Goal: Information Seeking & Learning: Learn about a topic

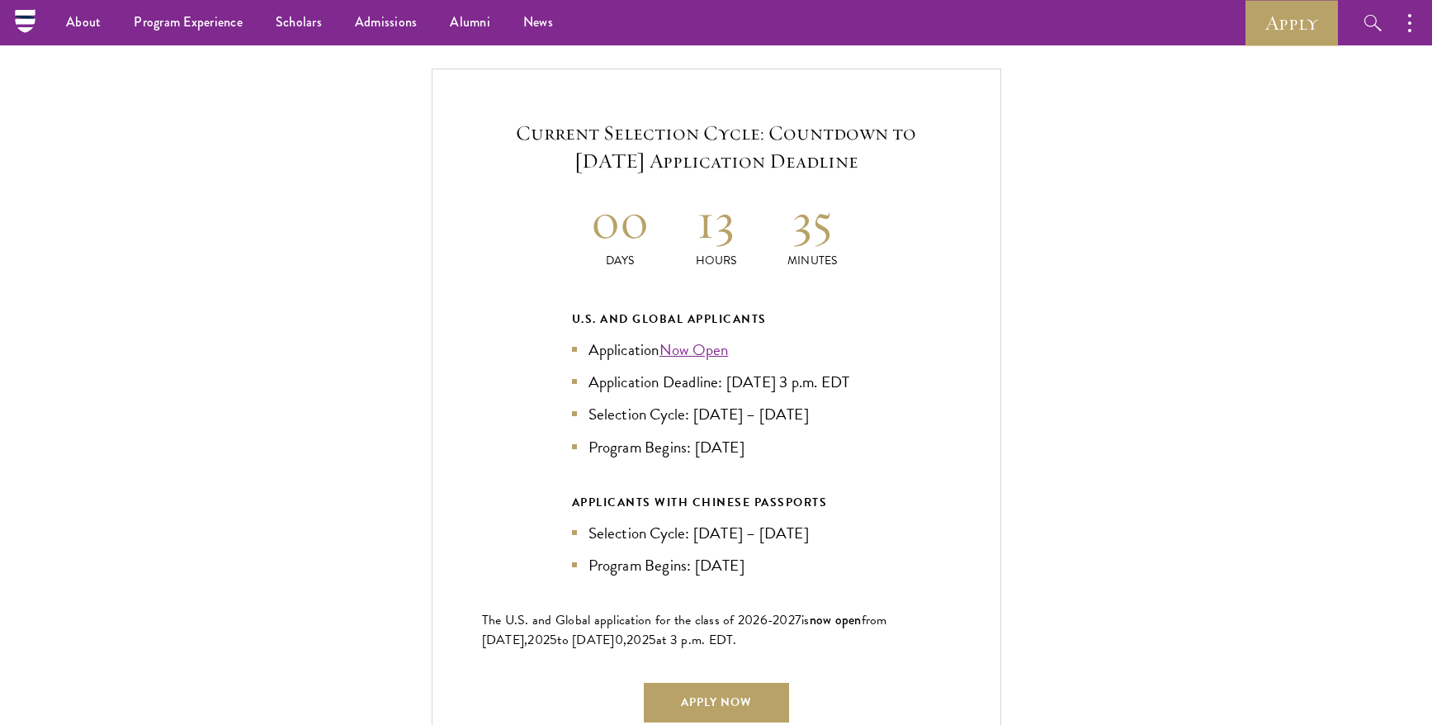
scroll to position [3512, 0]
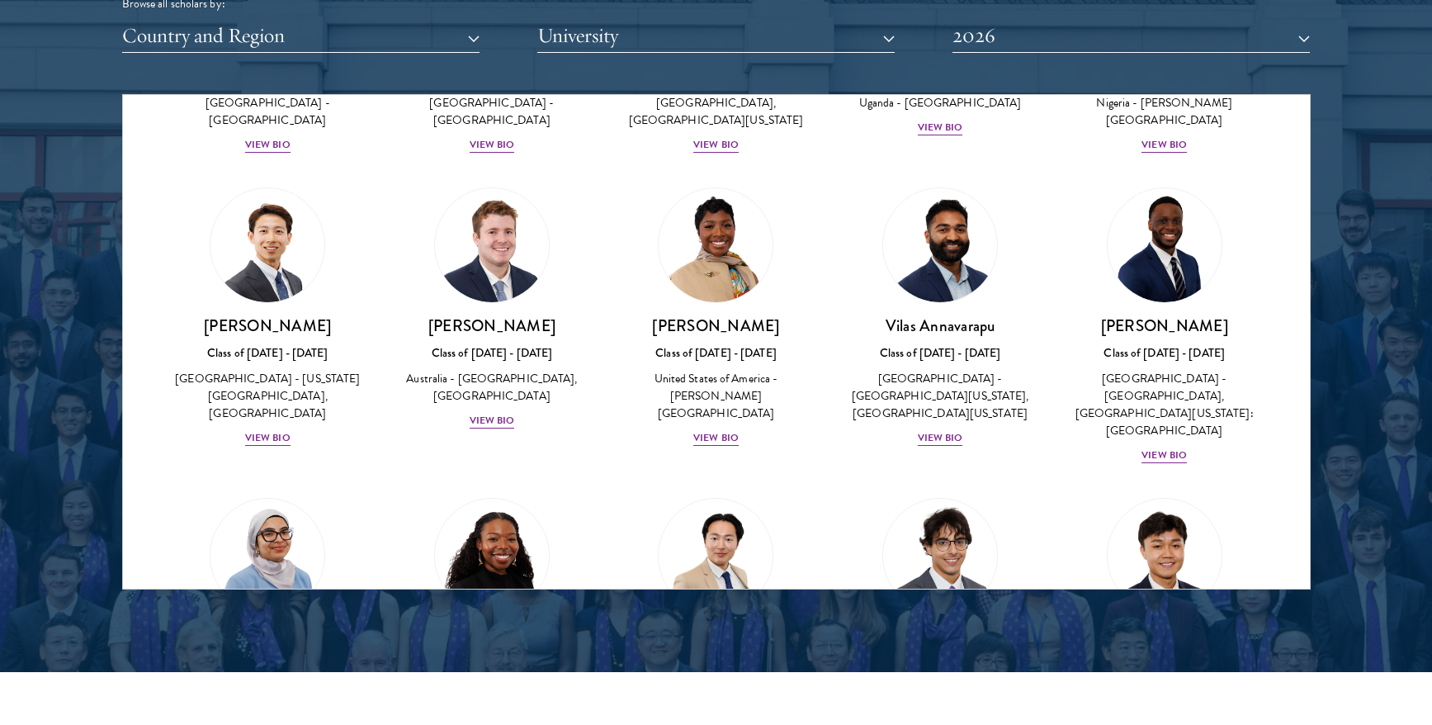
scroll to position [548, 0]
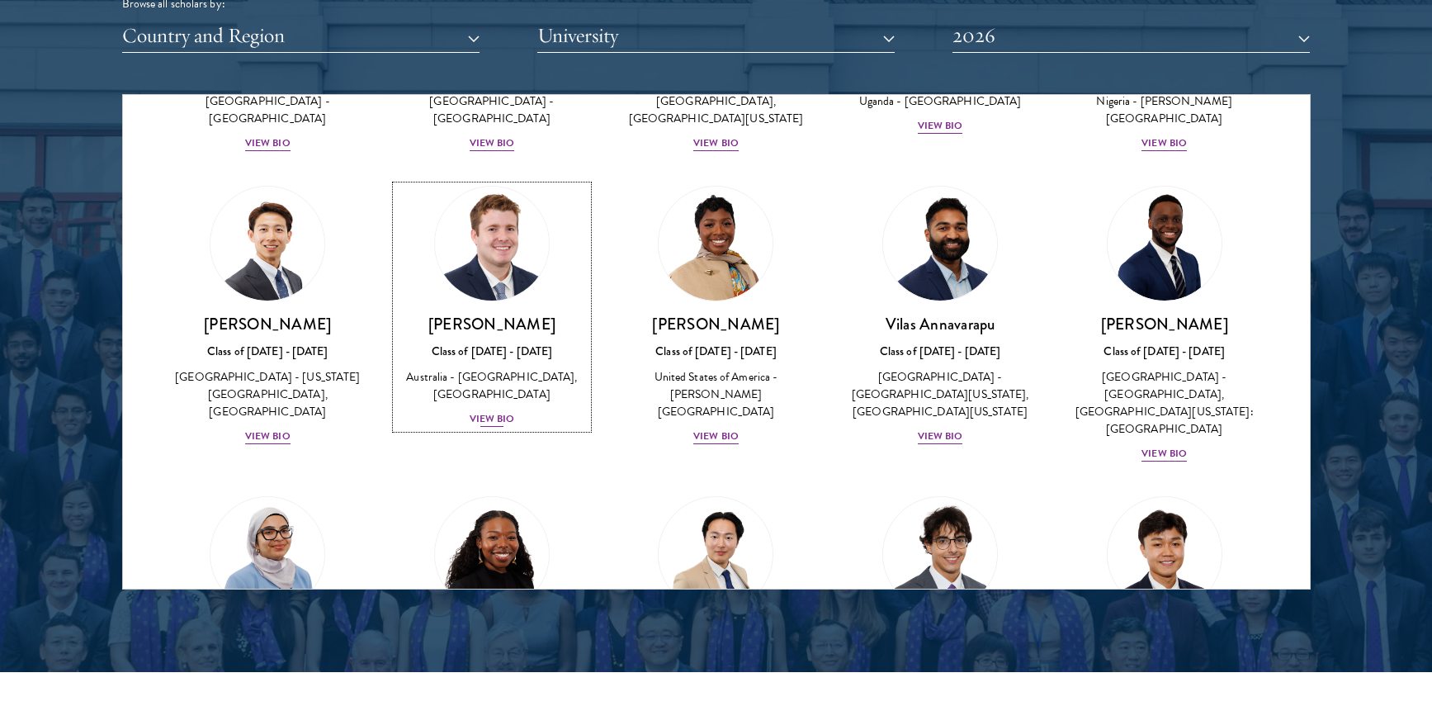
click at [502, 427] on div "View Bio" at bounding box center [492, 419] width 45 height 16
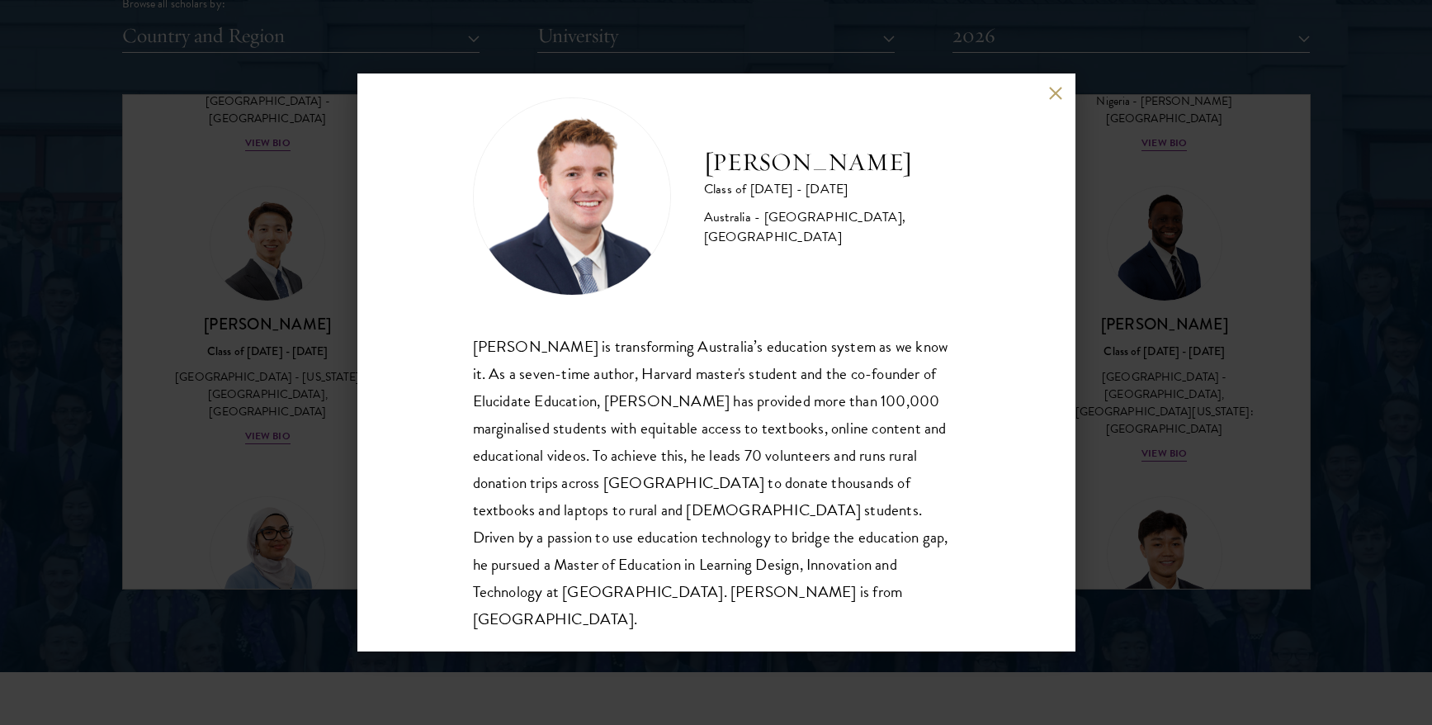
scroll to position [29, 0]
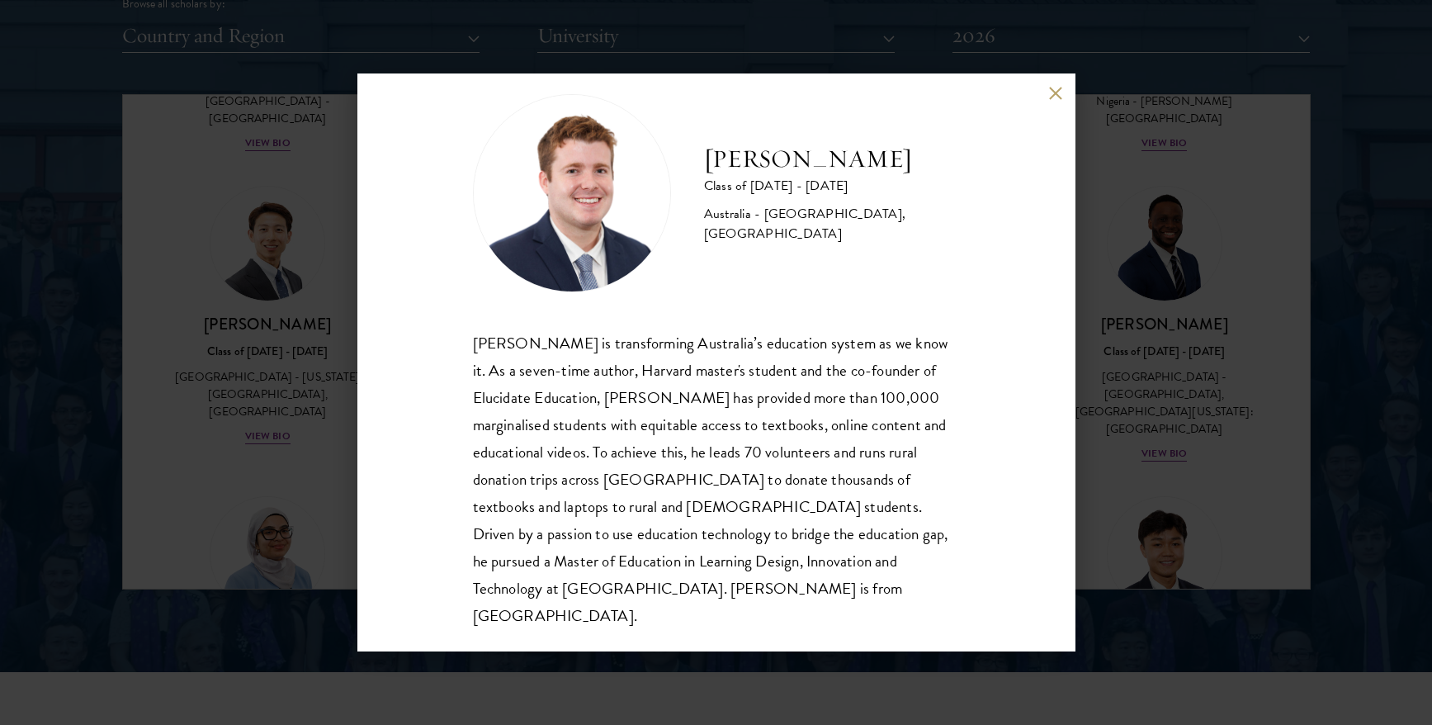
click at [1138, 390] on div "Jack Anderson Class of 2025 - 2026 Australia - University of Western Australia,…" at bounding box center [716, 362] width 1432 height 725
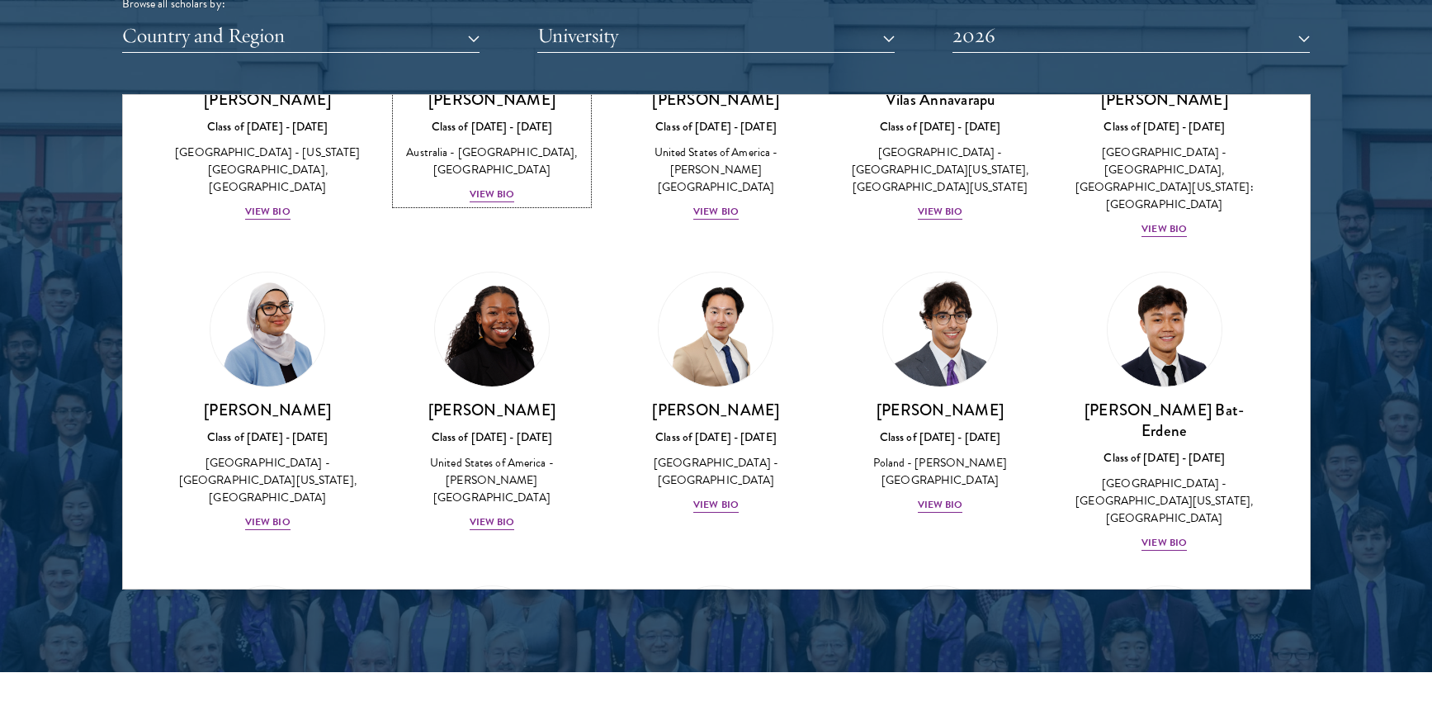
scroll to position [779, 0]
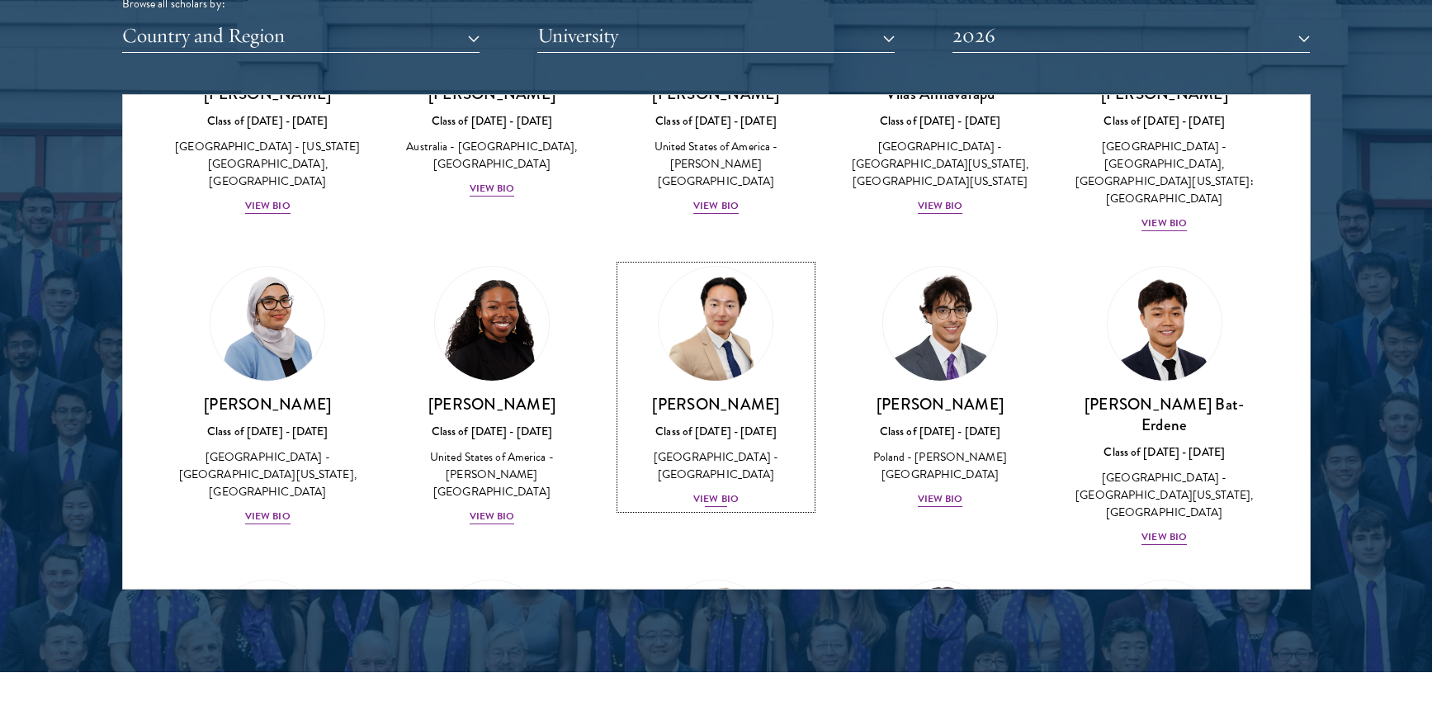
click at [722, 491] on div "View Bio" at bounding box center [715, 499] width 45 height 16
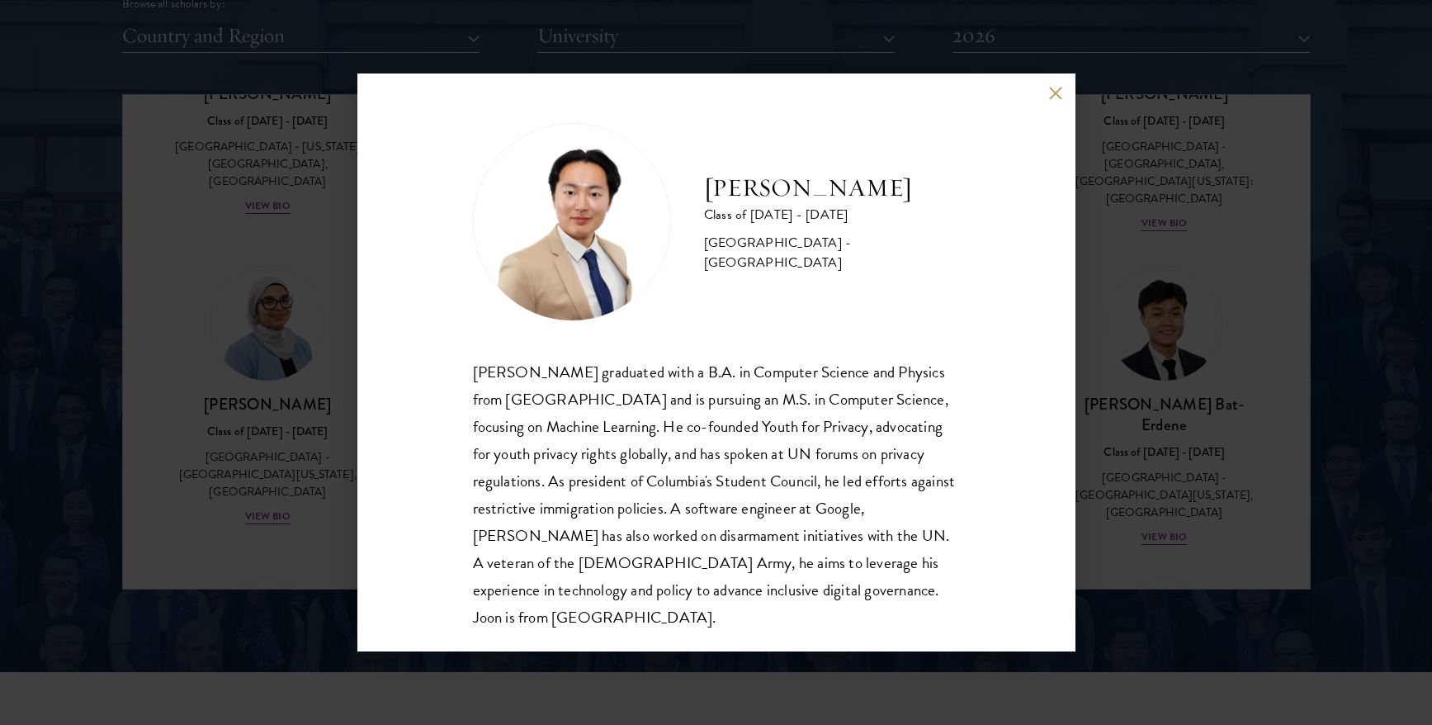
scroll to position [2, 0]
click at [1176, 411] on div "Joon Baek Class of 2025 - 2026 South Korea - Columbia University Beom Joon Baek…" at bounding box center [716, 362] width 1432 height 725
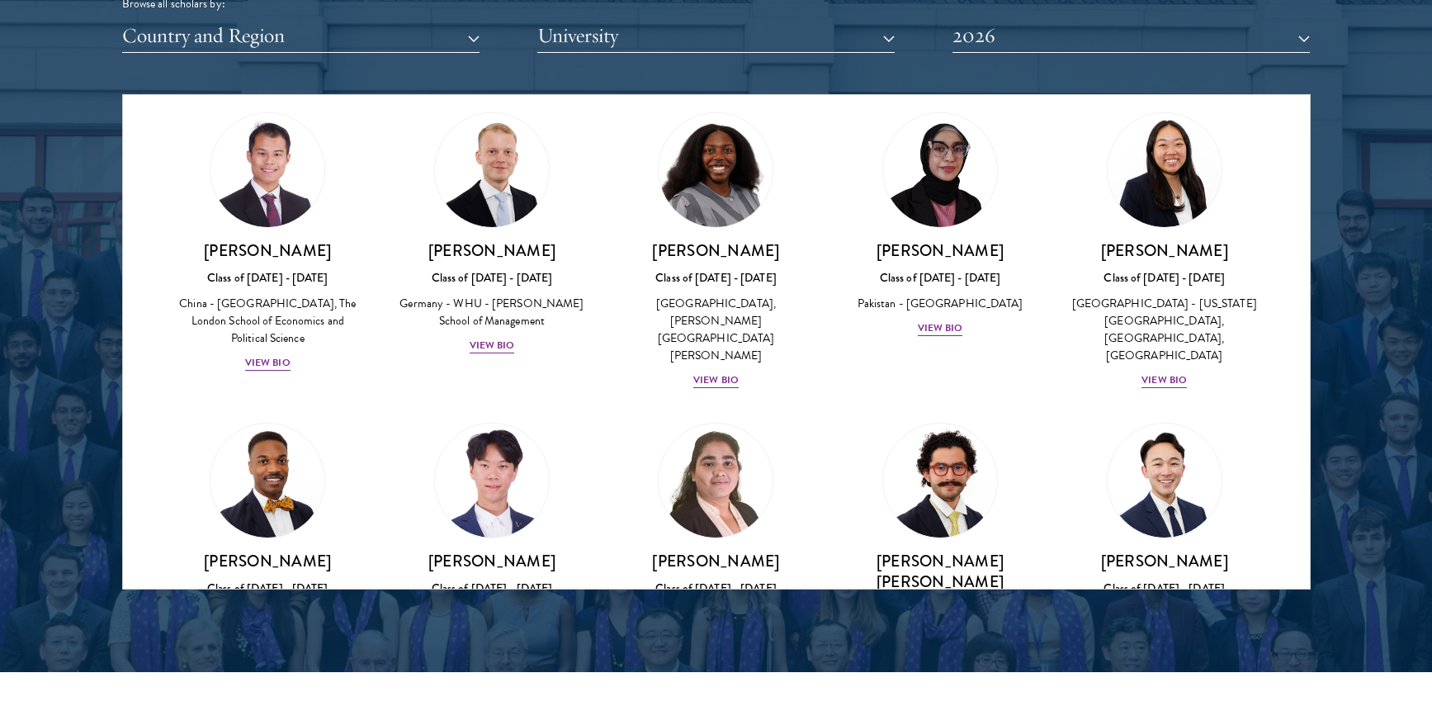
scroll to position [3069, 0]
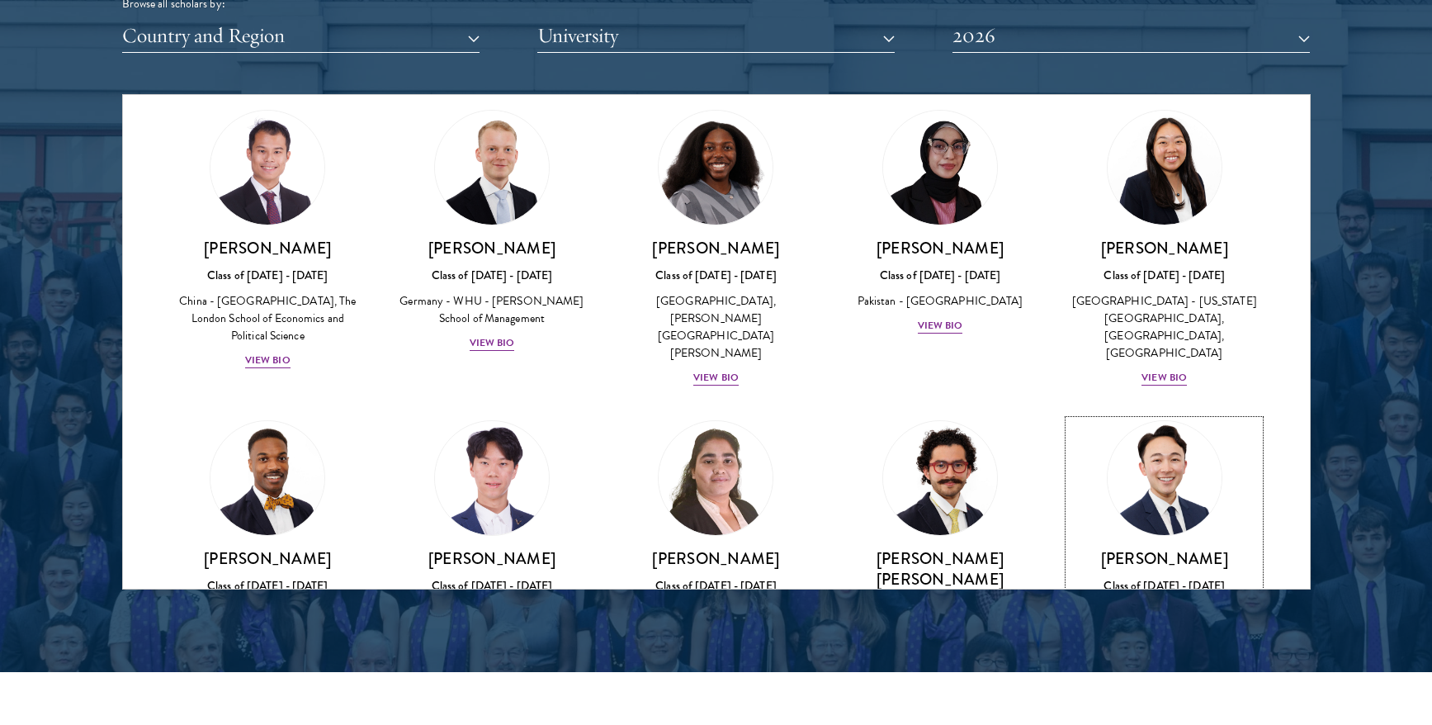
click at [1180, 646] on div "View Bio" at bounding box center [1164, 654] width 45 height 16
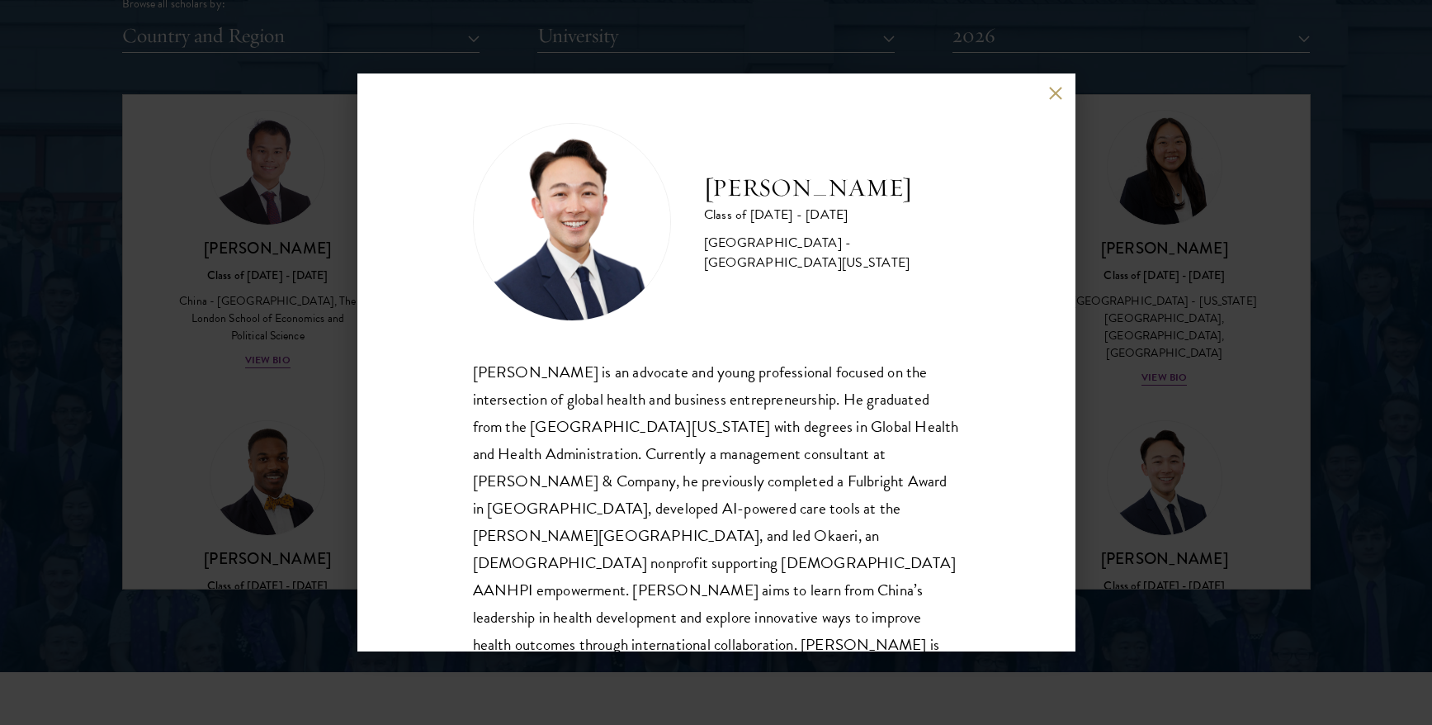
scroll to position [29, 0]
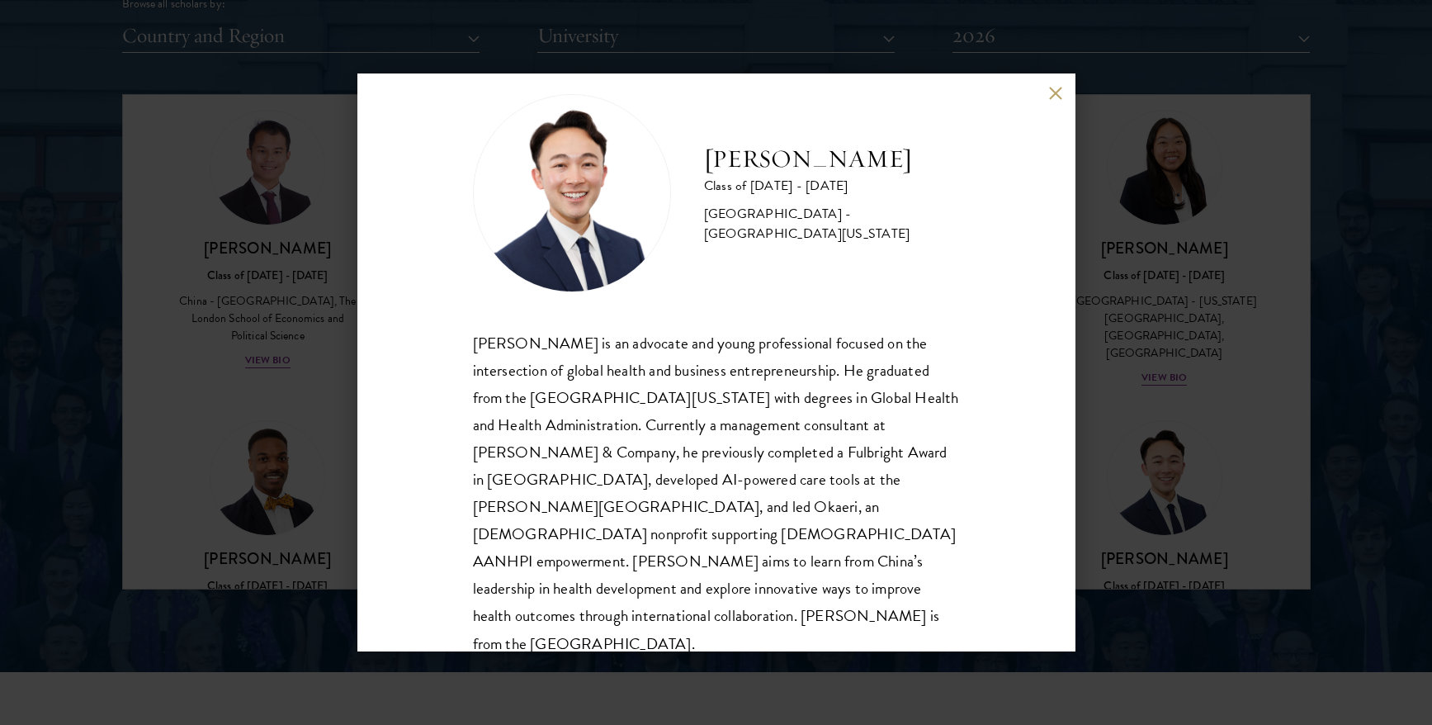
click at [1163, 313] on div "Justin Kawaguchi Class of 2025 - 2026 United States of America - University of …" at bounding box center [716, 362] width 1432 height 725
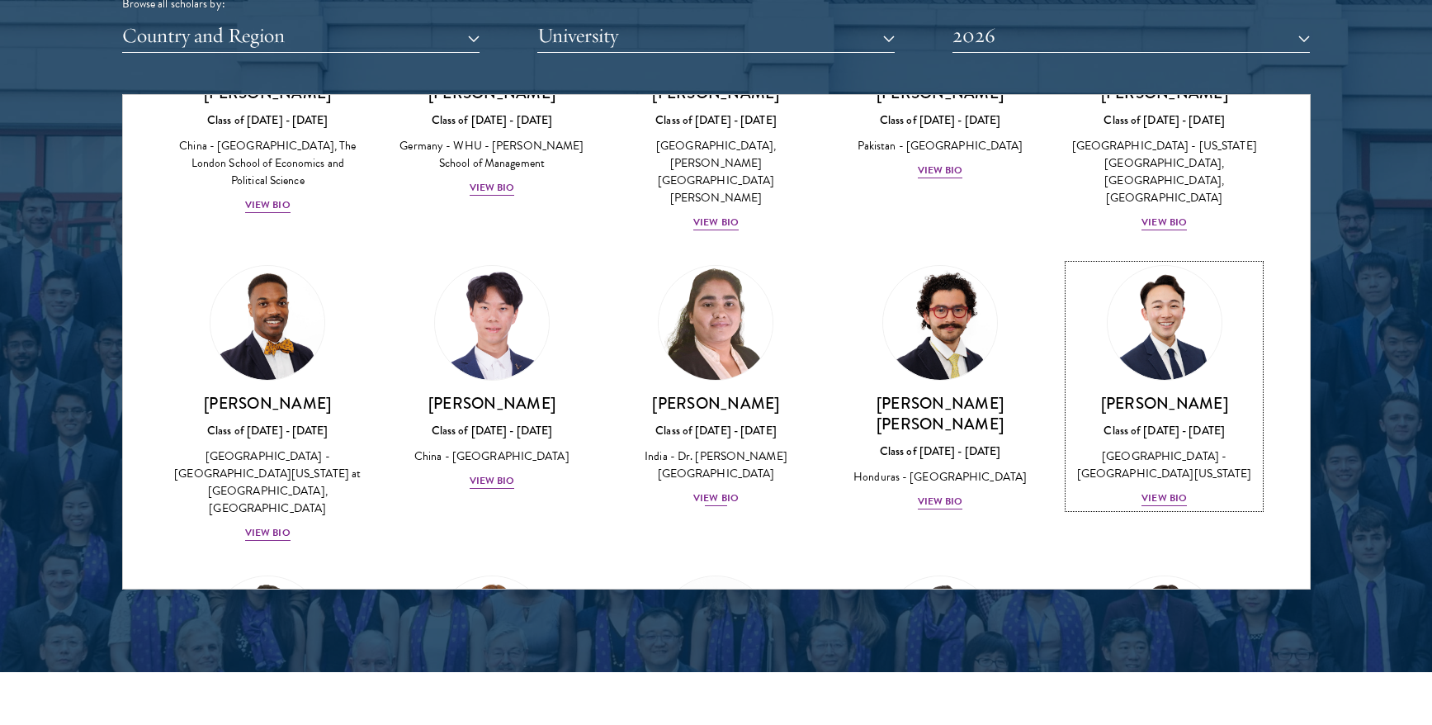
scroll to position [3264, 0]
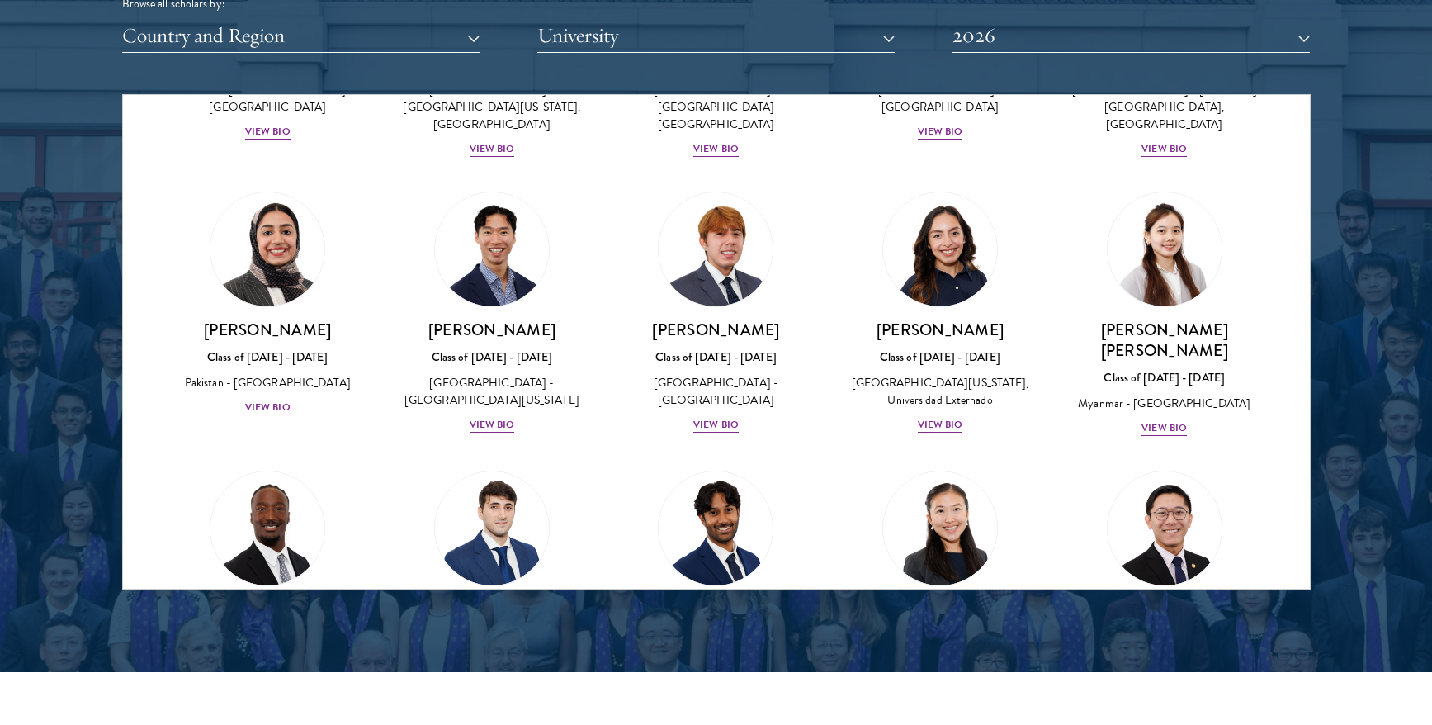
scroll to position [5351, 0]
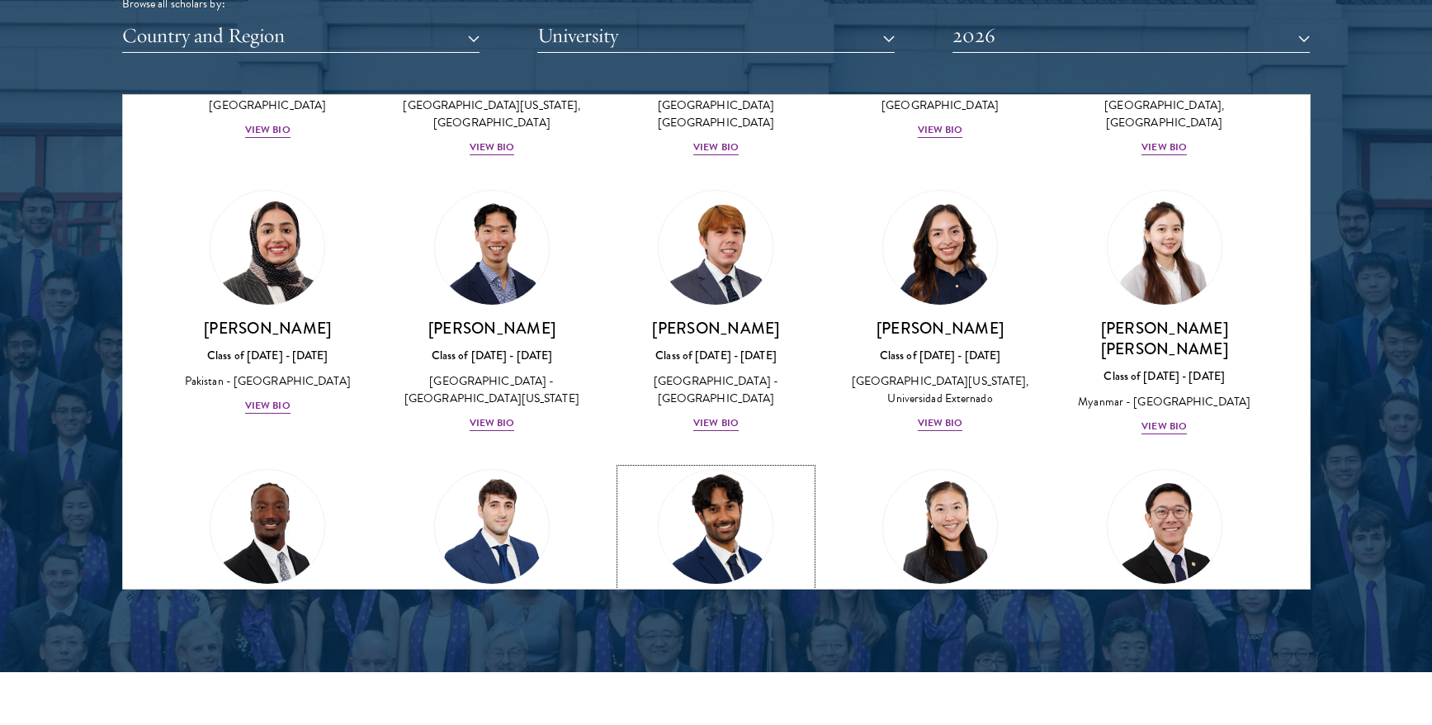
click at [710, 712] on div "View Bio" at bounding box center [715, 720] width 45 height 16
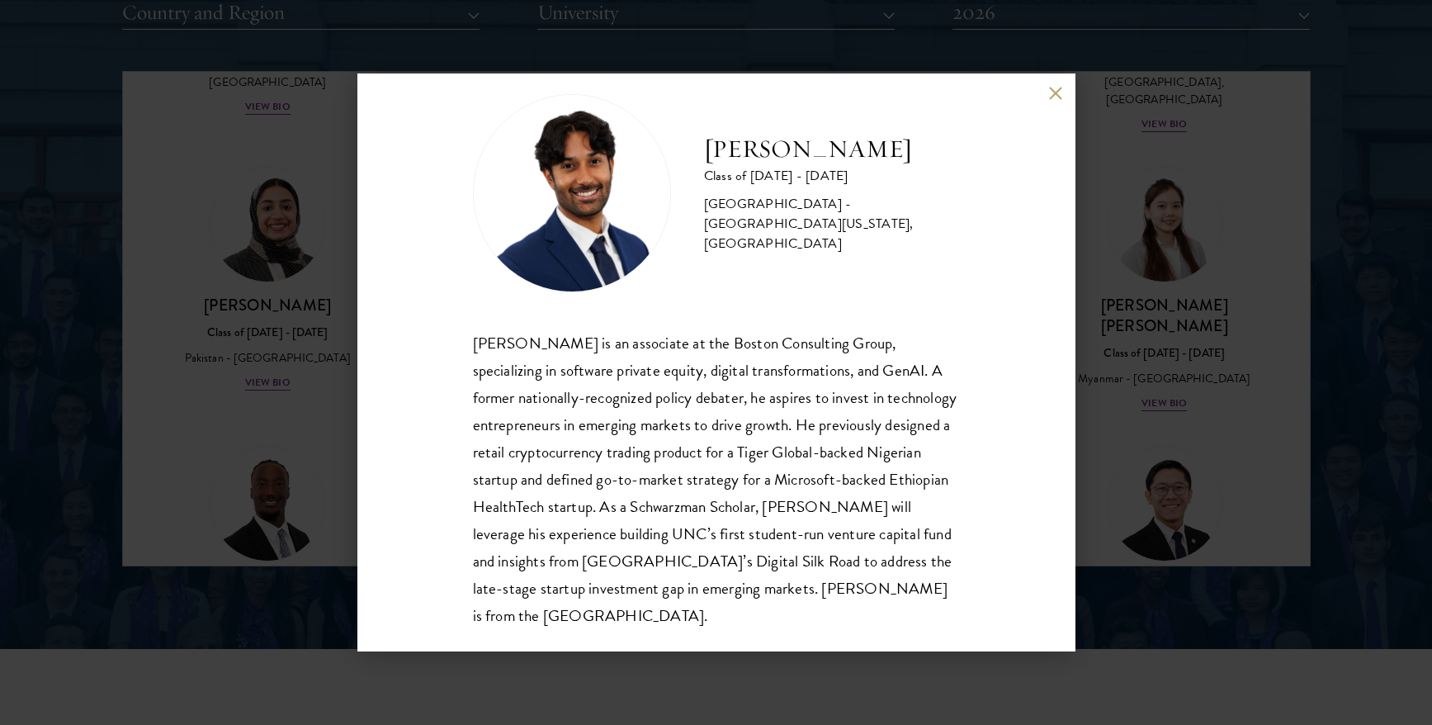
scroll to position [2124, 0]
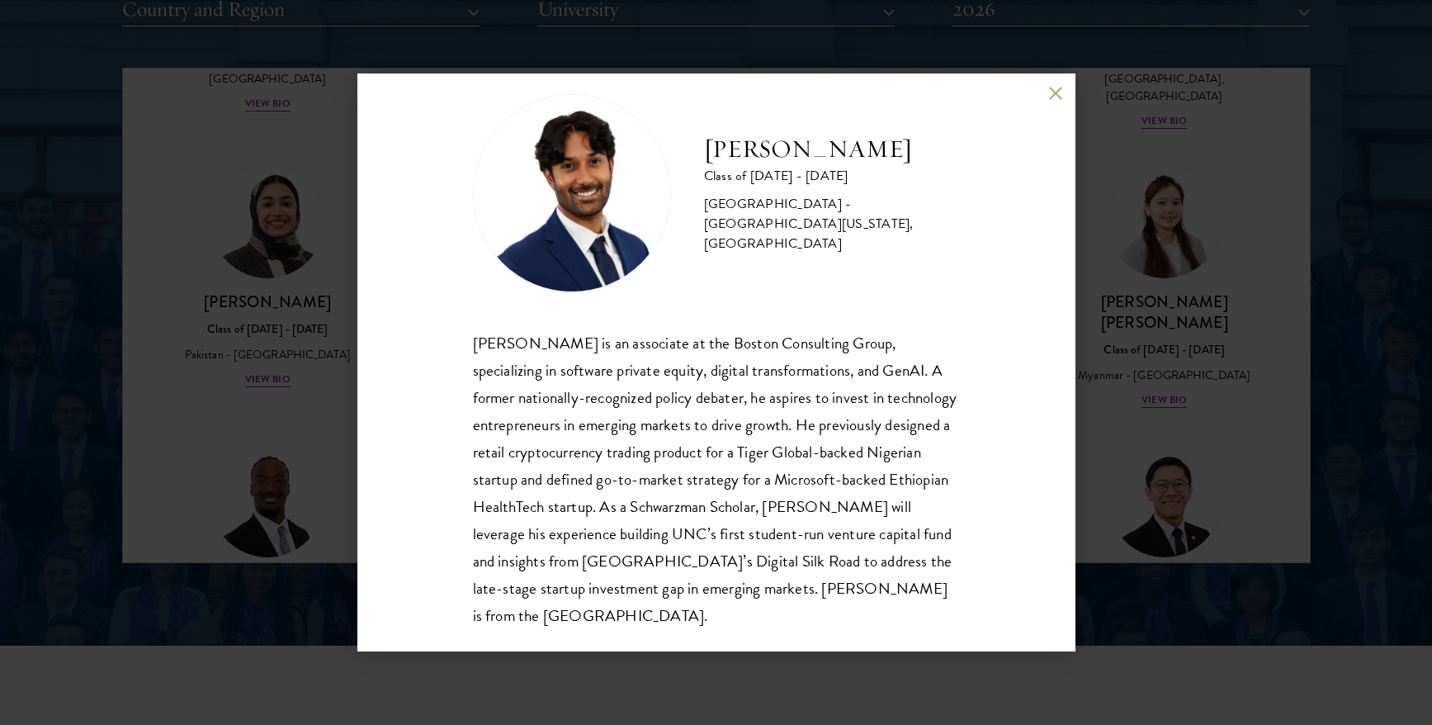
click at [1193, 360] on div "Sanjeev Musuvathy Class of 2025 - 2026 United States of America - University of…" at bounding box center [716, 362] width 1432 height 725
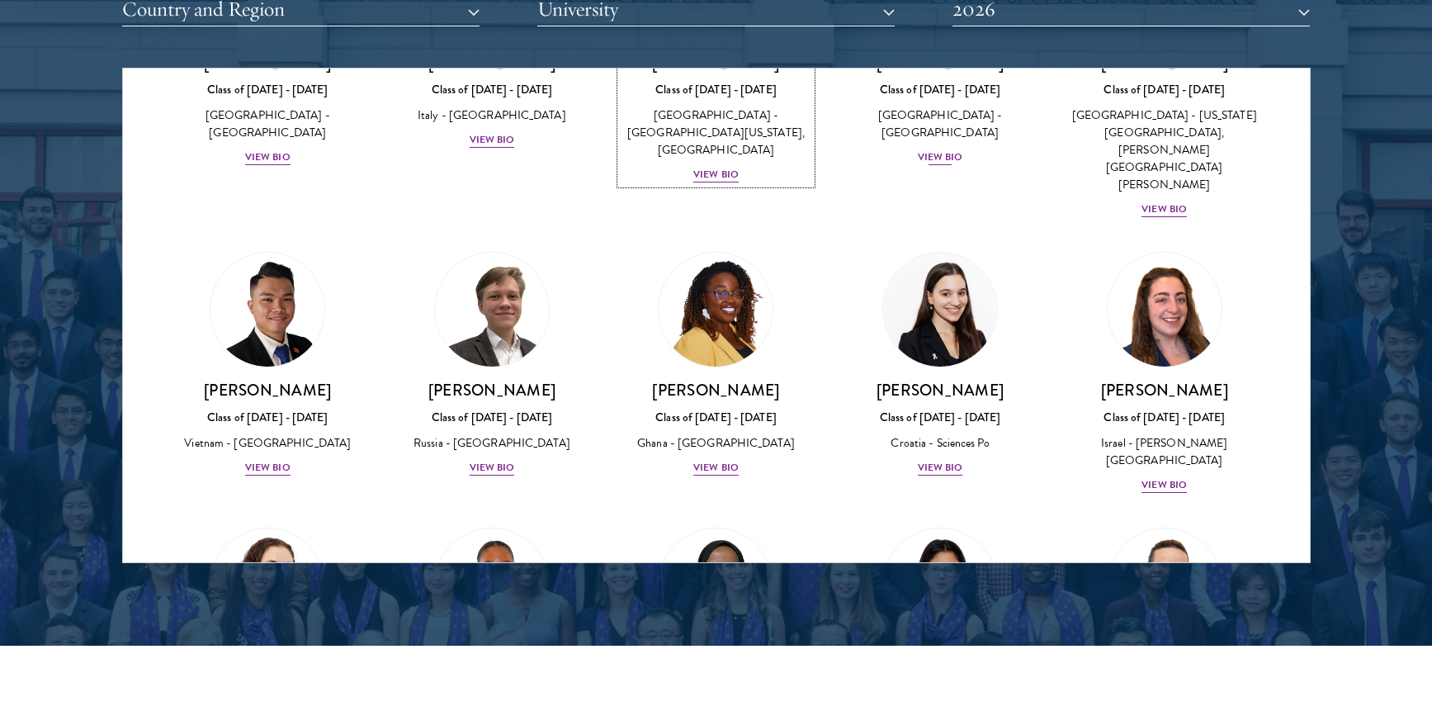
scroll to position [5875, 0]
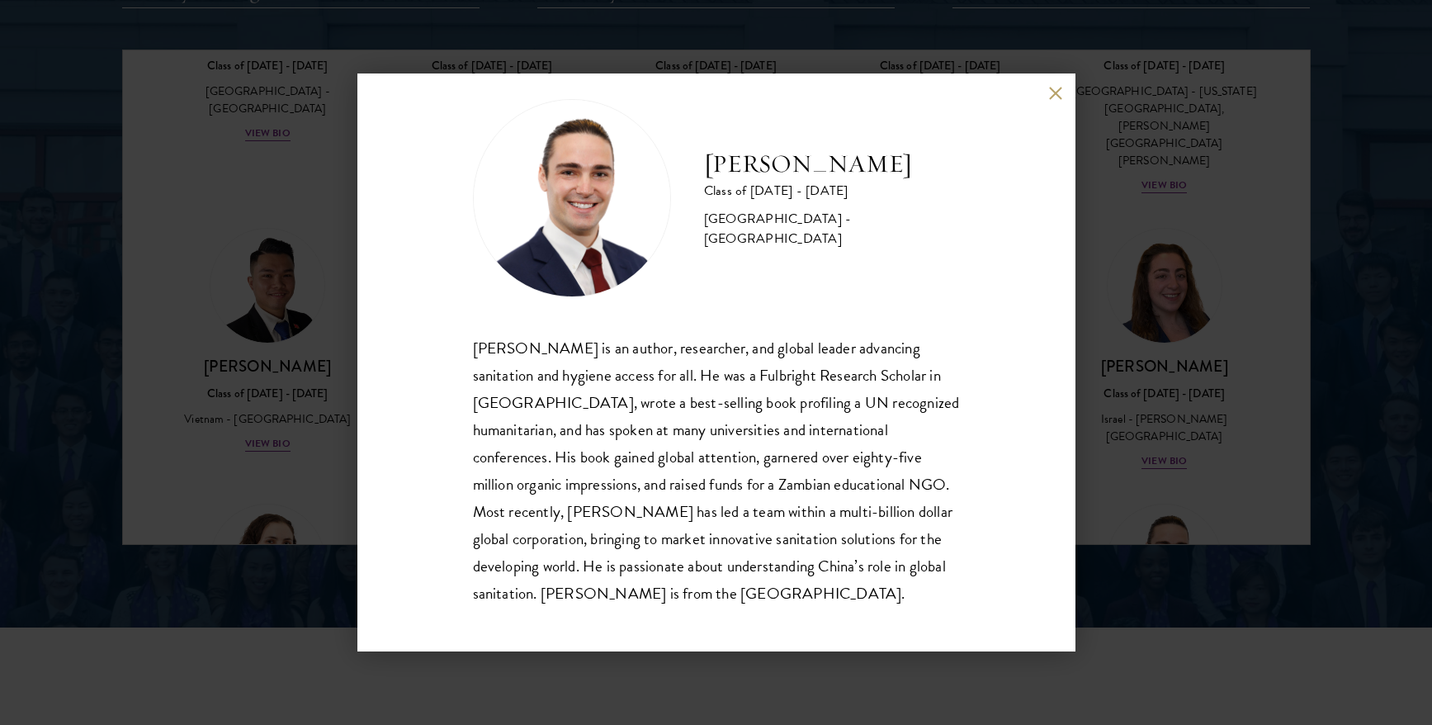
scroll to position [29, 0]
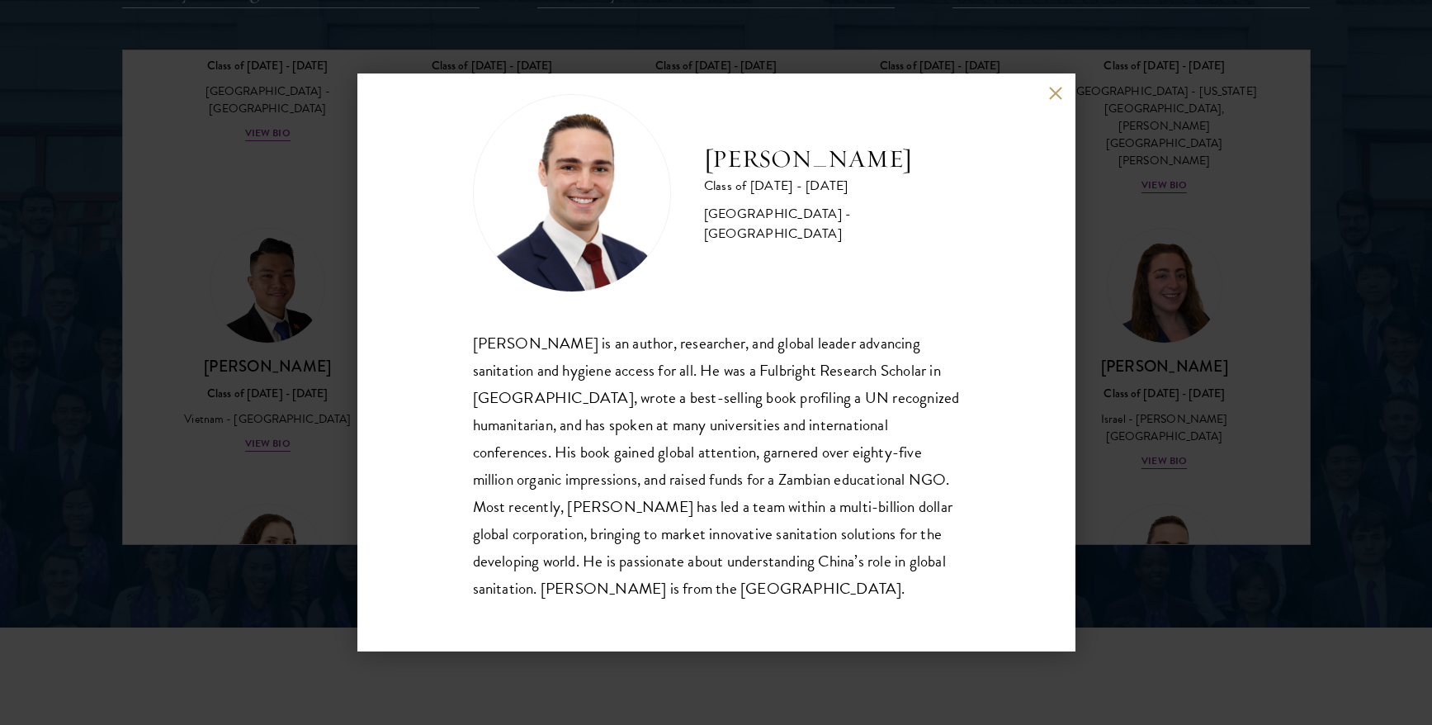
click at [1218, 302] on div "Joseph Schmitt Class of 2025 - 2026 United States of America - Northeastern Uni…" at bounding box center [716, 362] width 1432 height 725
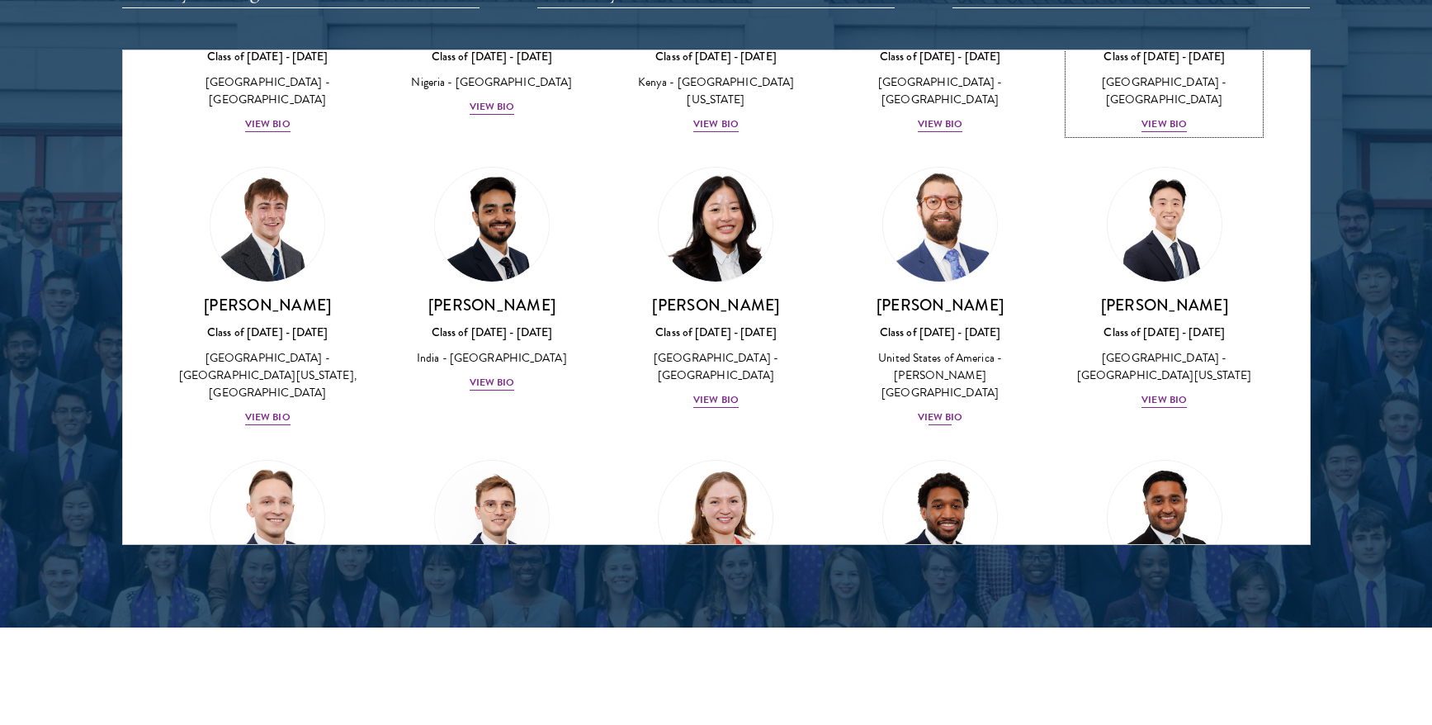
scroll to position [6495, 0]
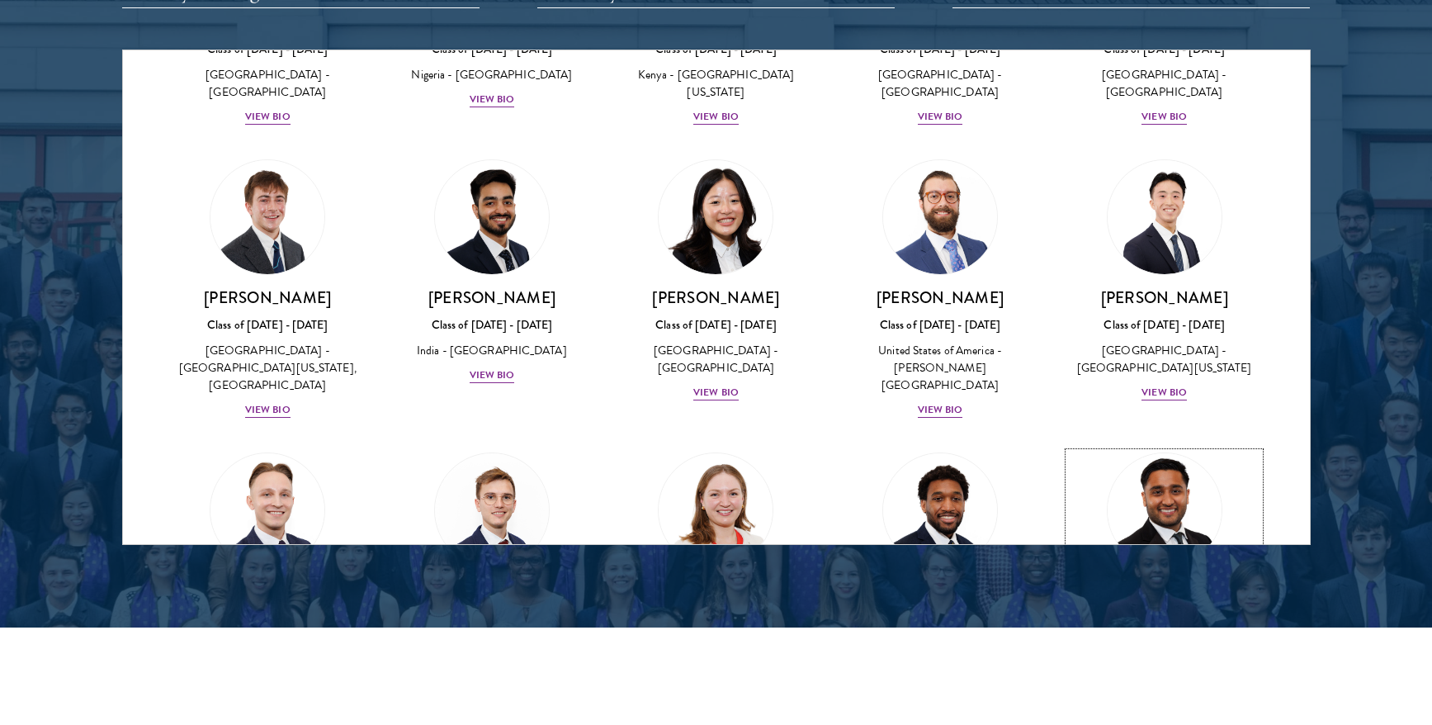
click at [1167, 678] on div "View Bio" at bounding box center [1164, 686] width 45 height 16
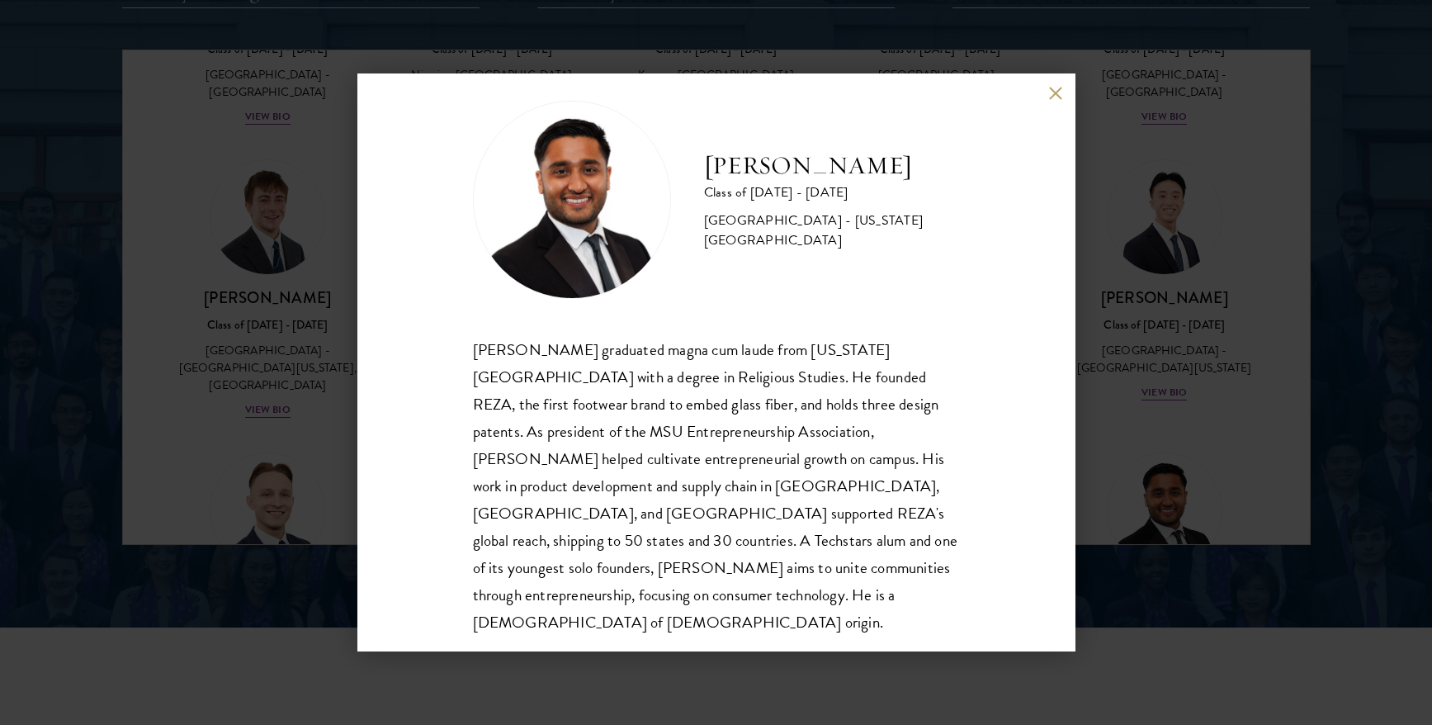
scroll to position [29, 0]
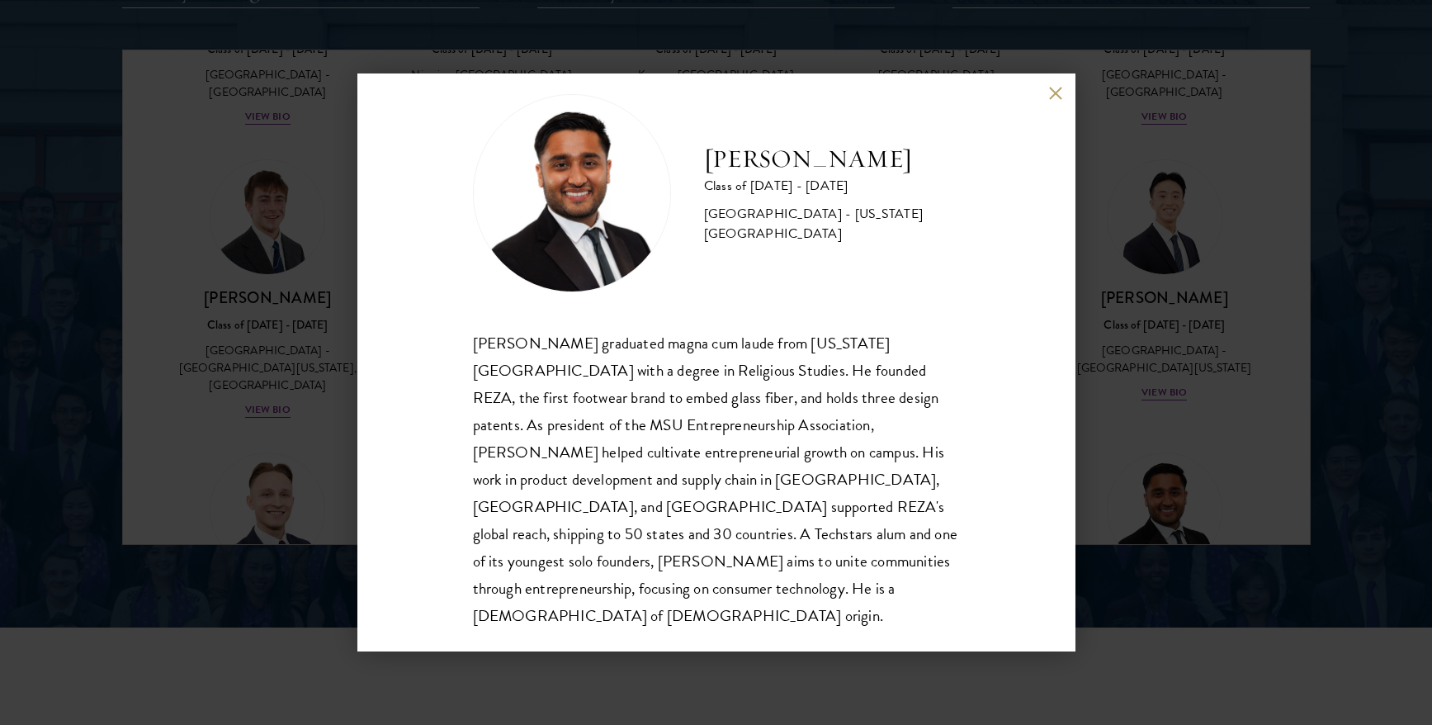
click at [1191, 341] on div "Mustafa Syed Class of 2025 - 2026 United States of America - Michigan State Uni…" at bounding box center [716, 362] width 1432 height 725
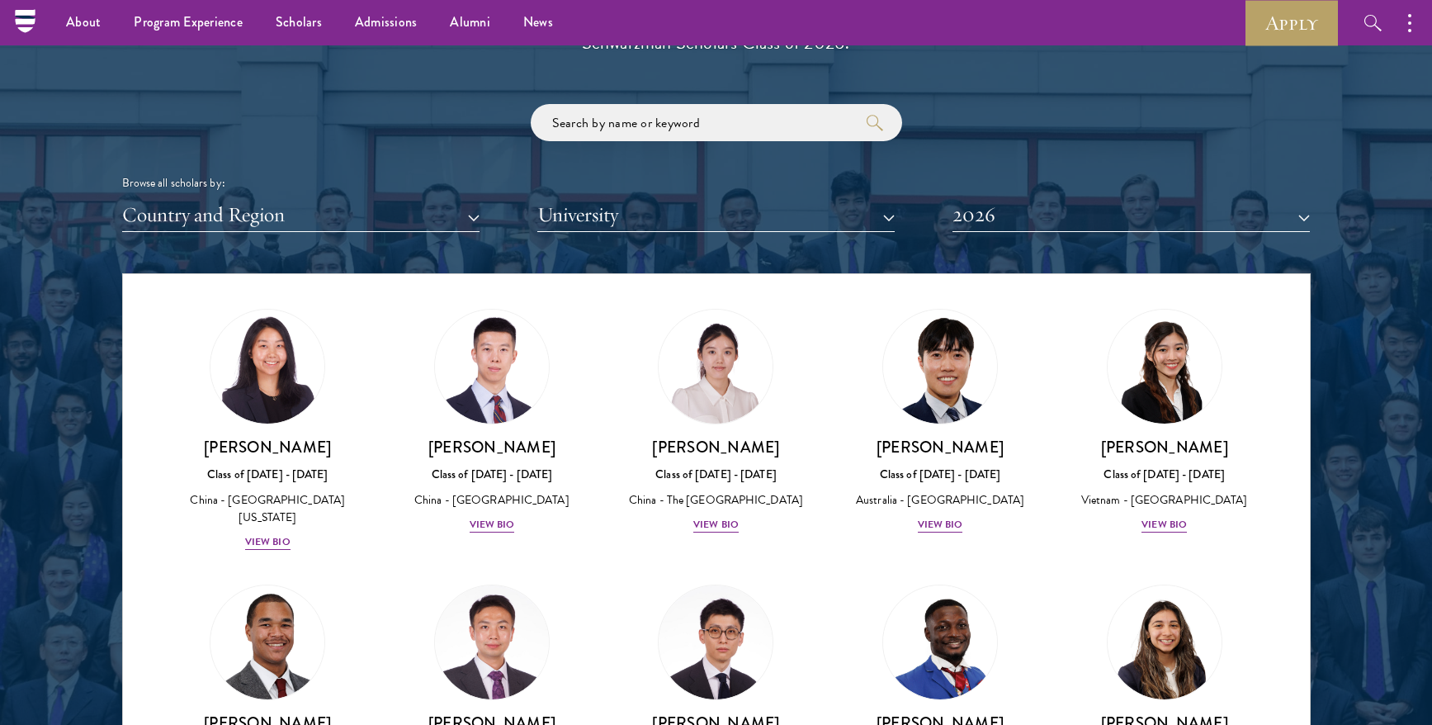
scroll to position [4253, 0]
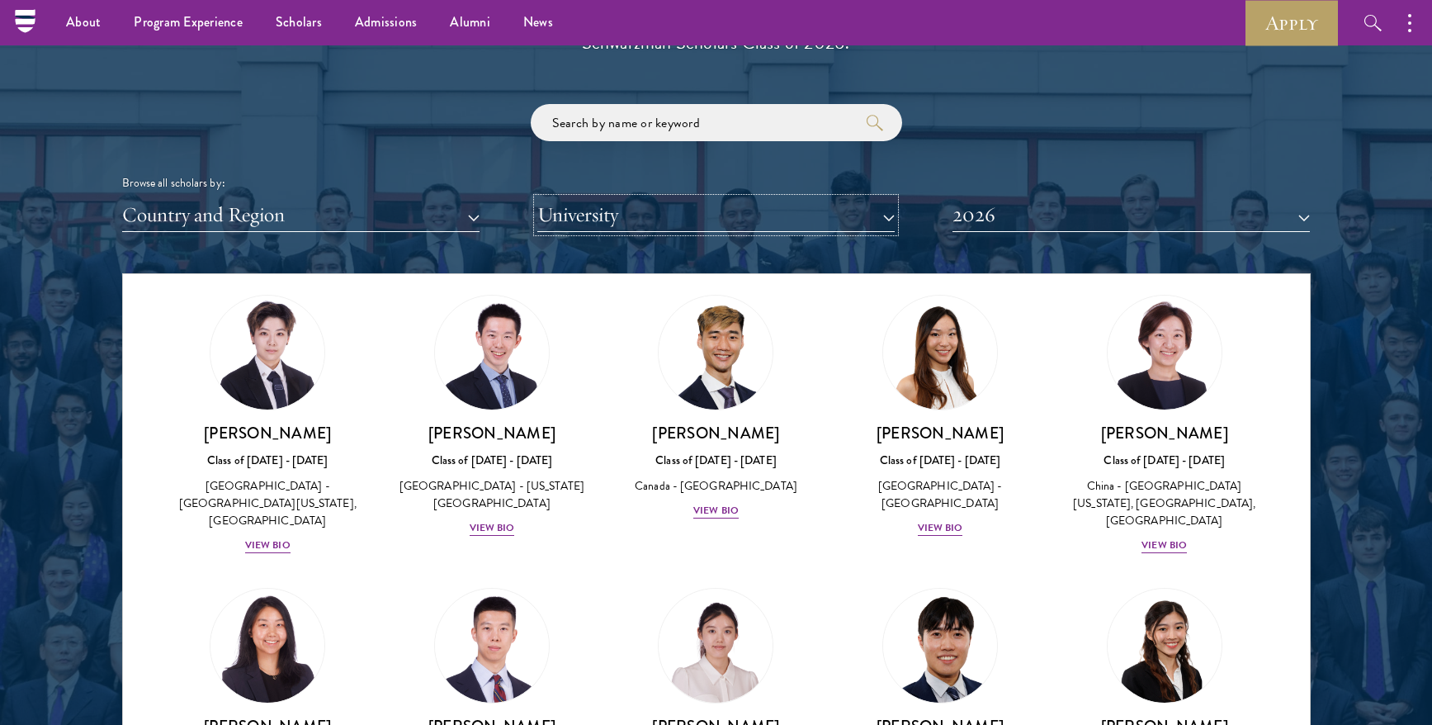
click at [864, 208] on button "University" at bounding box center [715, 215] width 357 height 34
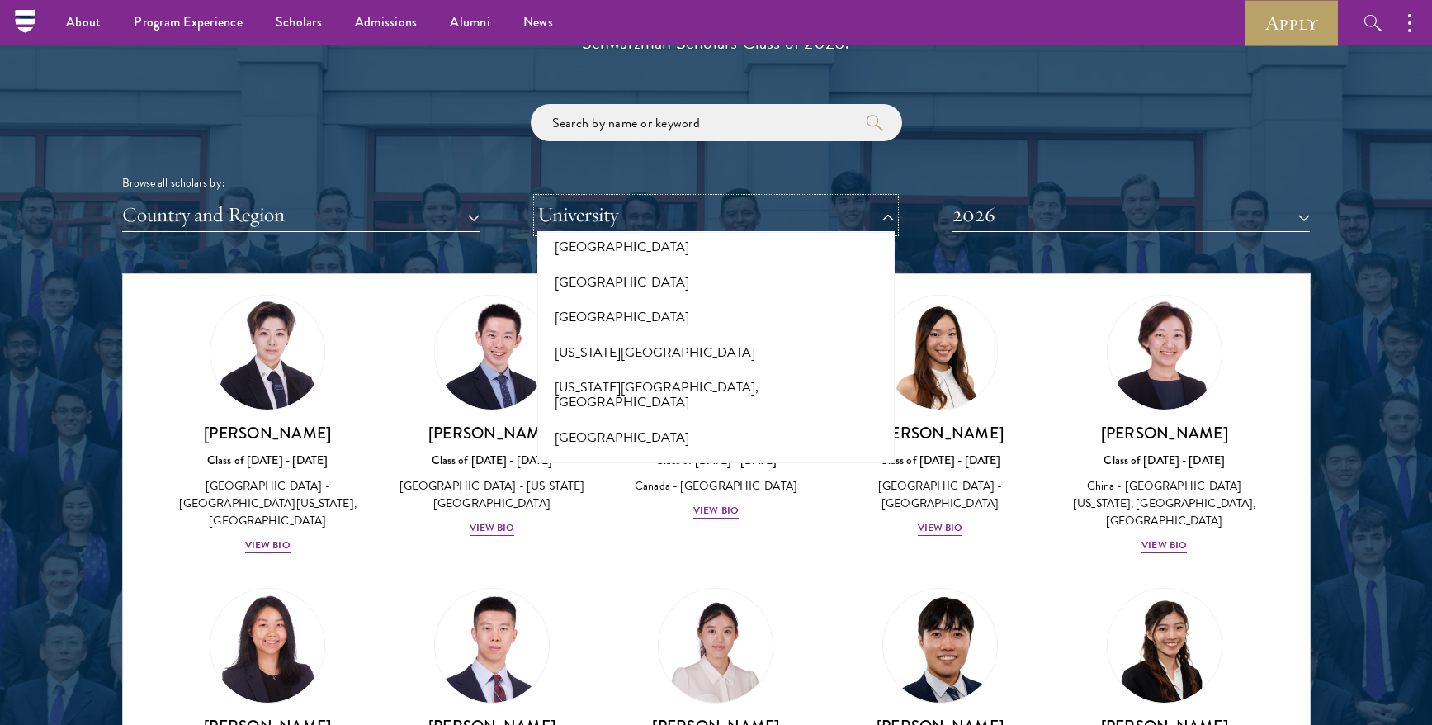
scroll to position [7096, 0]
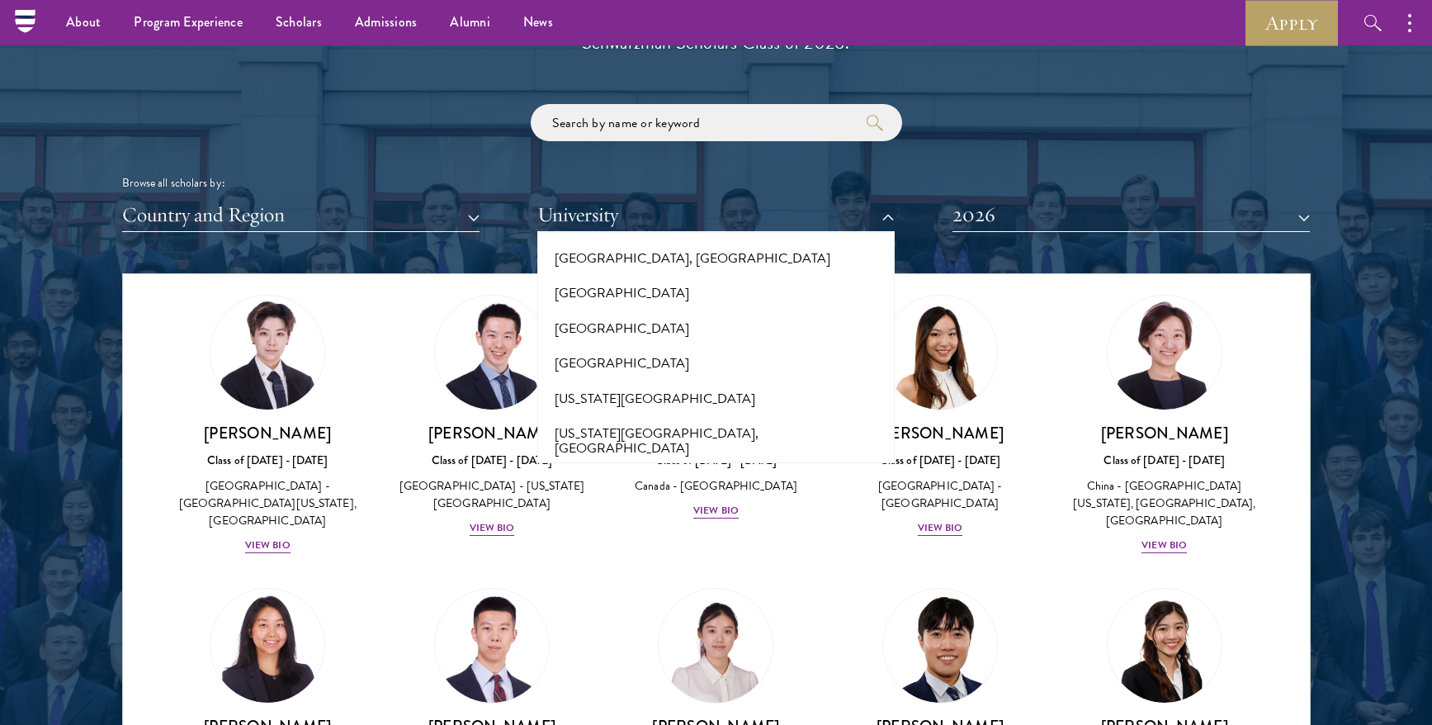
click at [663, 466] on button "Northeastern University" at bounding box center [716, 483] width 348 height 35
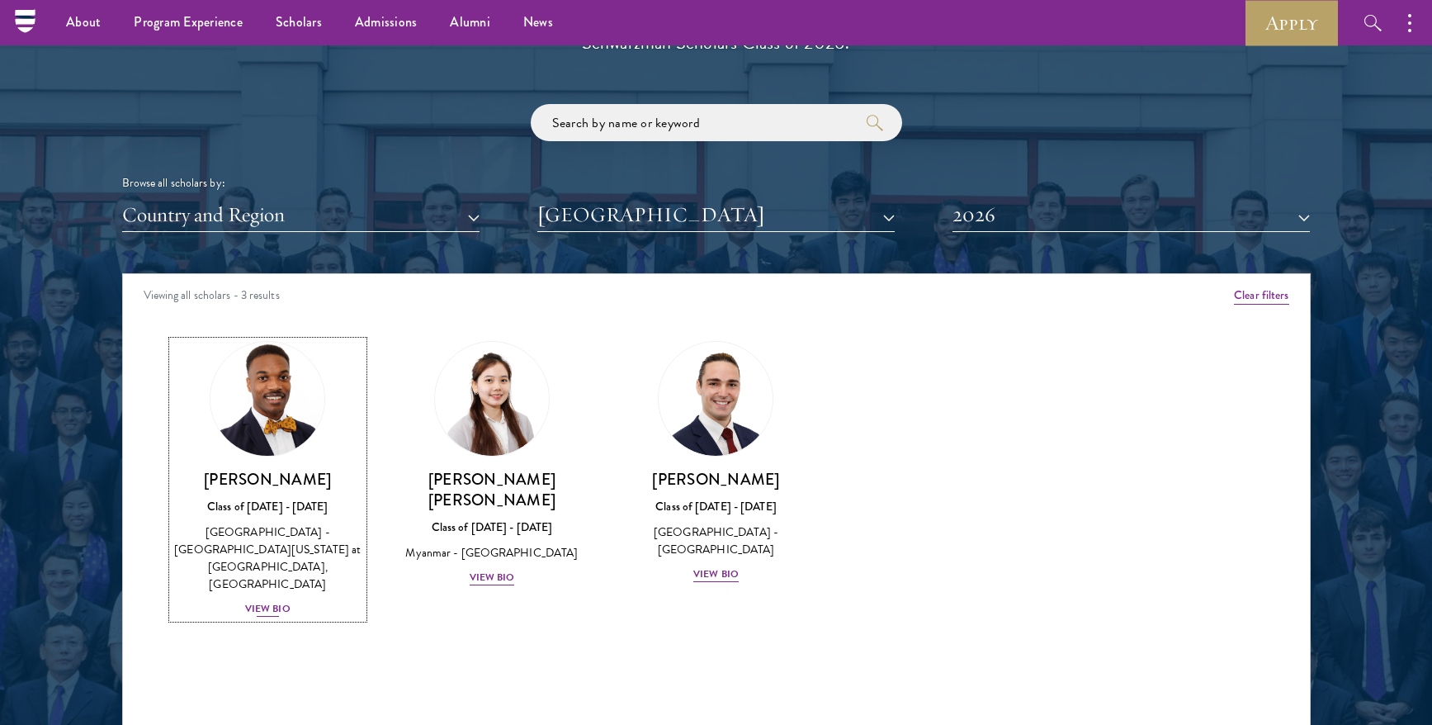
click at [272, 601] on div "View Bio" at bounding box center [267, 609] width 45 height 16
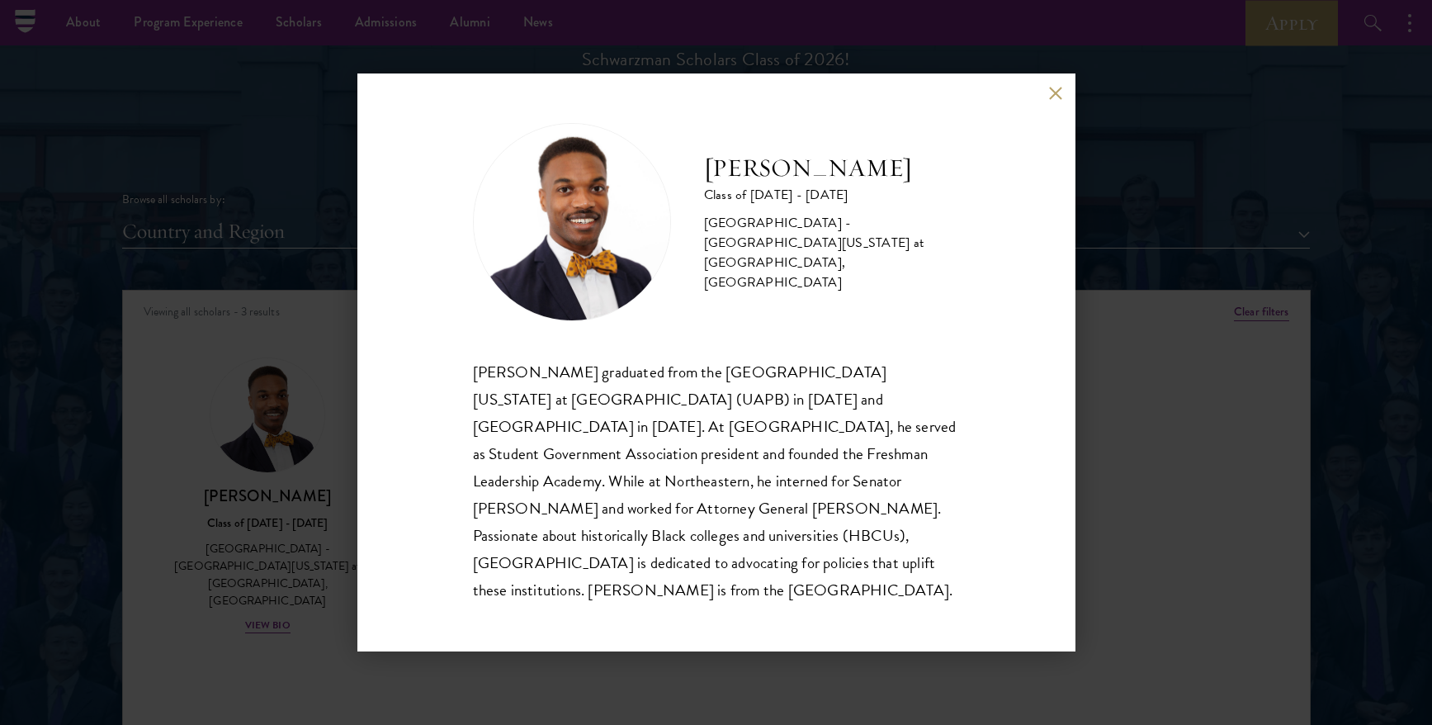
scroll to position [1901, 0]
click at [1151, 499] on div "Leon Jones Class of 2025 - 2026 United States of America - University of Arkans…" at bounding box center [716, 362] width 1432 height 725
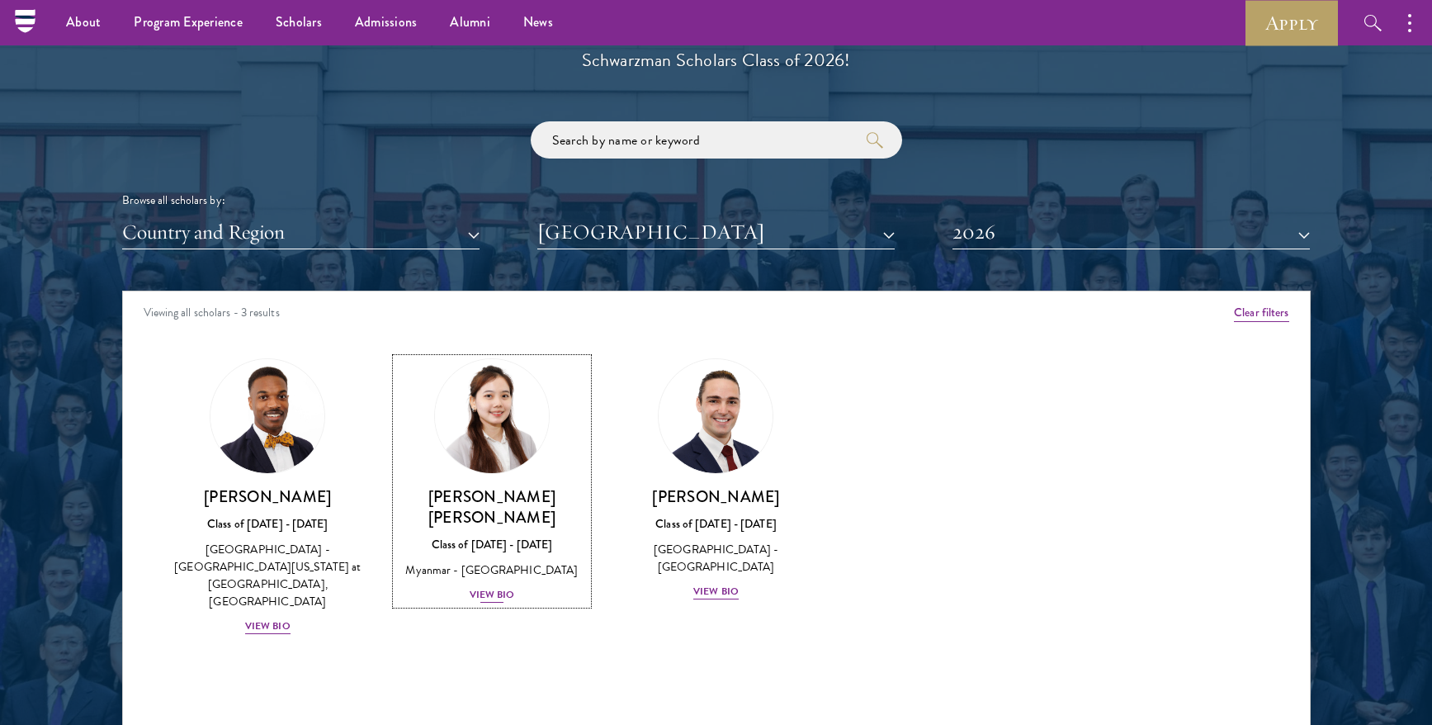
click at [504, 587] on div "View Bio" at bounding box center [492, 595] width 45 height 16
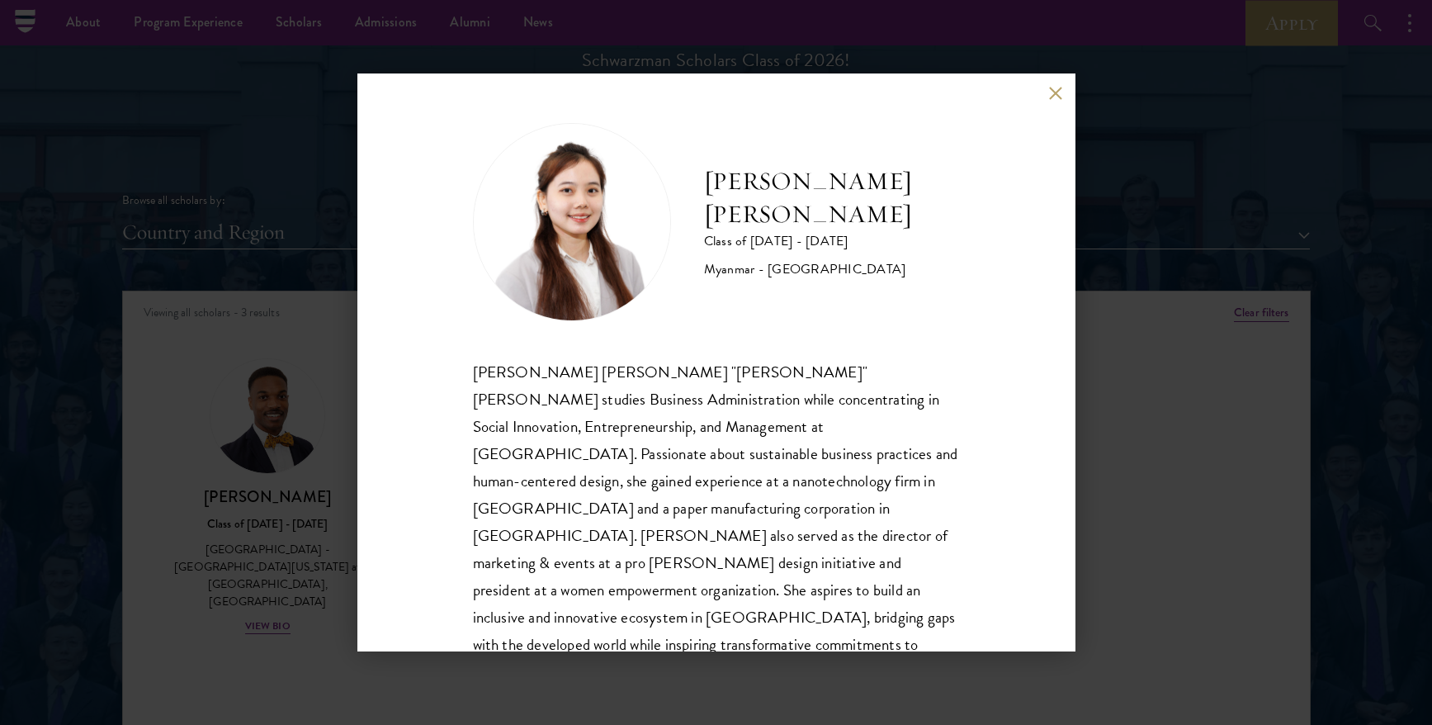
scroll to position [29, 0]
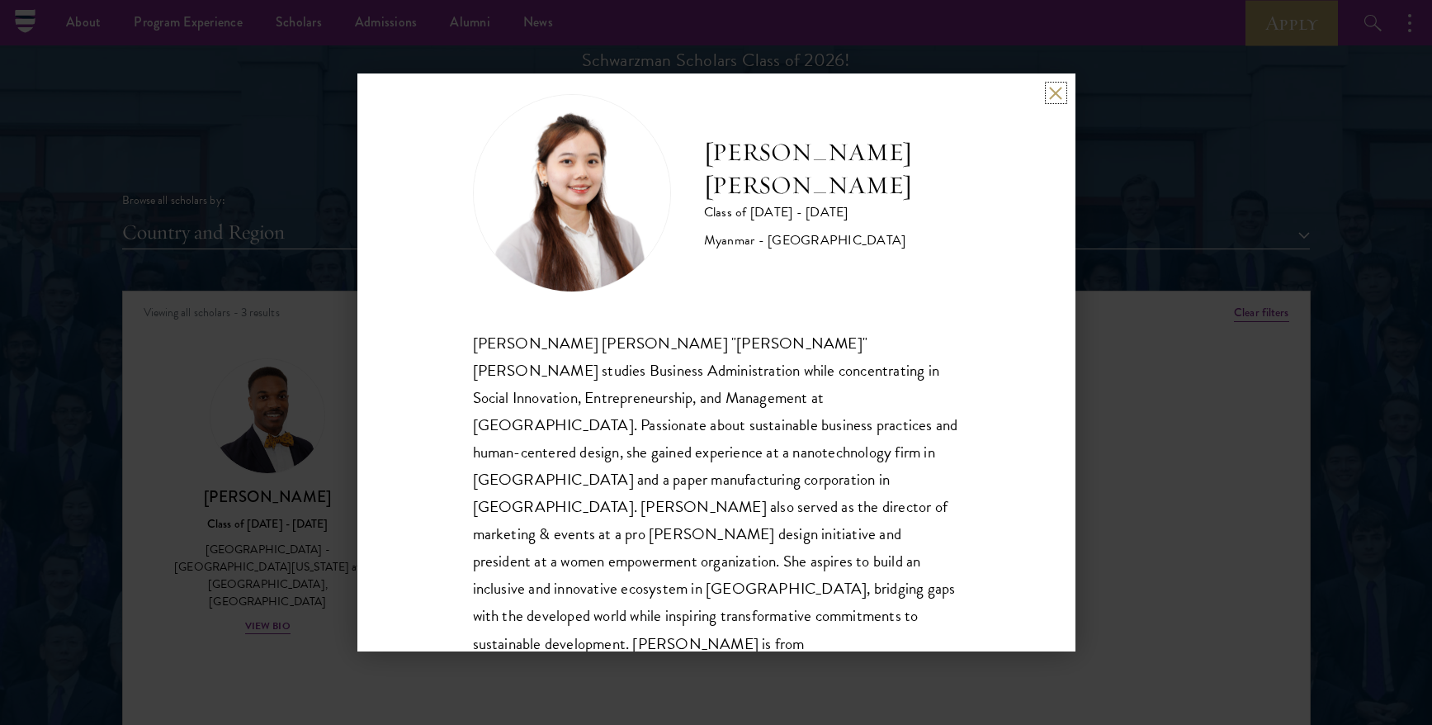
click at [1063, 88] on button at bounding box center [1056, 93] width 14 height 14
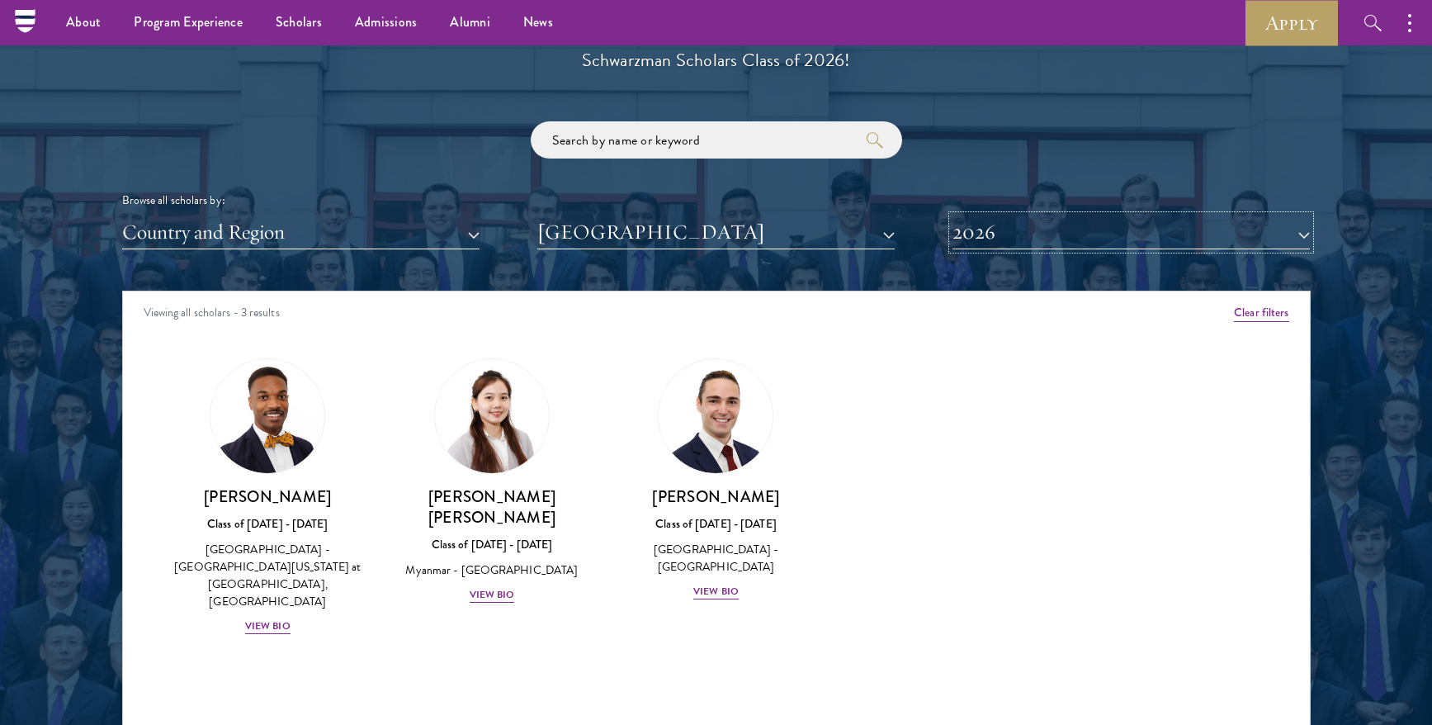
click at [1046, 240] on button "2026" at bounding box center [1131, 232] width 357 height 34
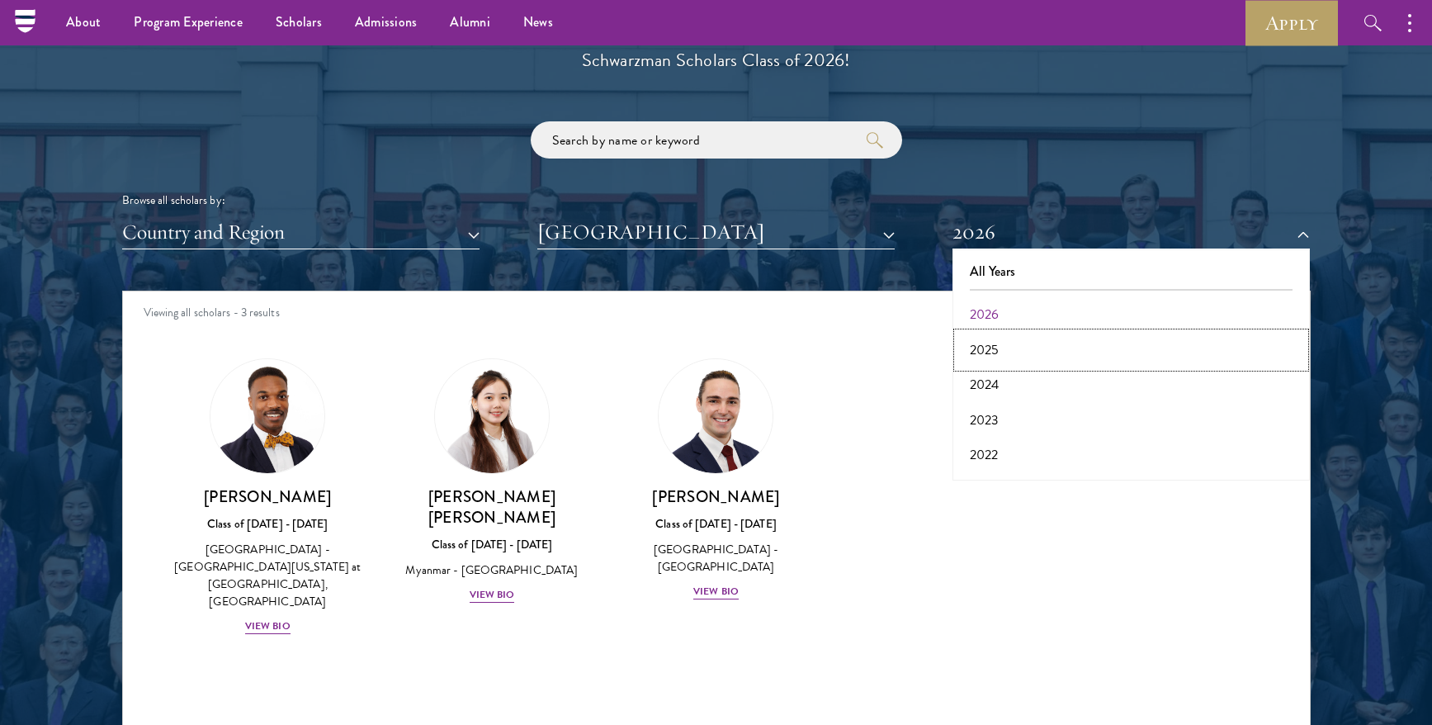
click at [1007, 351] on button "2025" at bounding box center [1132, 350] width 348 height 35
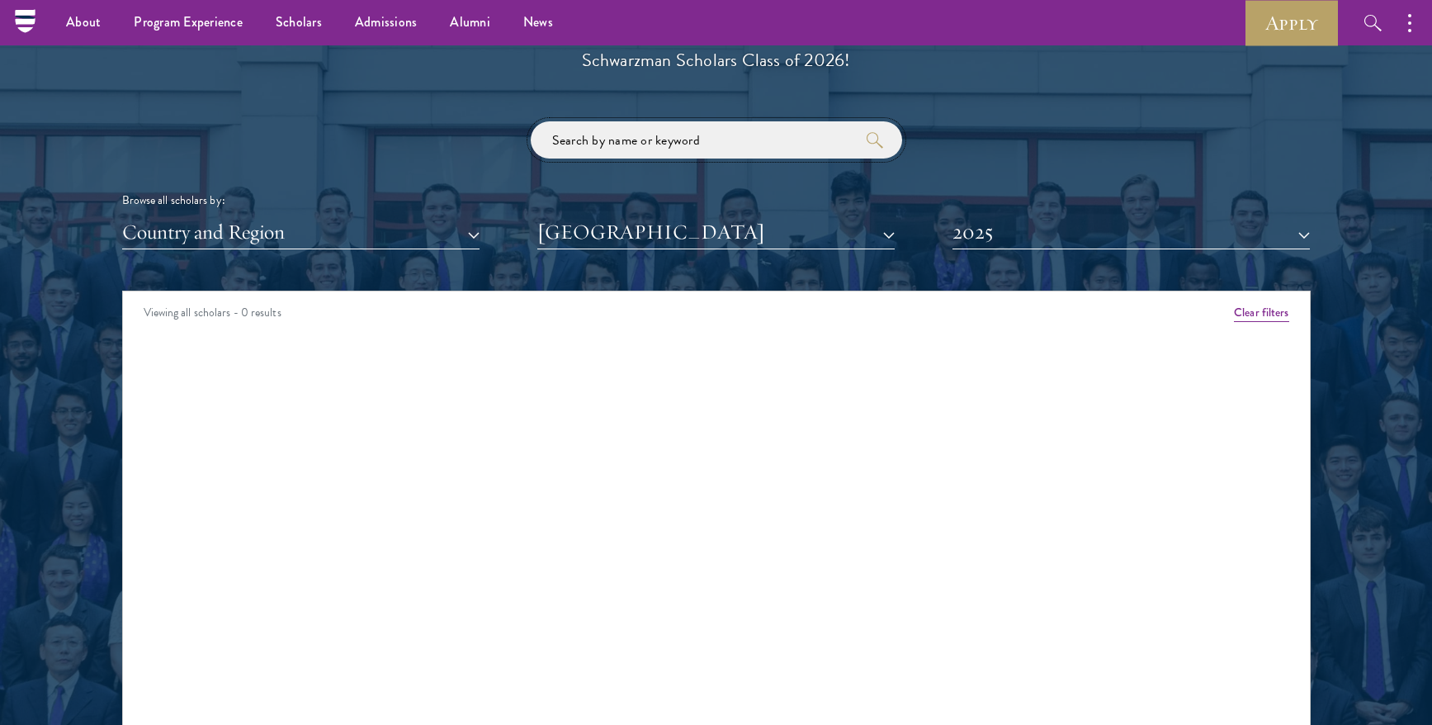
click at [712, 127] on input "search" at bounding box center [717, 139] width 372 height 37
type input "n"
click at [764, 244] on button "Northeastern University" at bounding box center [715, 232] width 357 height 34
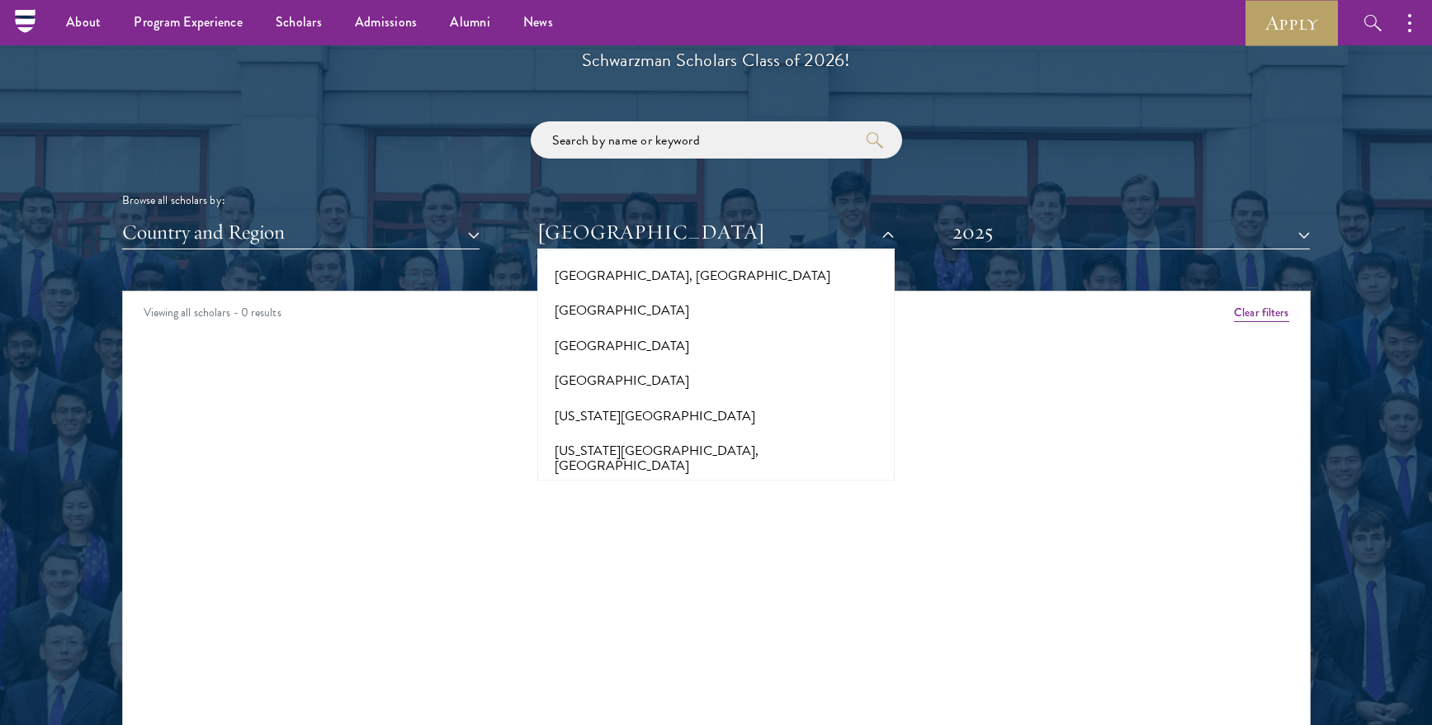
click at [676, 484] on button "Northeastern University" at bounding box center [716, 501] width 348 height 35
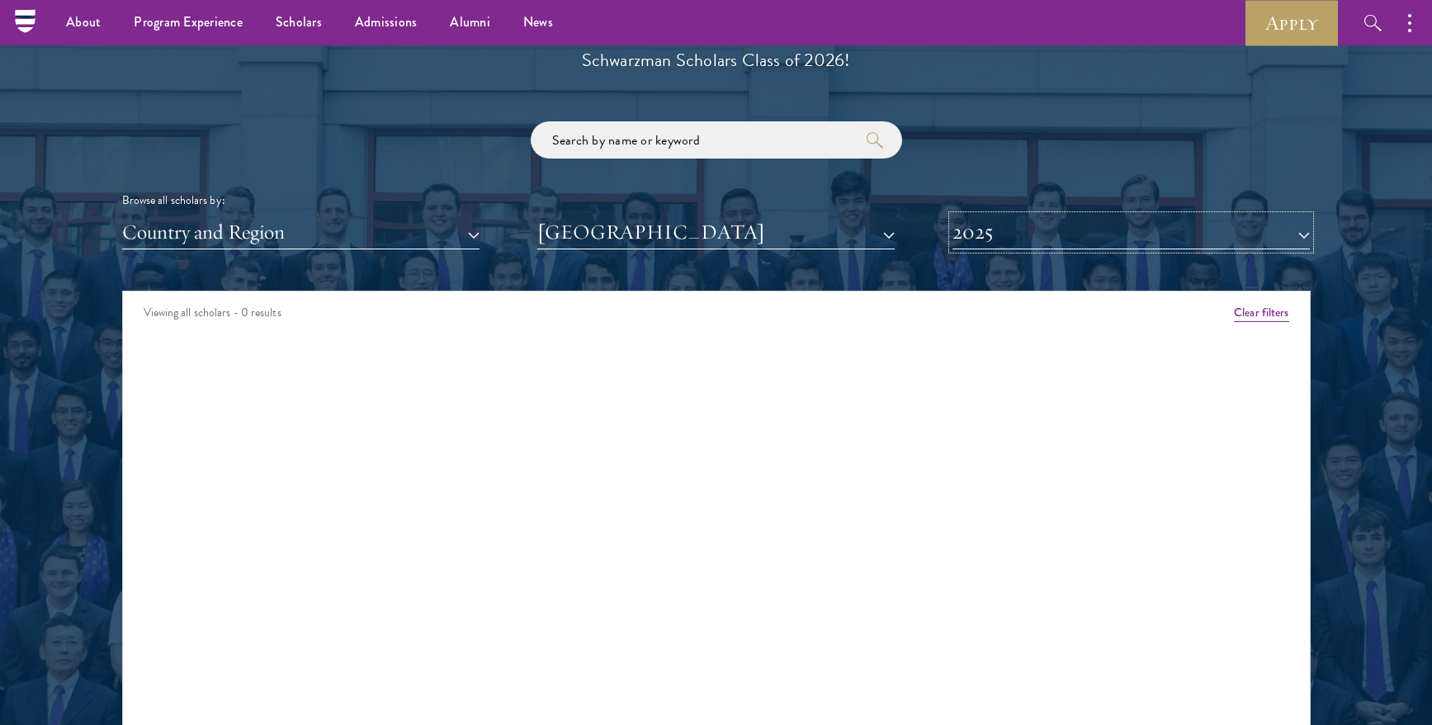
click at [1034, 245] on button "2025" at bounding box center [1131, 232] width 357 height 34
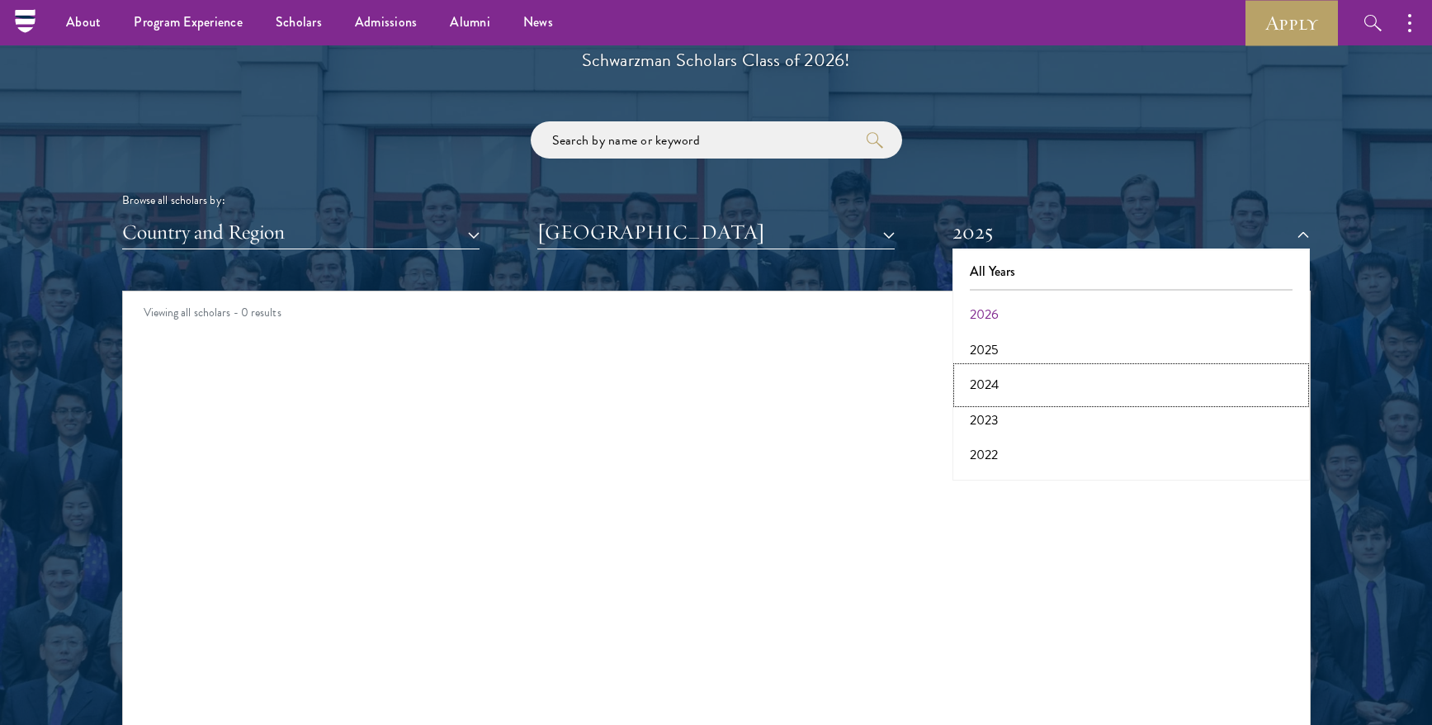
click at [1006, 386] on button "2024" at bounding box center [1132, 384] width 348 height 35
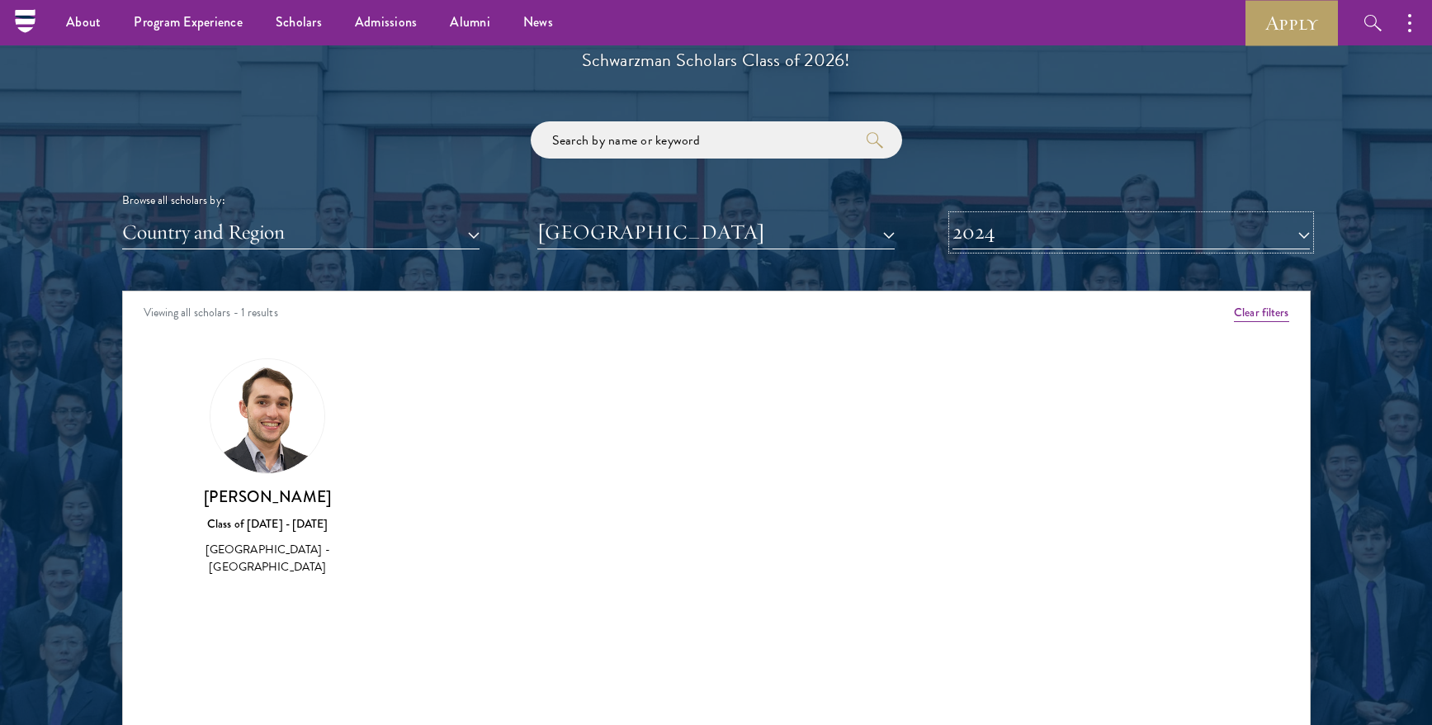
click at [1029, 237] on button "2024" at bounding box center [1131, 232] width 357 height 34
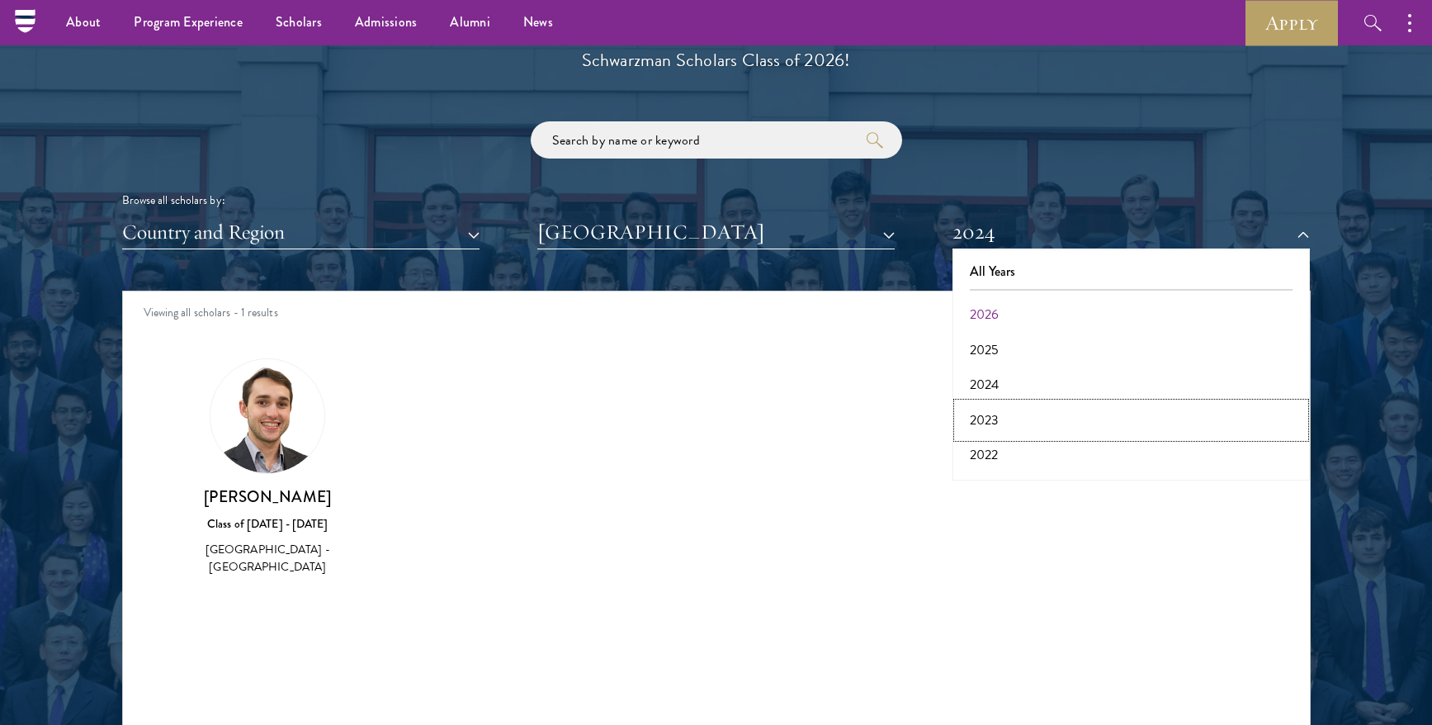
click at [1003, 414] on button "2023" at bounding box center [1132, 420] width 348 height 35
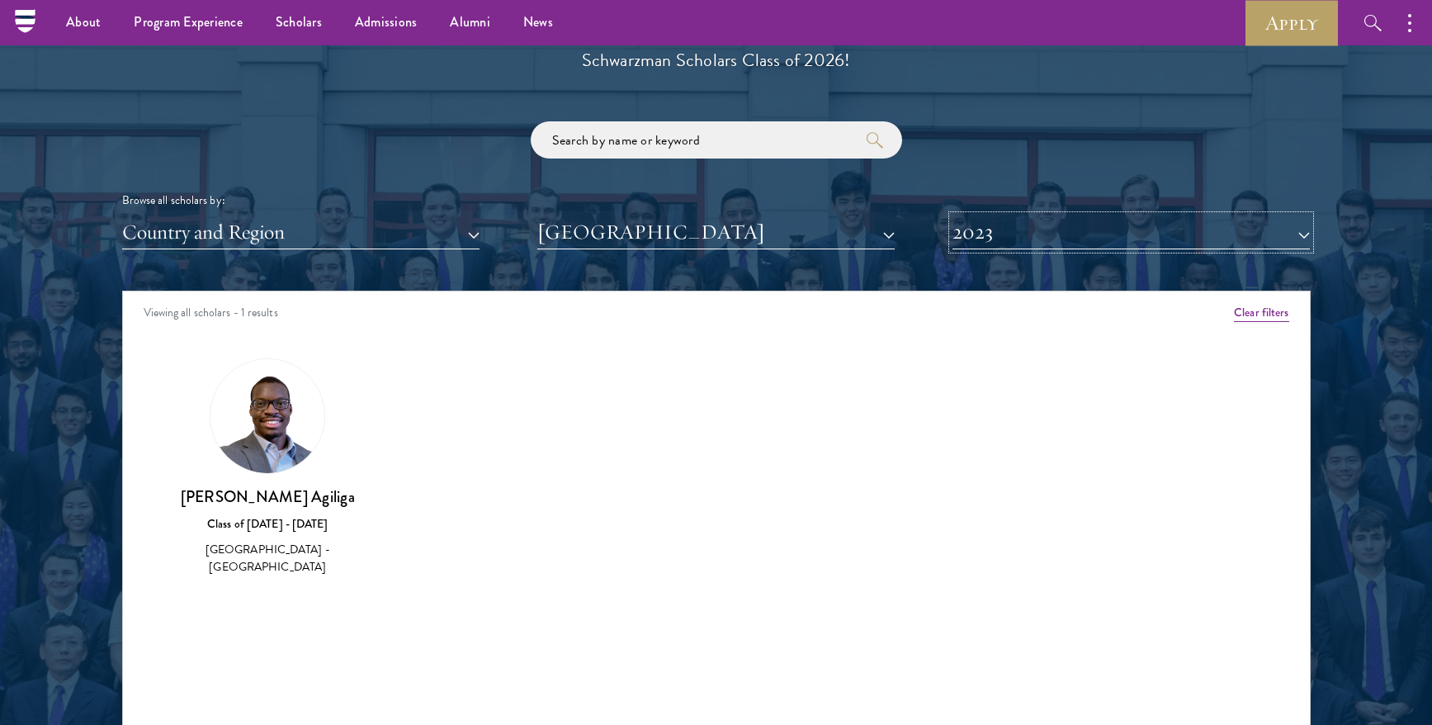
click at [1050, 233] on button "2023" at bounding box center [1131, 232] width 357 height 34
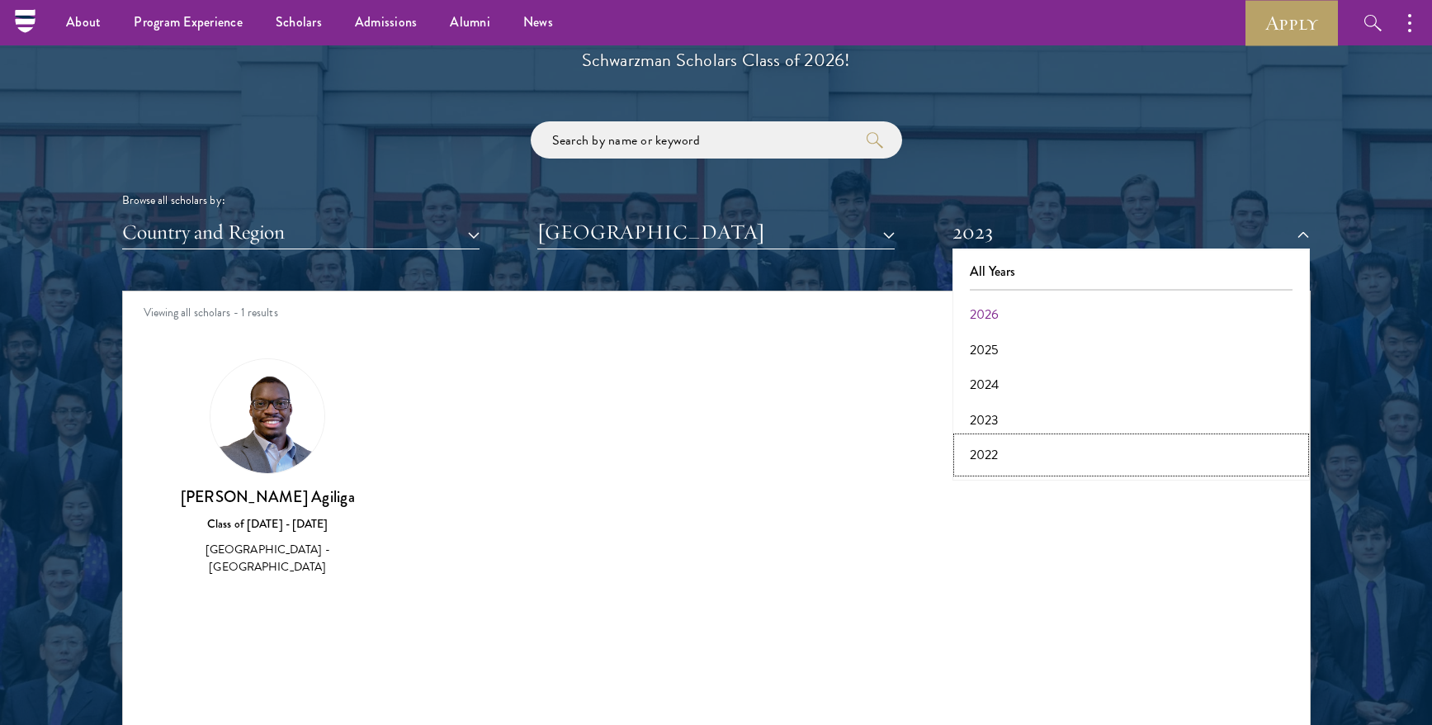
click at [1014, 459] on button "2022" at bounding box center [1132, 455] width 348 height 35
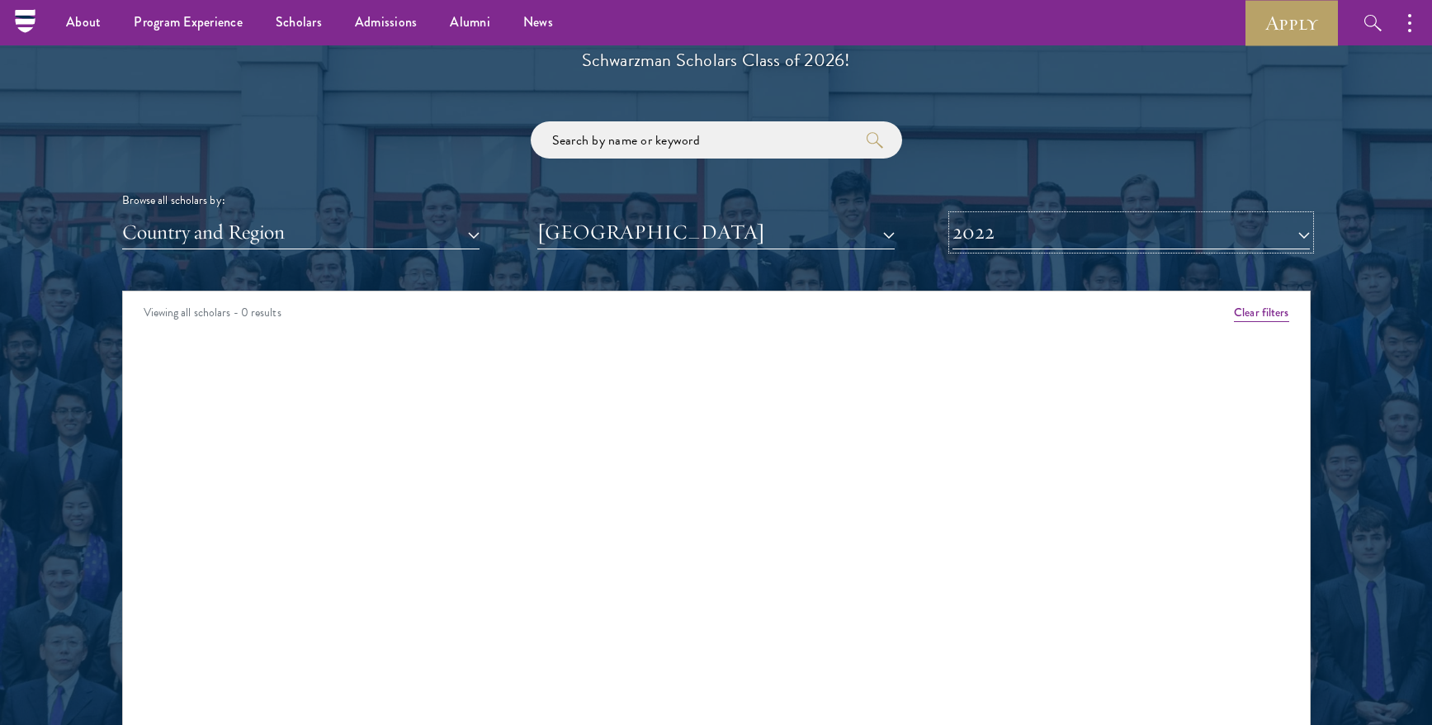
click at [1048, 232] on button "2022" at bounding box center [1131, 232] width 357 height 34
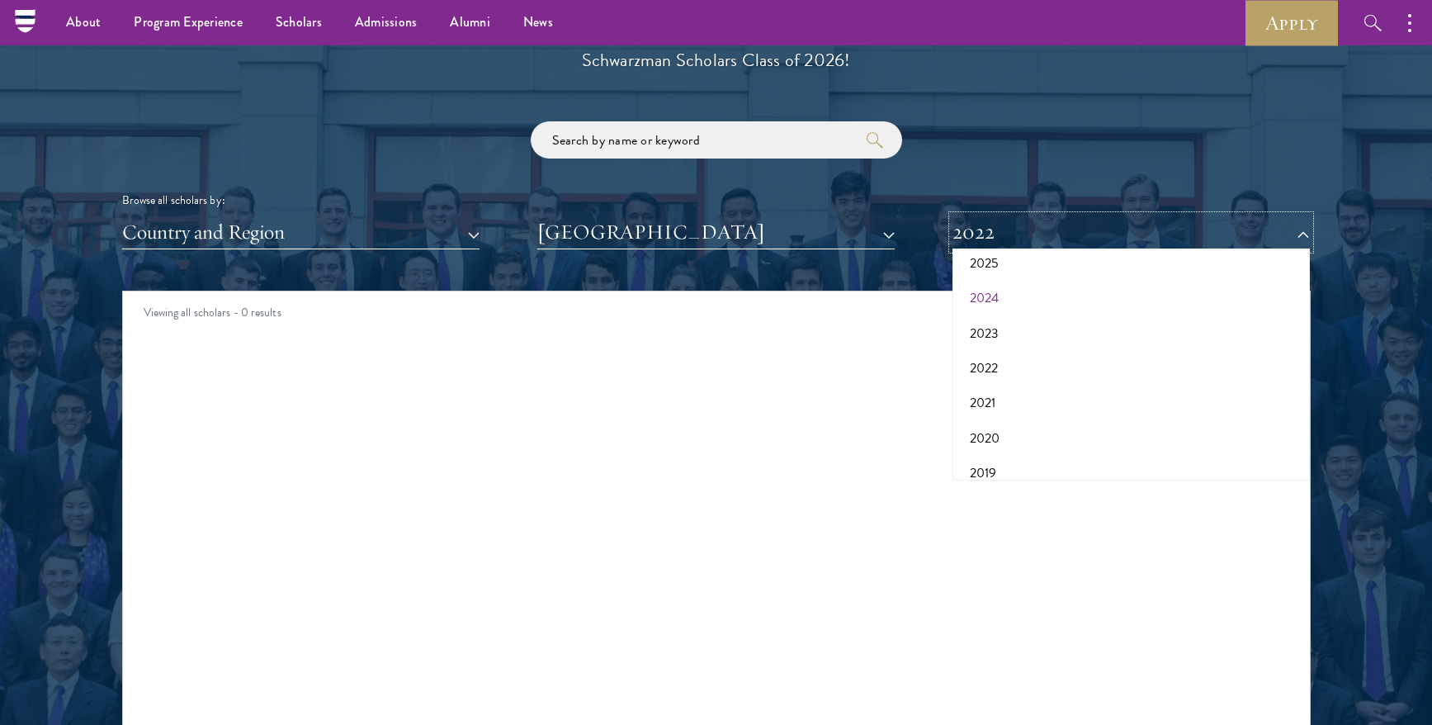
scroll to position [97, 0]
click at [1030, 399] on button "2021" at bounding box center [1132, 393] width 348 height 35
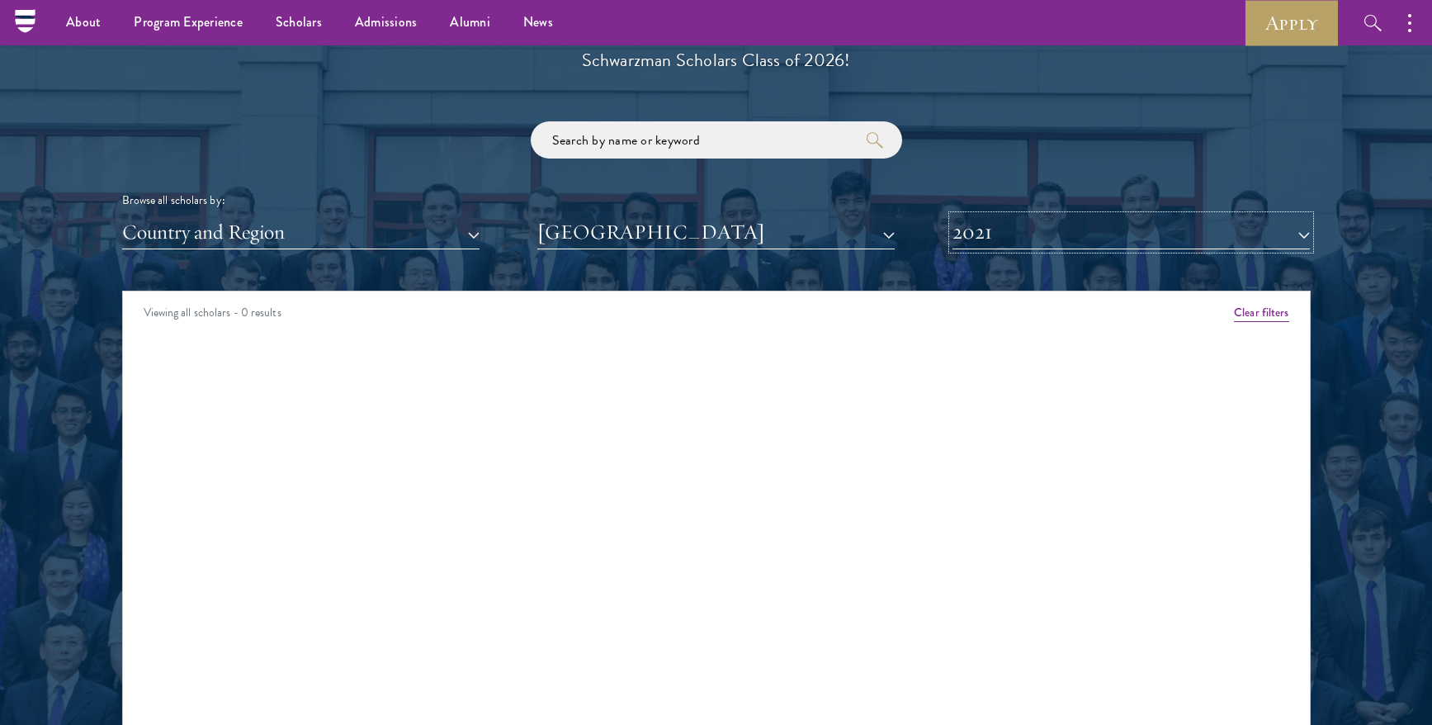
click at [1033, 225] on button "2021" at bounding box center [1131, 232] width 357 height 34
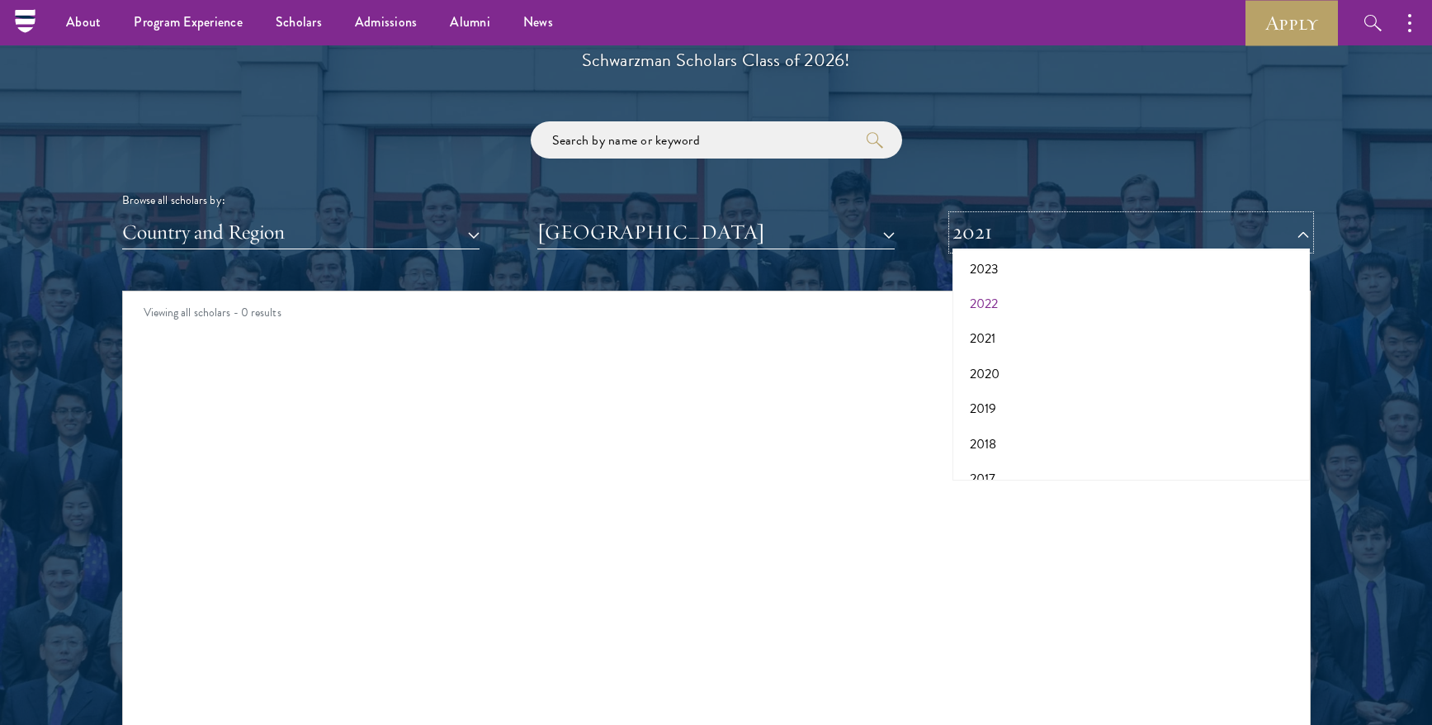
scroll to position [153, 0]
click at [1008, 380] on button "2020" at bounding box center [1132, 372] width 348 height 35
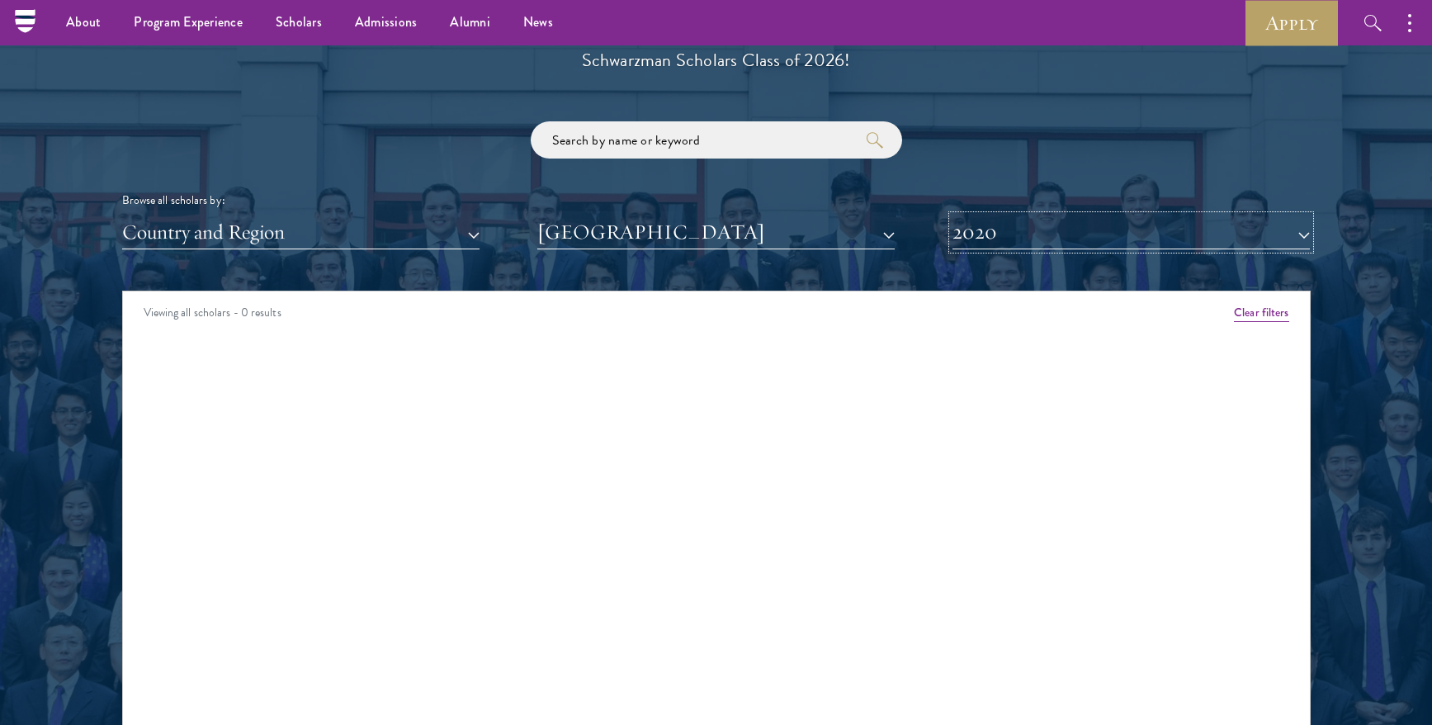
click at [1022, 227] on button "2020" at bounding box center [1131, 232] width 357 height 34
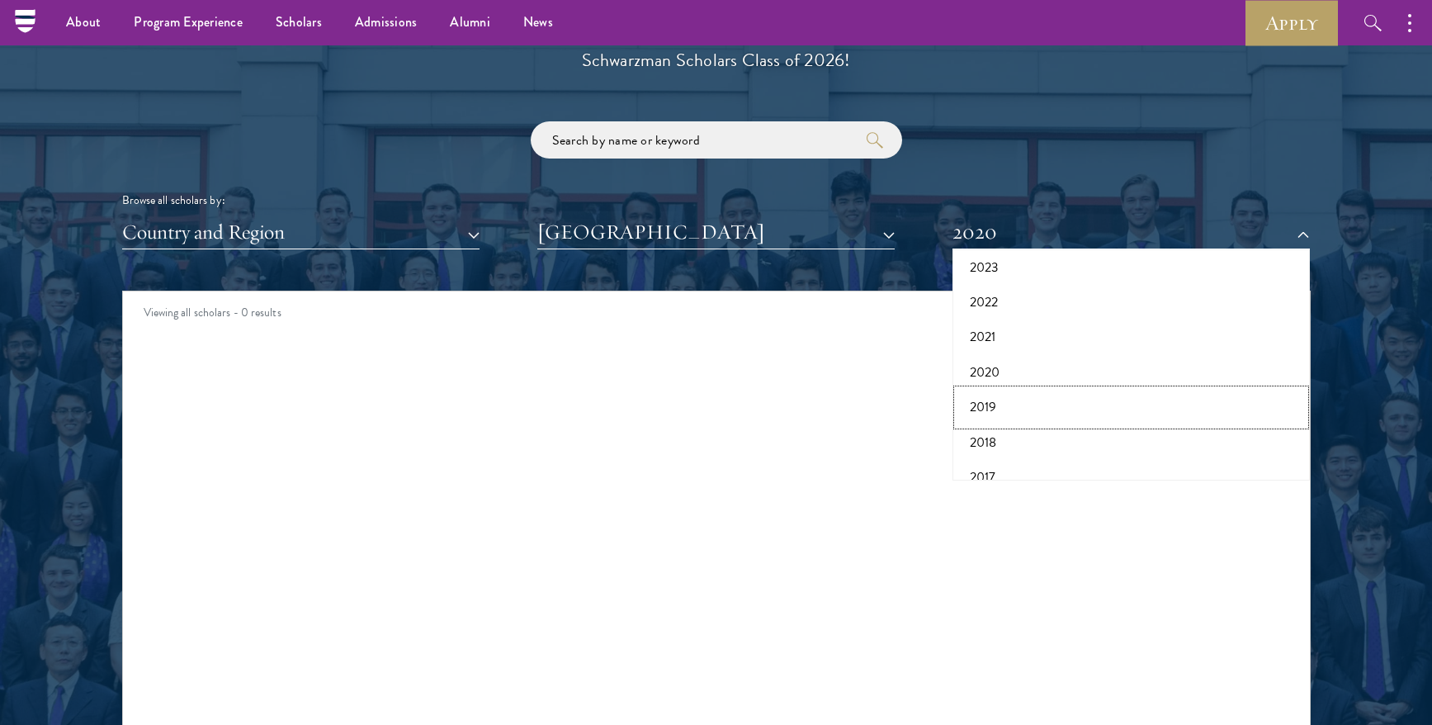
click at [1015, 409] on button "2019" at bounding box center [1132, 407] width 348 height 35
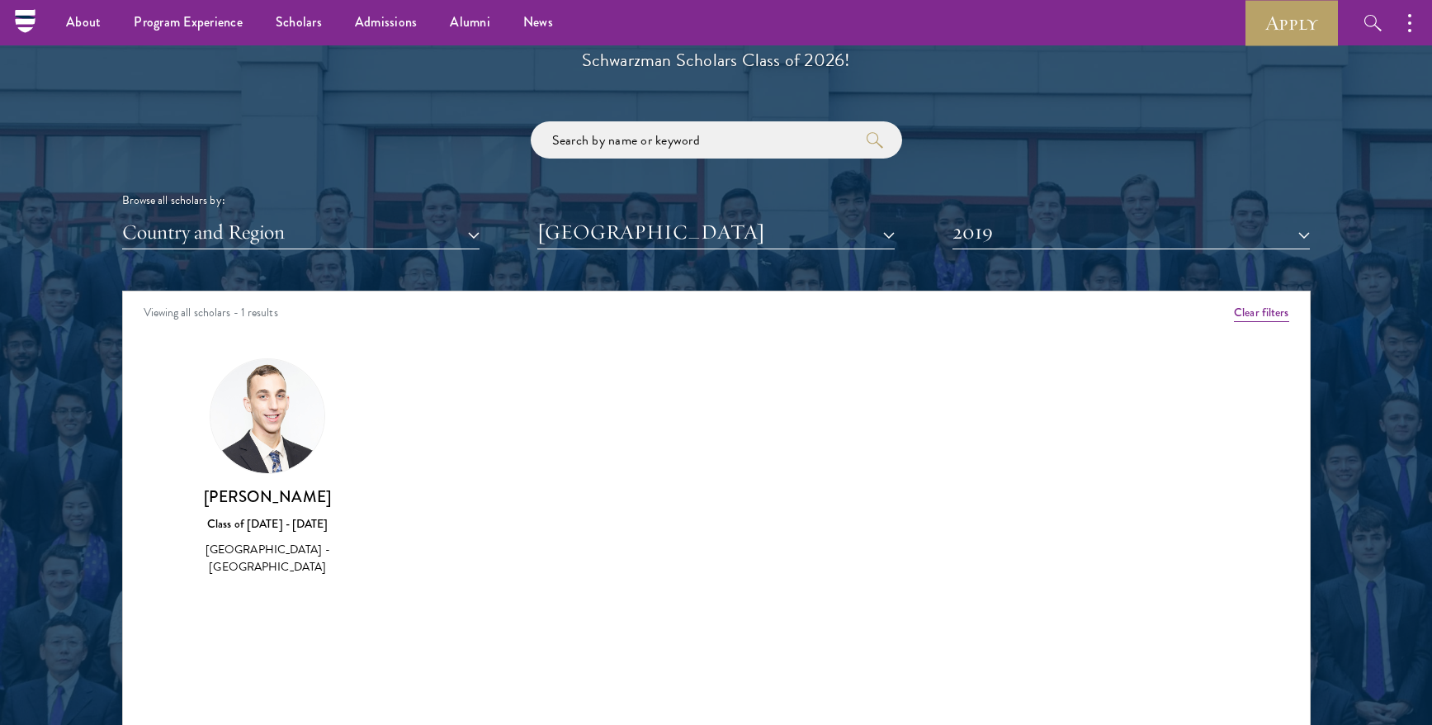
click at [282, 449] on img at bounding box center [268, 416] width 114 height 114
click at [282, 538] on div "Brett Daley Class of 2018 - 2019 United States of America - Northeastern Univer…" at bounding box center [269, 531] width 192 height 91
click at [1002, 232] on button "2019" at bounding box center [1131, 232] width 357 height 34
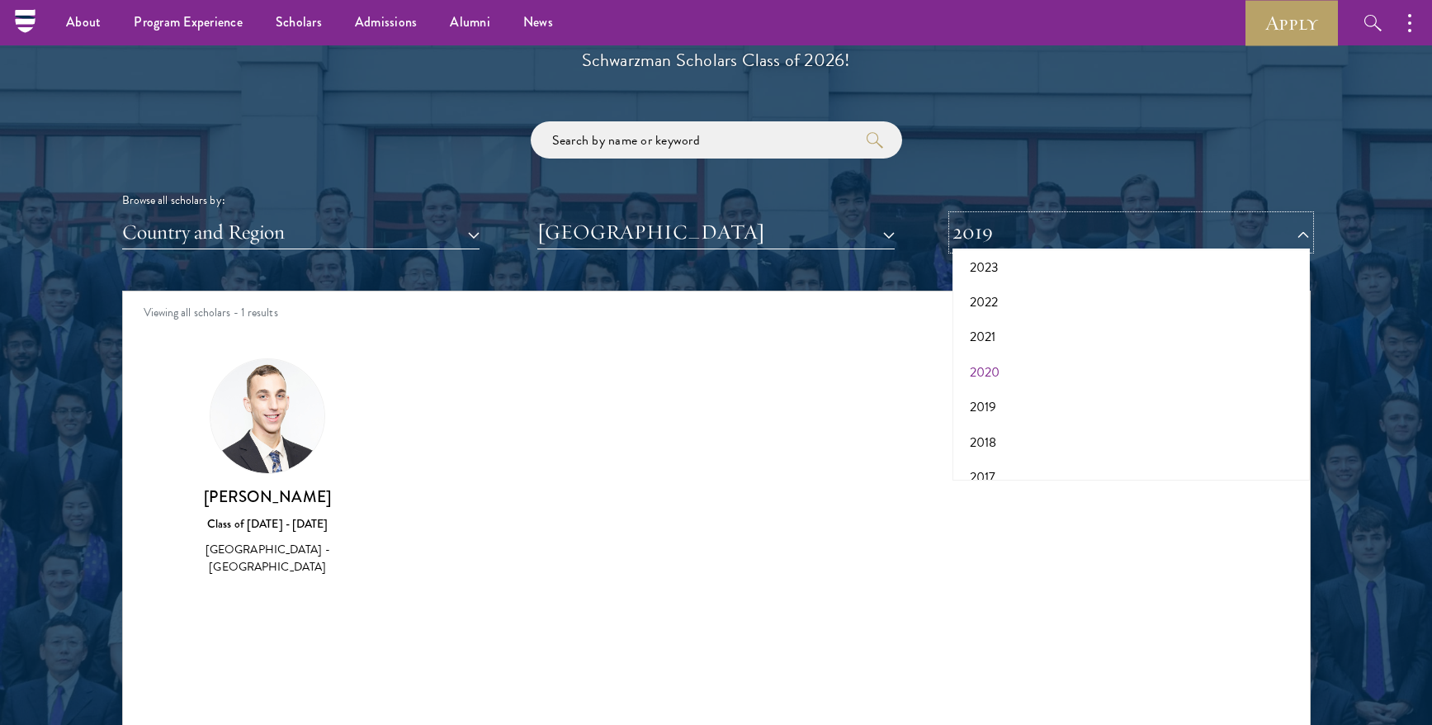
scroll to position [172, 0]
click at [1001, 426] on button "2018" at bounding box center [1132, 423] width 348 height 35
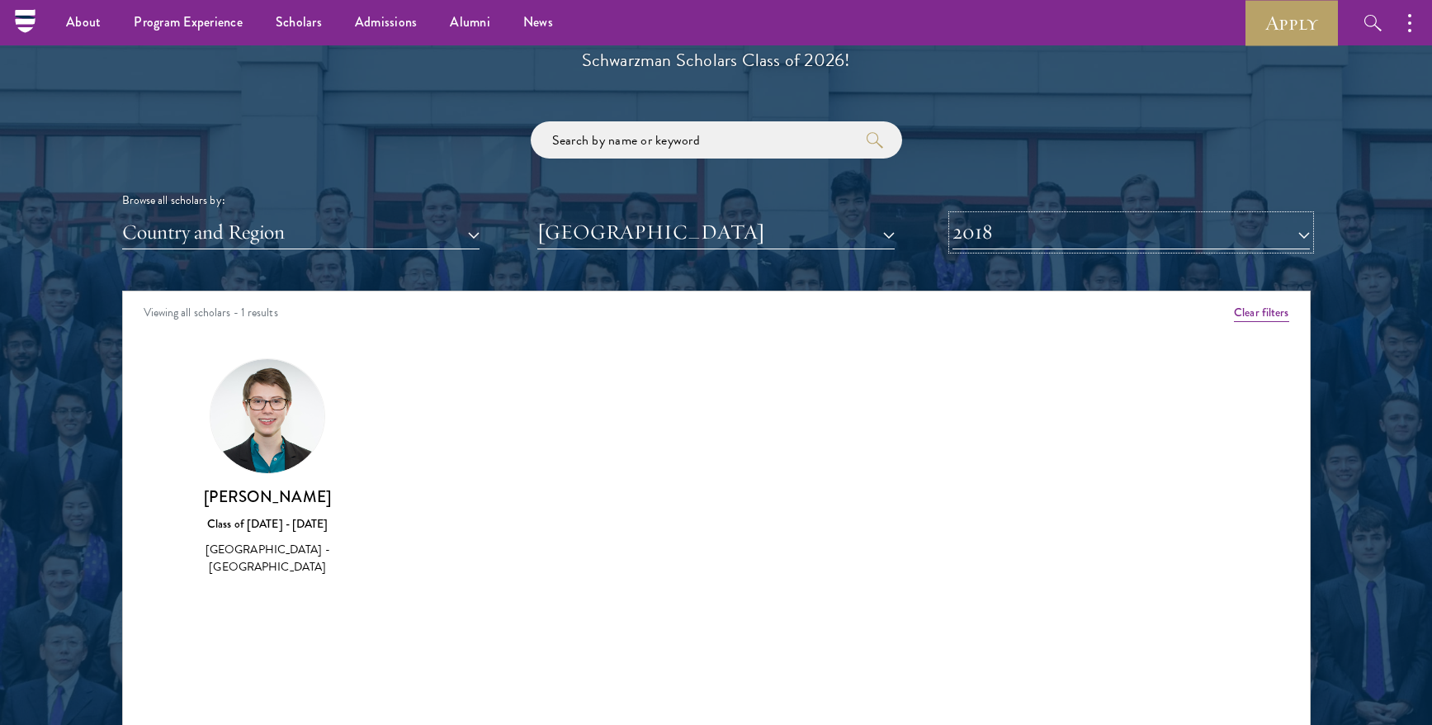
click at [1034, 229] on button "2018" at bounding box center [1131, 232] width 357 height 34
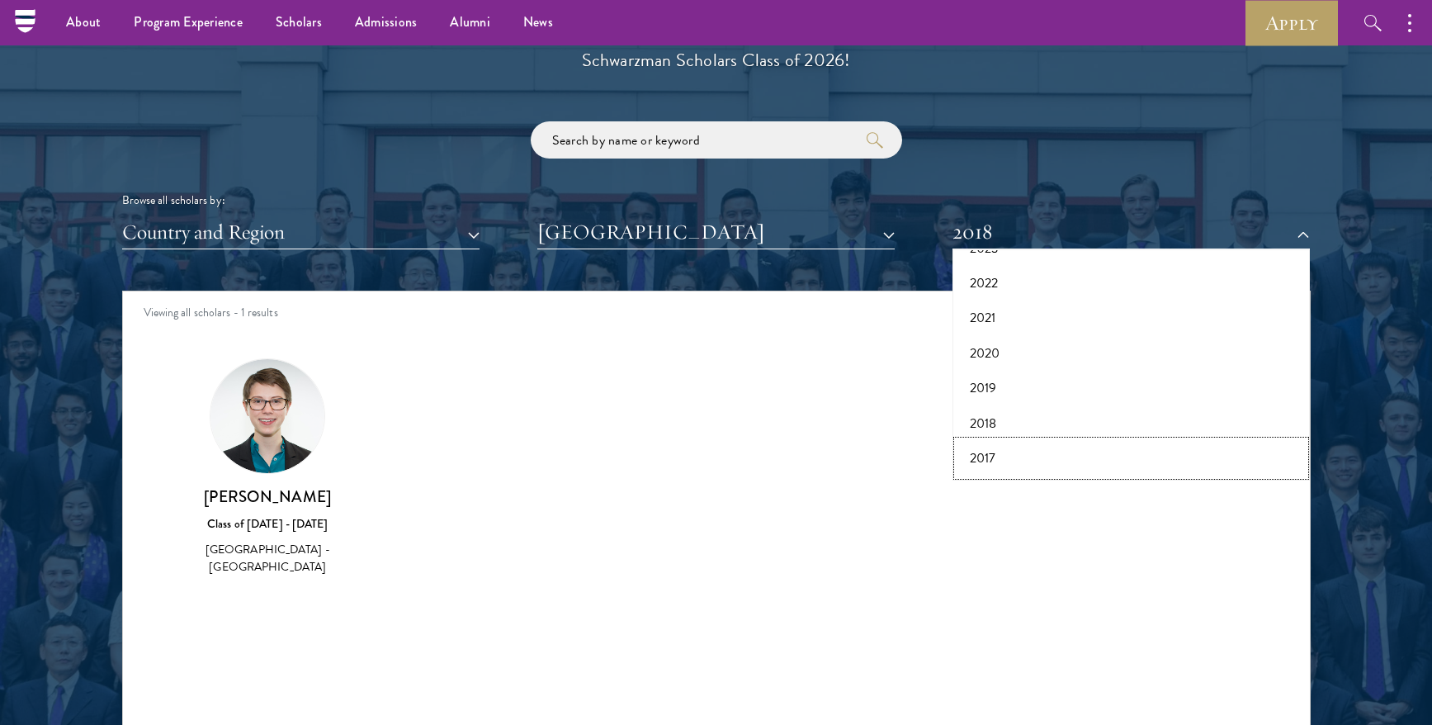
click at [988, 453] on button "2017" at bounding box center [1132, 458] width 348 height 35
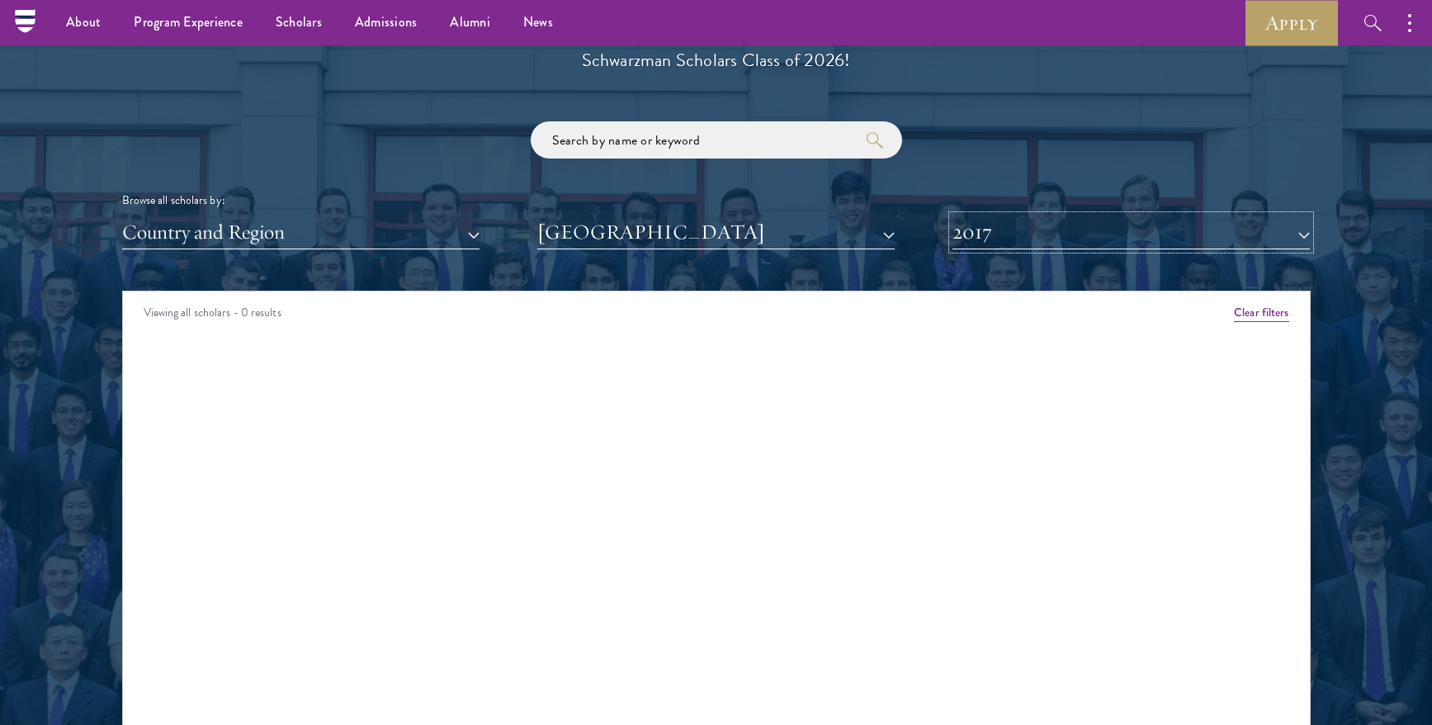
click at [1035, 238] on button "2017" at bounding box center [1131, 232] width 357 height 34
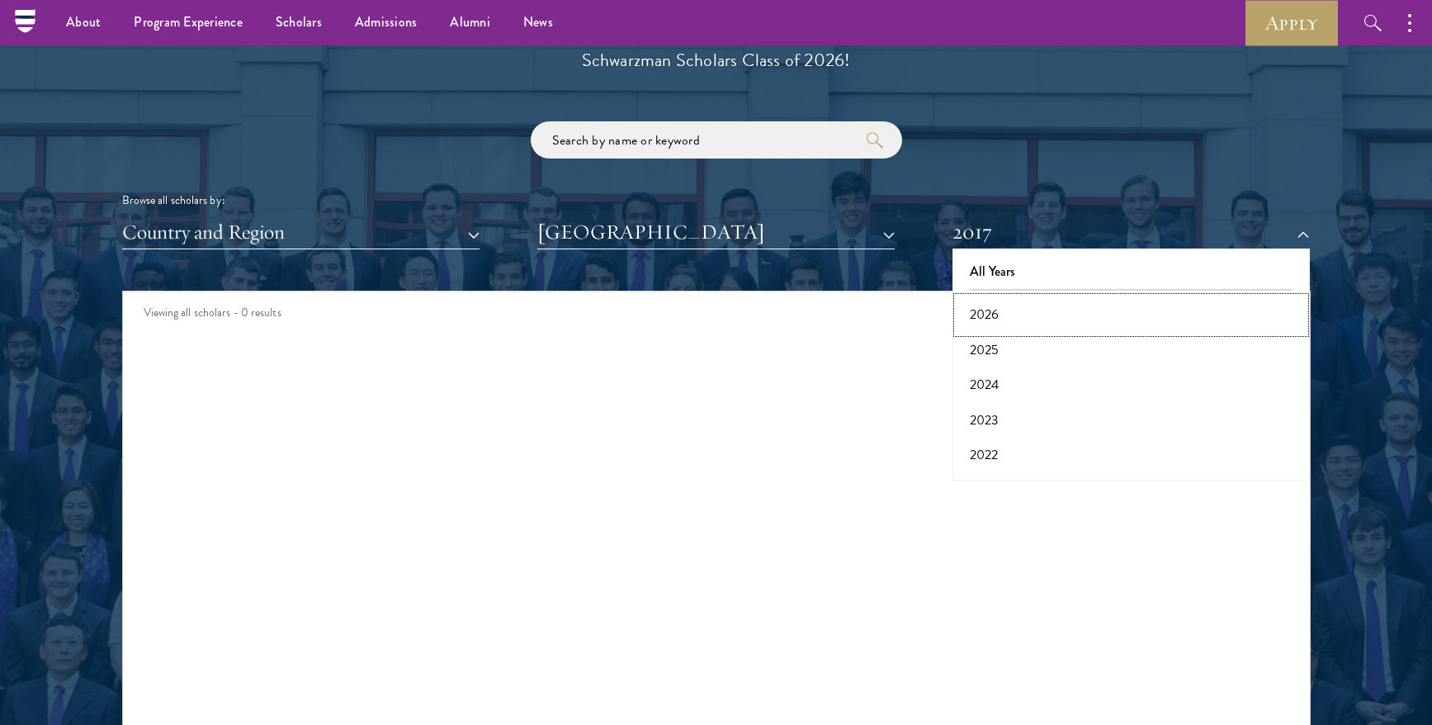
click at [995, 315] on button "2026" at bounding box center [1132, 314] width 348 height 35
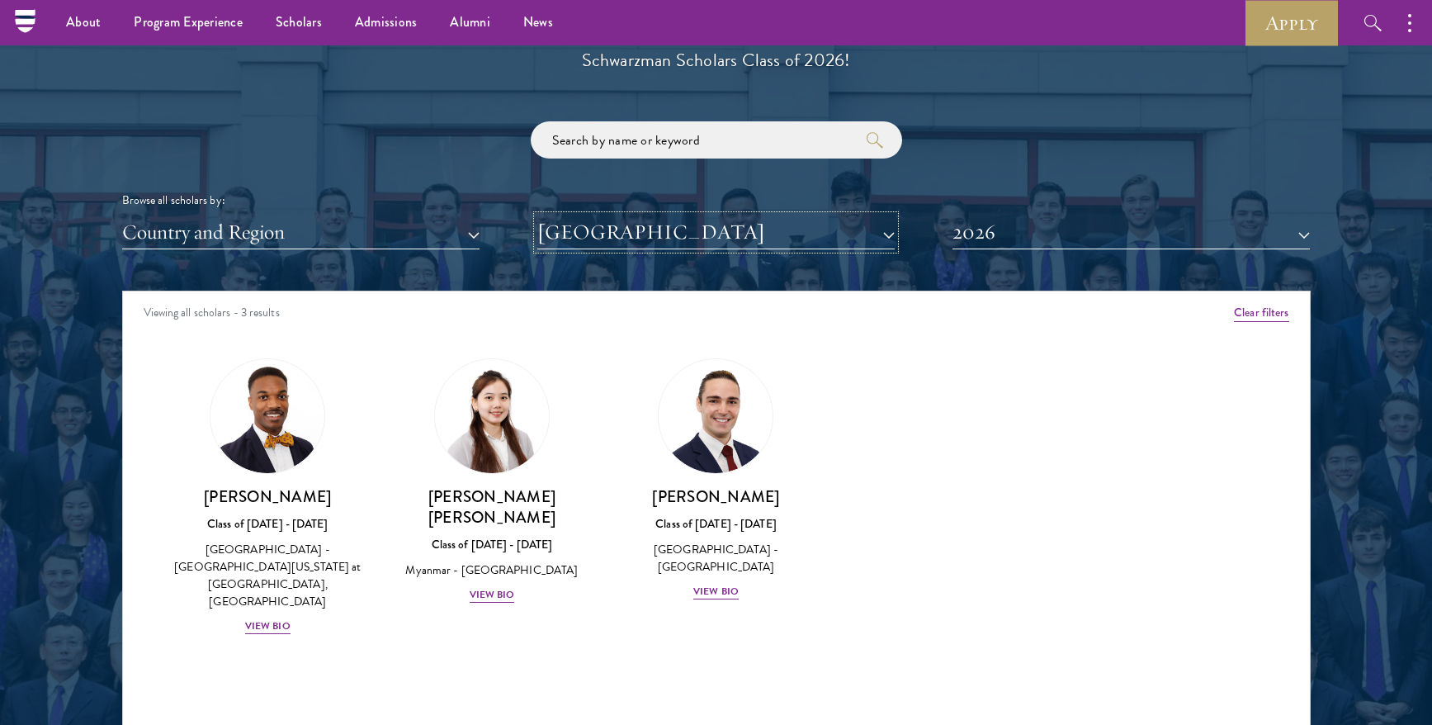
click at [787, 247] on button "Northeastern University" at bounding box center [715, 232] width 357 height 34
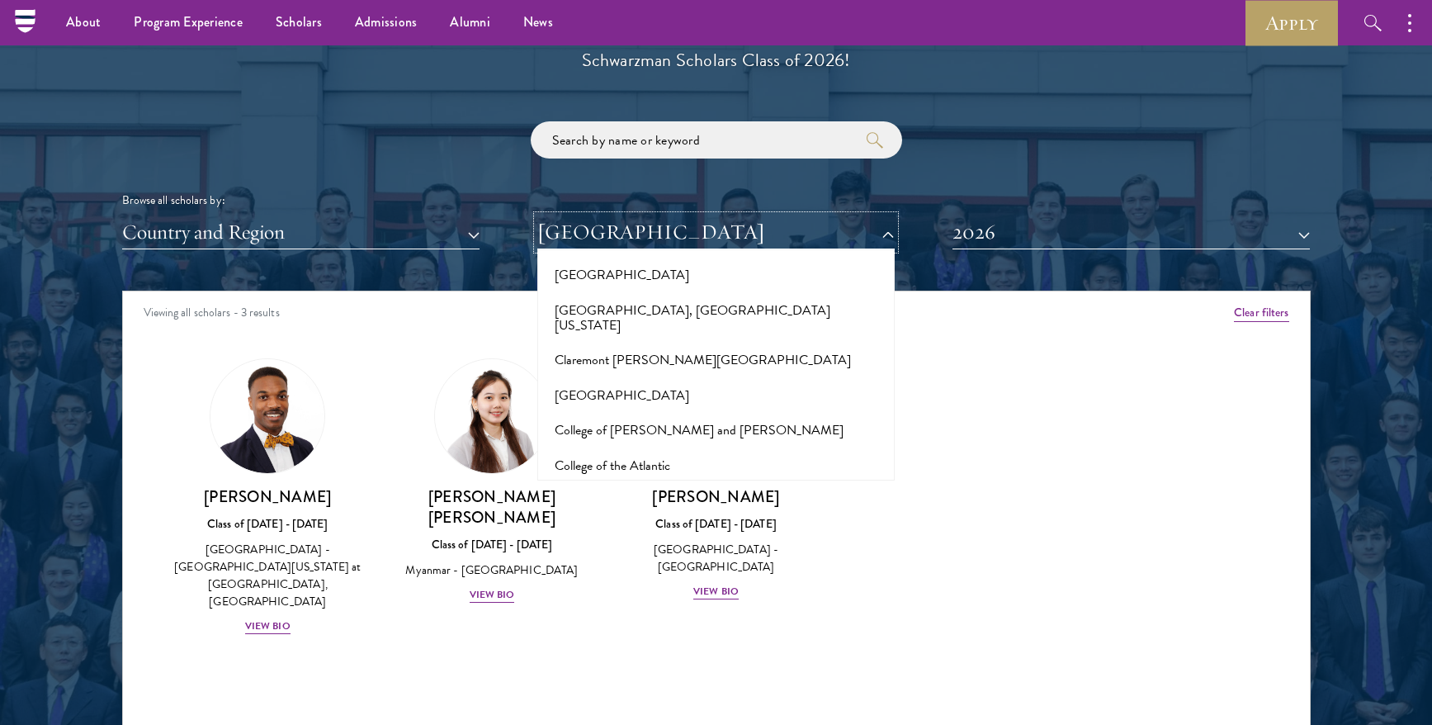
scroll to position [2858, 0]
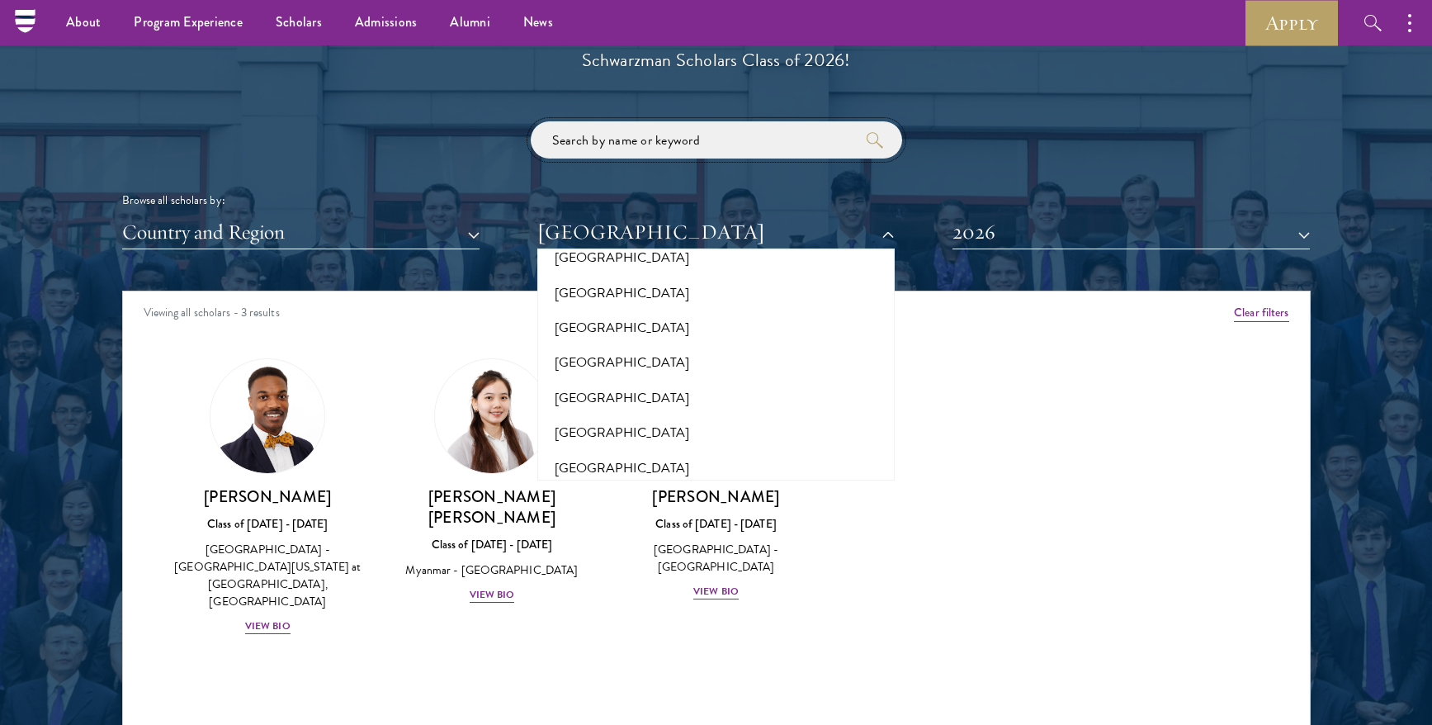
click at [693, 143] on input "search" at bounding box center [717, 139] width 372 height 37
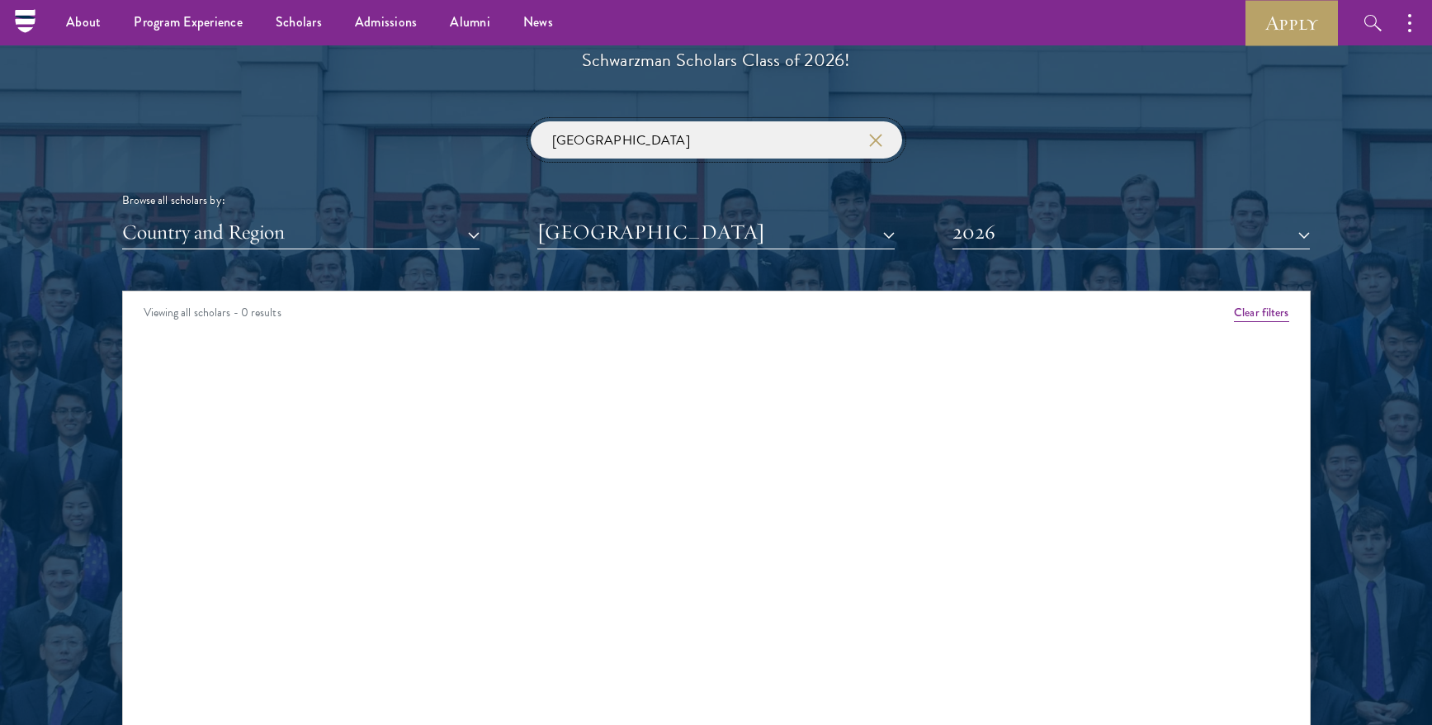
type input "harvard"
click button "submit" at bounding box center [0, 0] width 0 height 0
click at [864, 130] on input "harvard" at bounding box center [717, 139] width 372 height 37
click at [870, 140] on icon "button" at bounding box center [875, 140] width 13 height 13
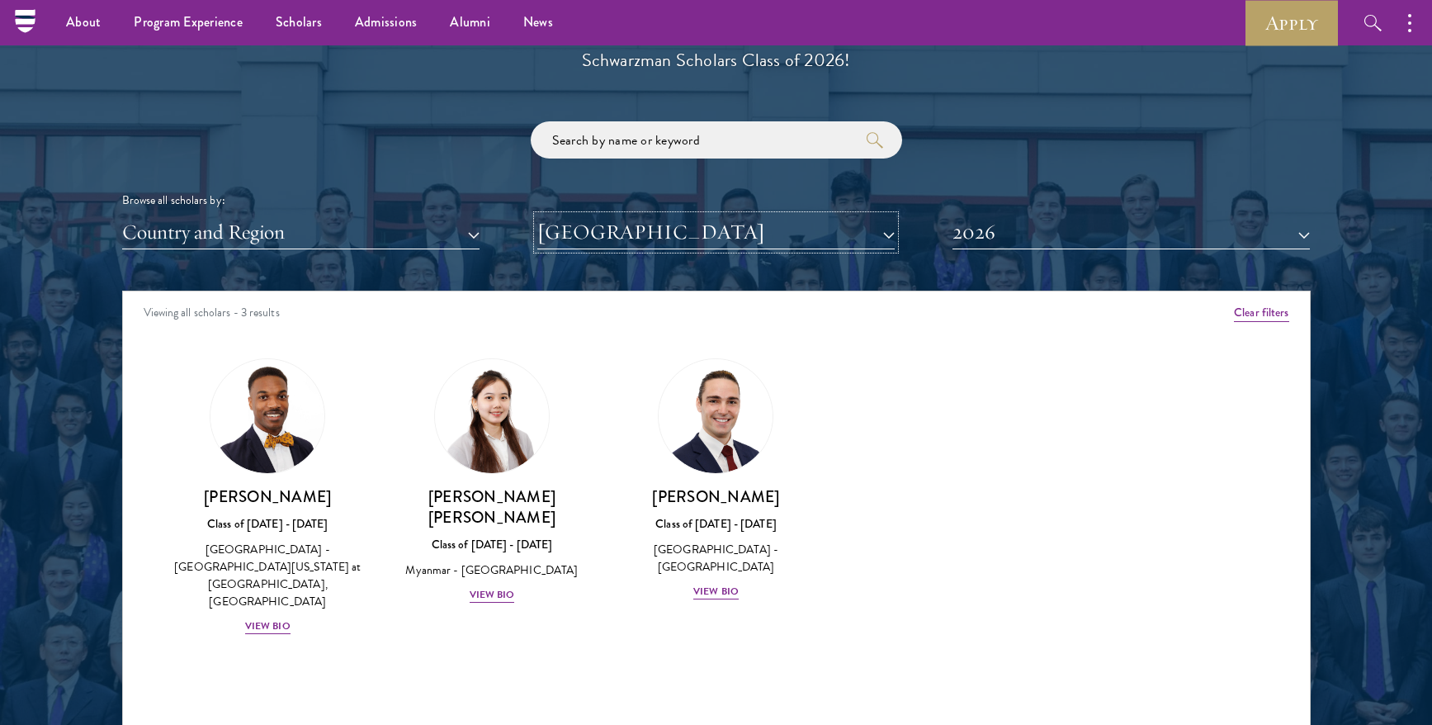
click at [786, 230] on button "Northeastern University" at bounding box center [715, 232] width 357 height 34
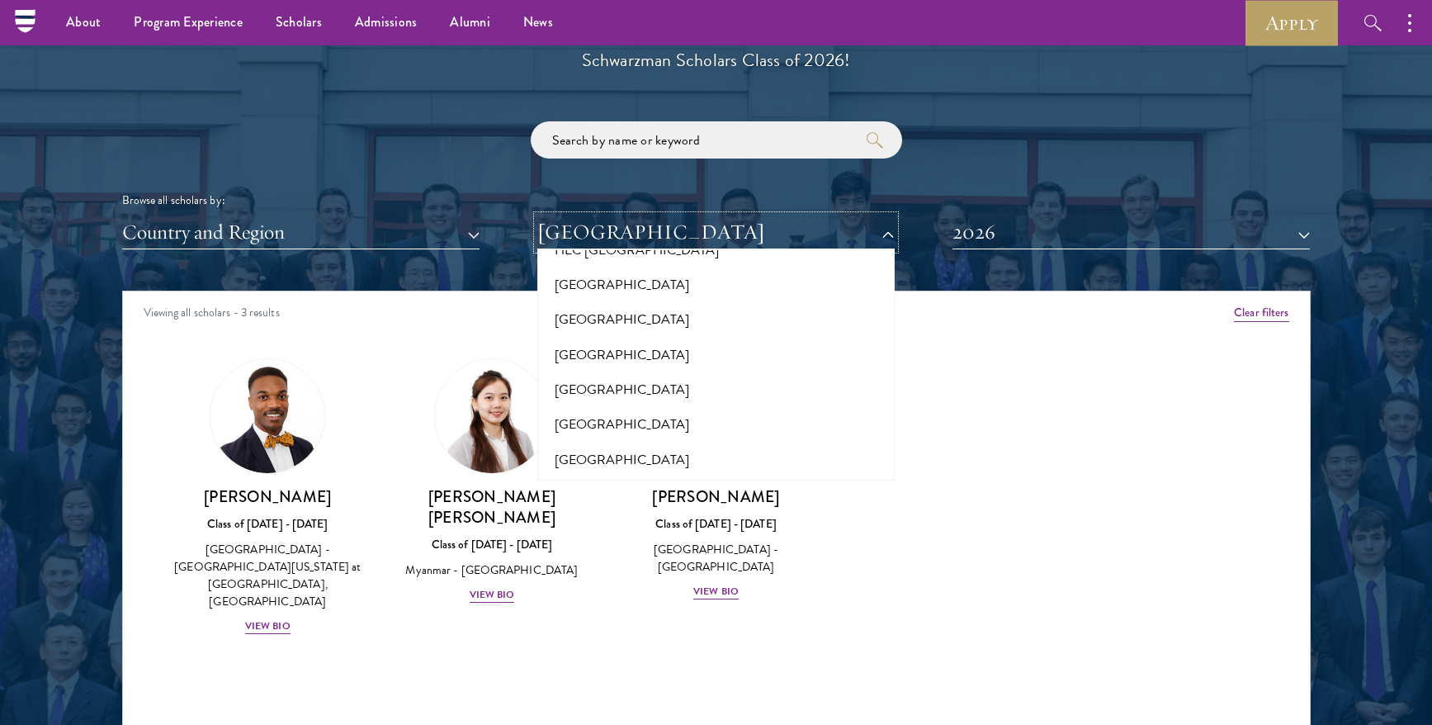
scroll to position [4037, 0]
click at [631, 372] on button "Harvard University" at bounding box center [716, 389] width 348 height 35
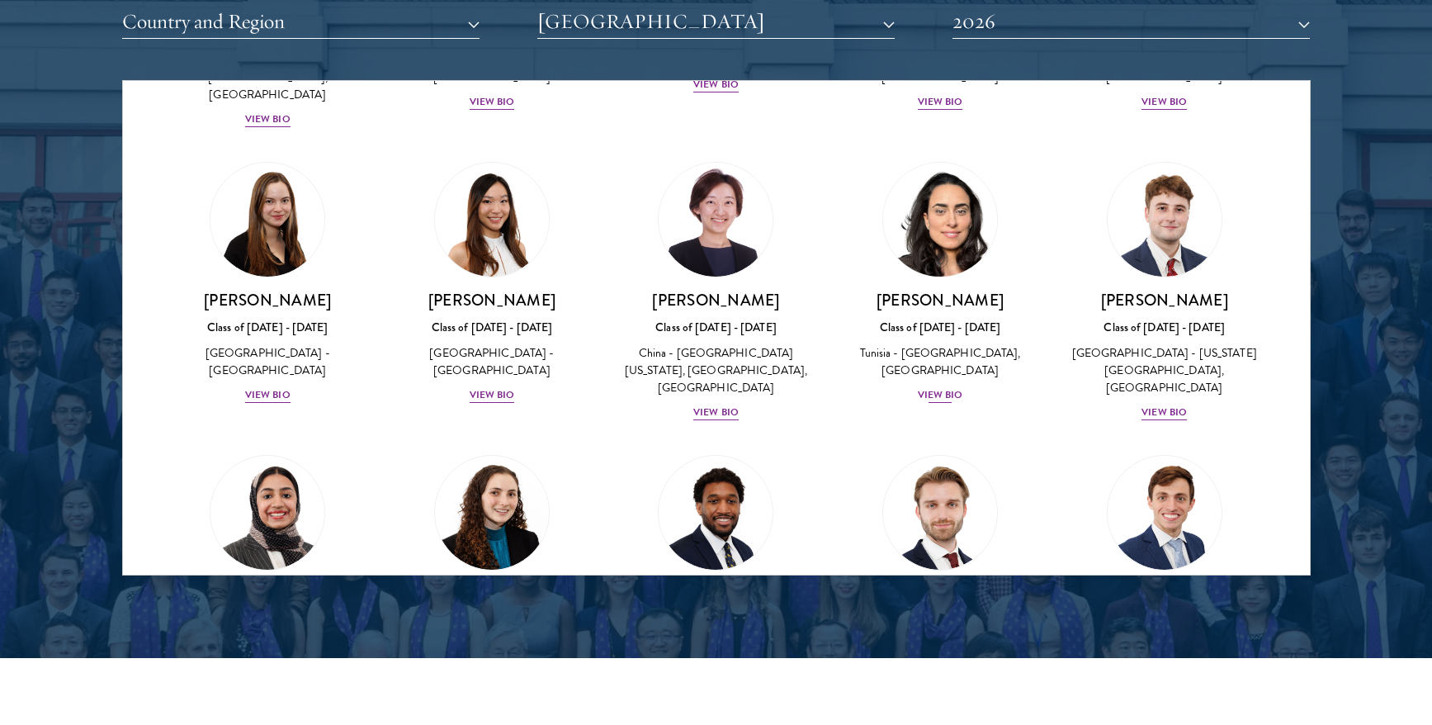
scroll to position [274, 0]
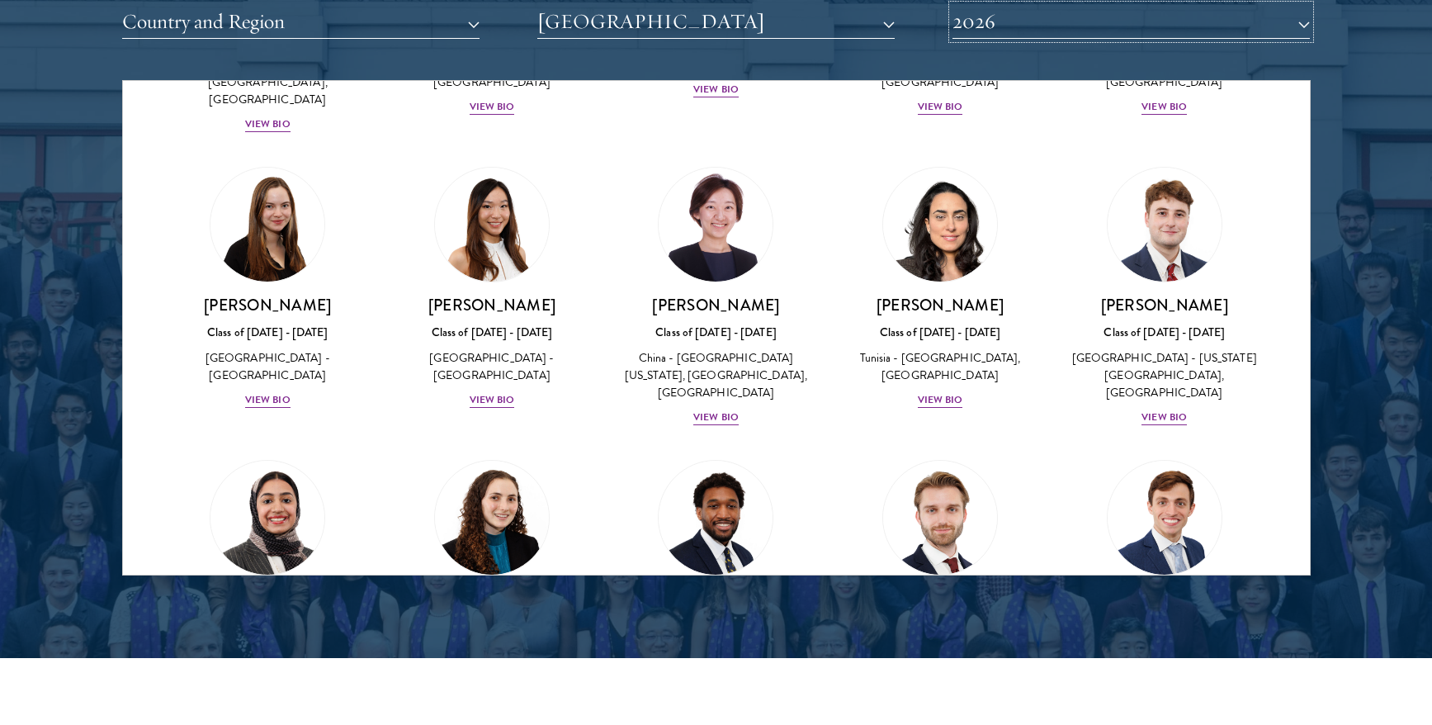
click at [1072, 14] on button "2026" at bounding box center [1131, 22] width 357 height 34
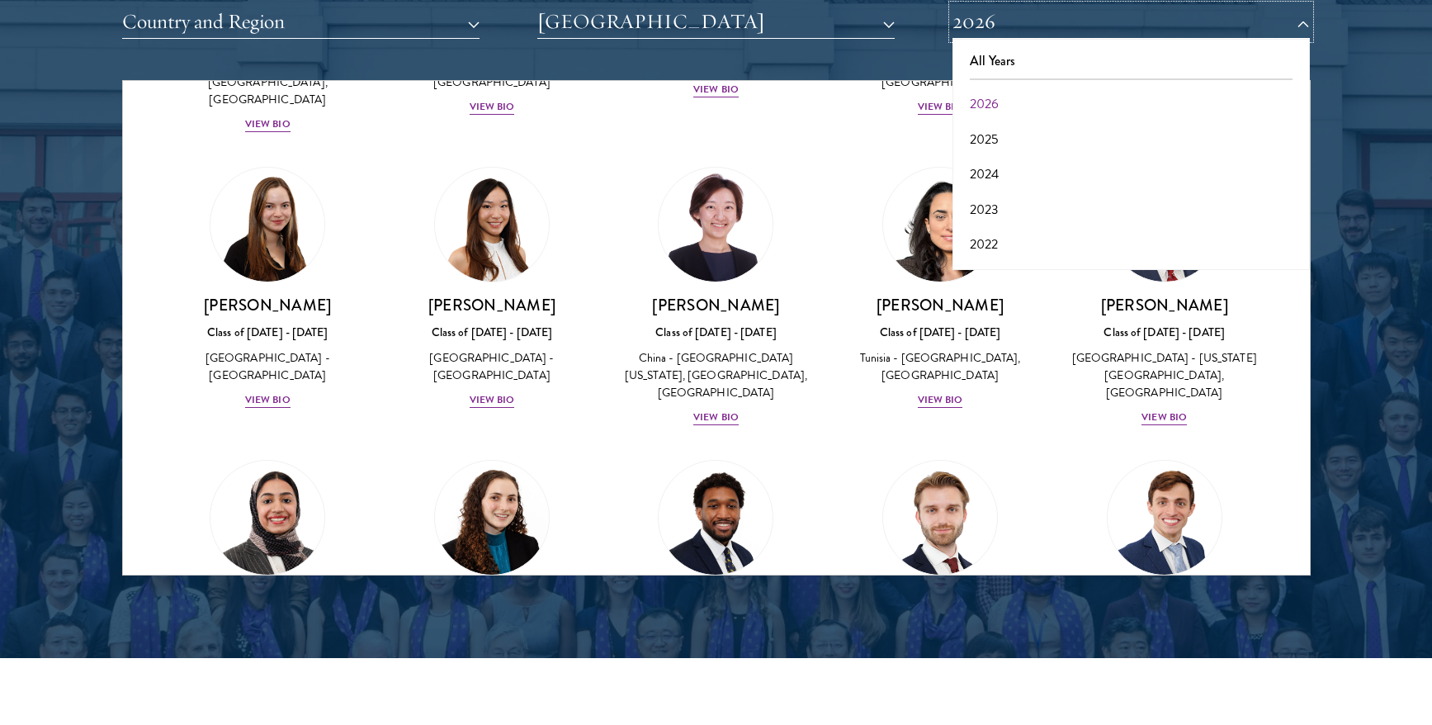
click at [1072, 14] on button "2026" at bounding box center [1131, 22] width 357 height 34
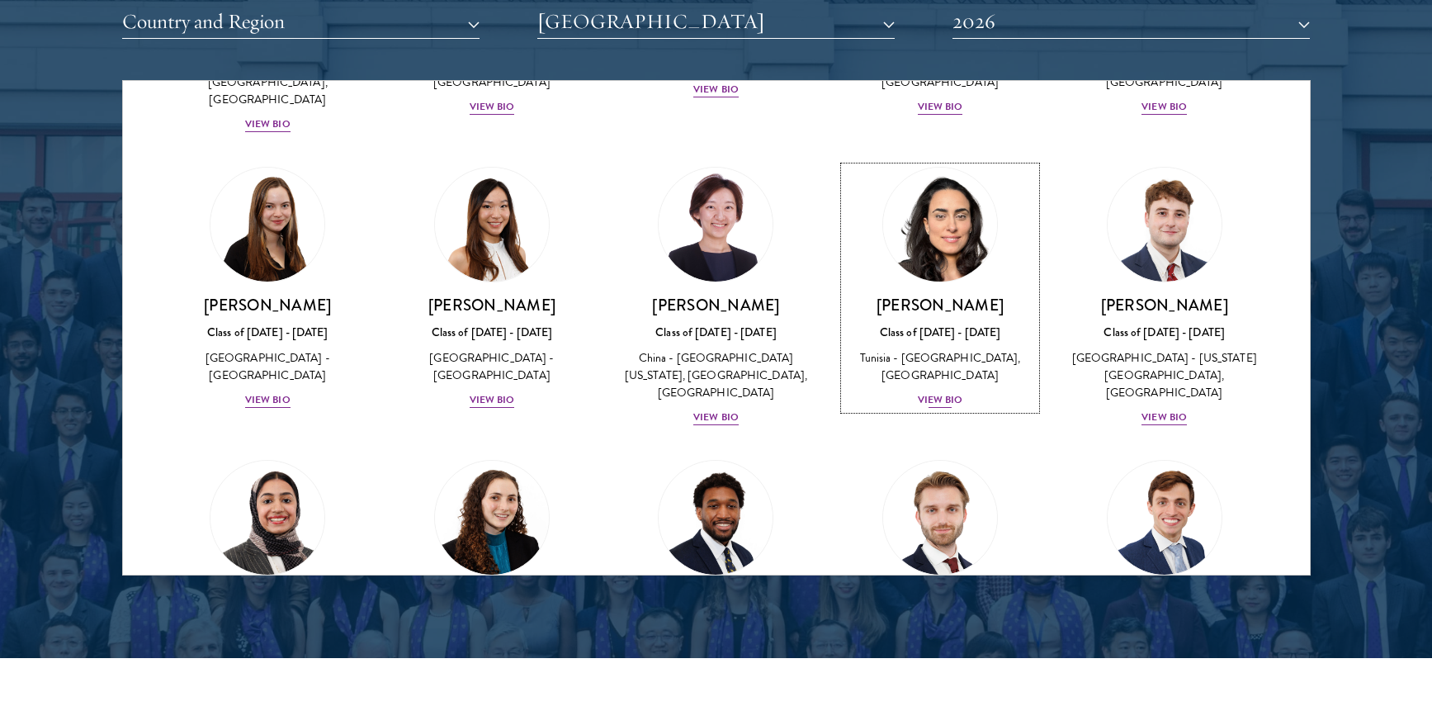
click at [950, 397] on div "View Bio" at bounding box center [940, 400] width 45 height 16
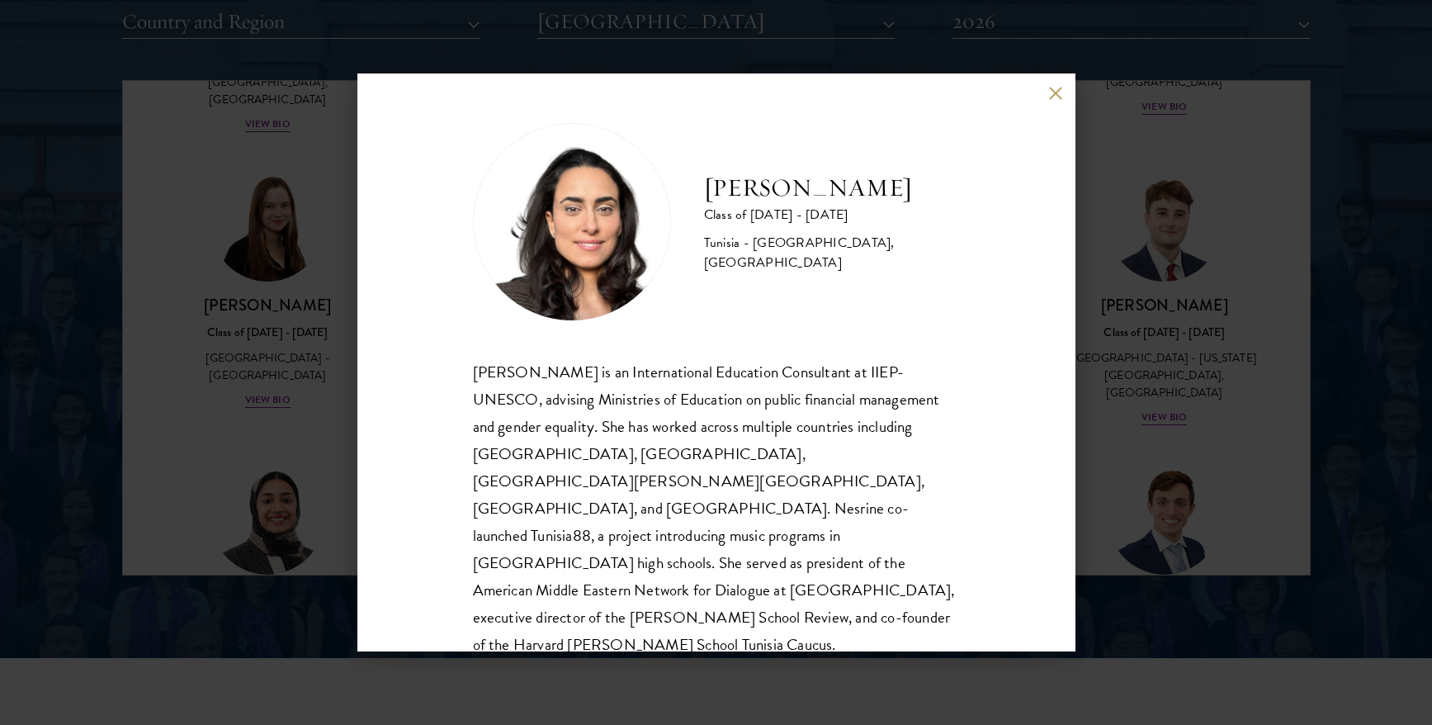
click at [1047, 95] on div "Nesrine Mbarek Class of 2025 - 2026 Tunisia - Stanford University, Harvard Univ…" at bounding box center [716, 362] width 718 height 578
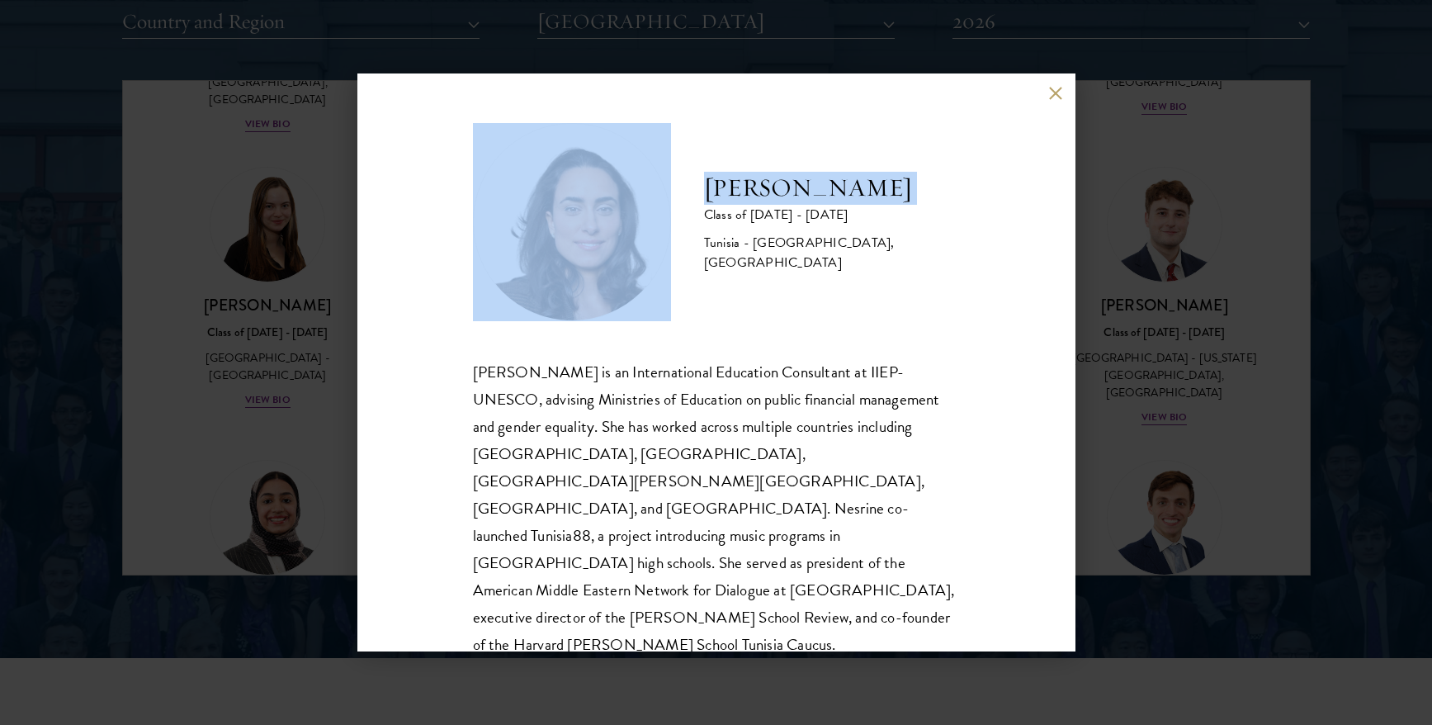
click at [1048, 95] on div "Nesrine Mbarek Class of 2025 - 2026 Tunisia - Stanford University, Harvard Univ…" at bounding box center [716, 362] width 718 height 578
click at [1053, 95] on button at bounding box center [1056, 93] width 14 height 14
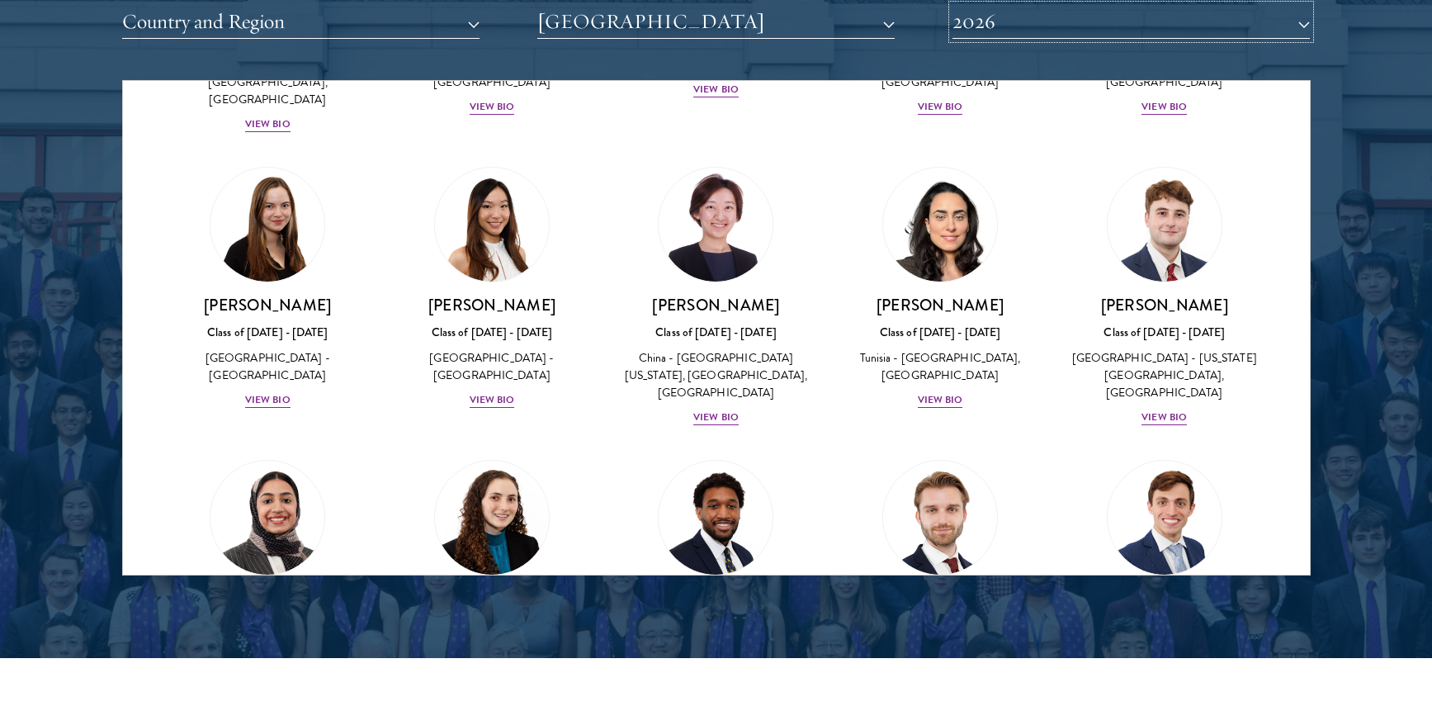
click at [1110, 23] on button "2026" at bounding box center [1131, 22] width 357 height 34
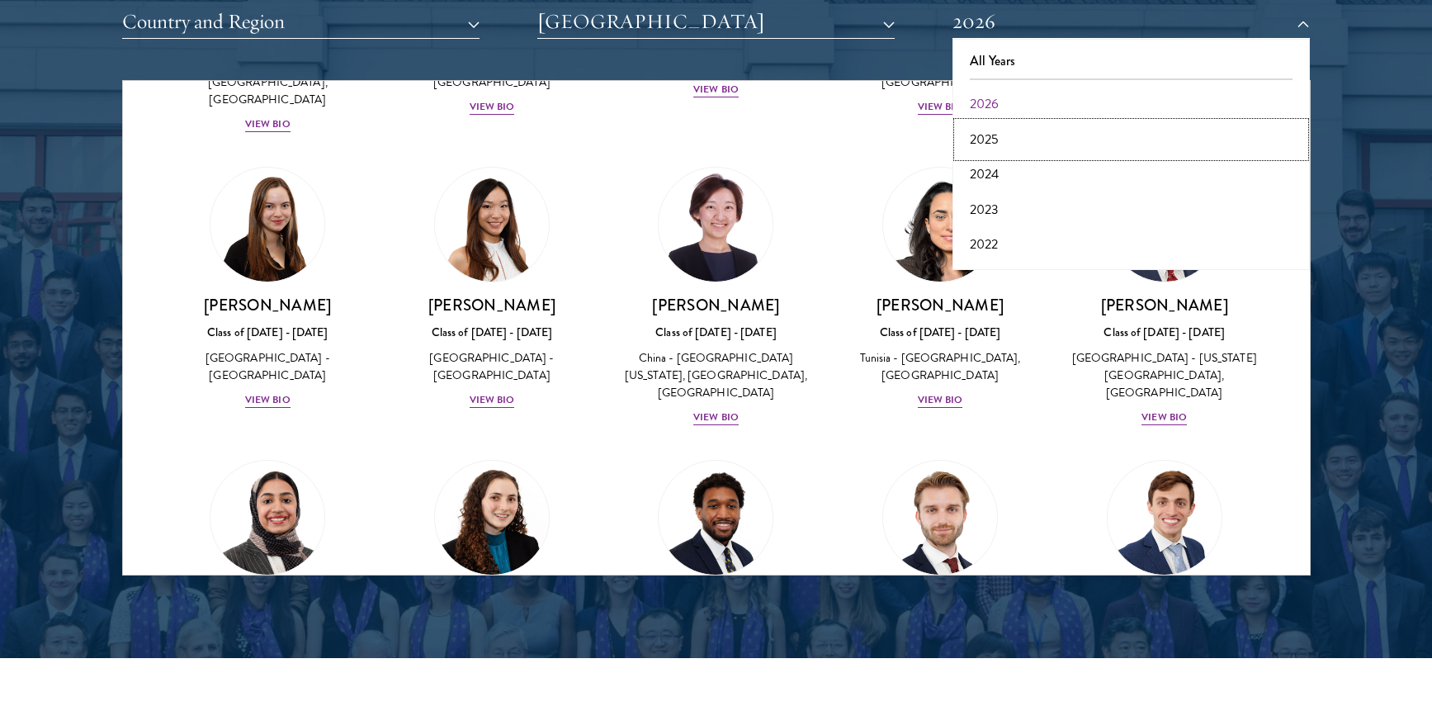
click at [1027, 139] on button "2025" at bounding box center [1132, 139] width 348 height 35
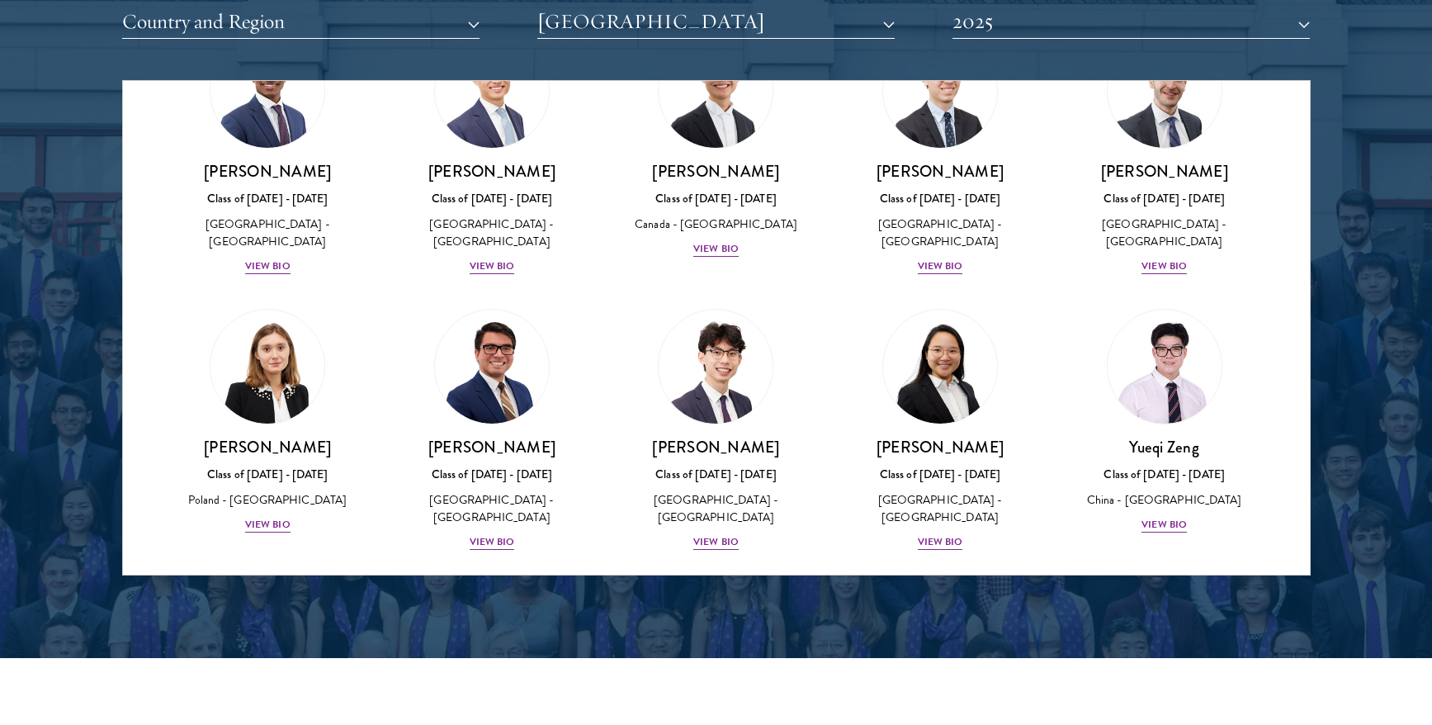
scroll to position [141, 0]
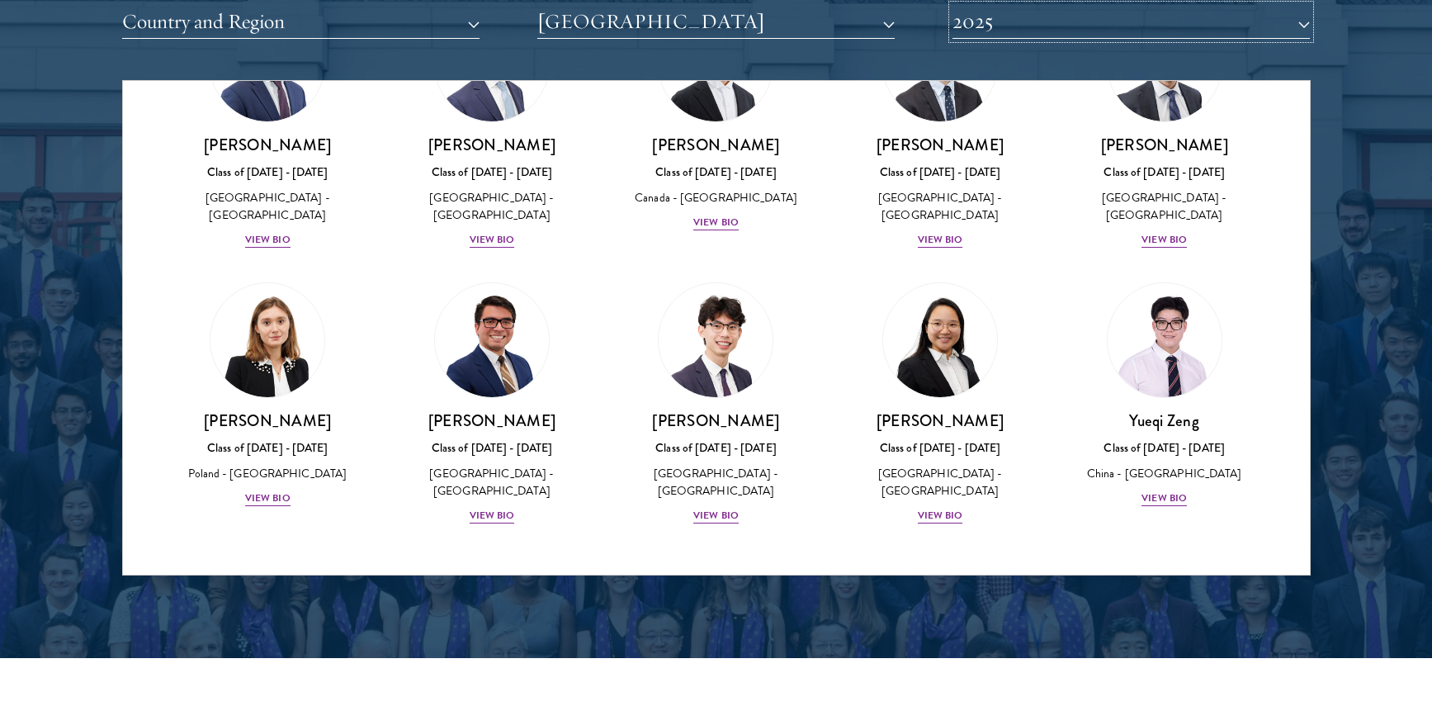
click at [1081, 26] on button "2025" at bounding box center [1131, 22] width 357 height 34
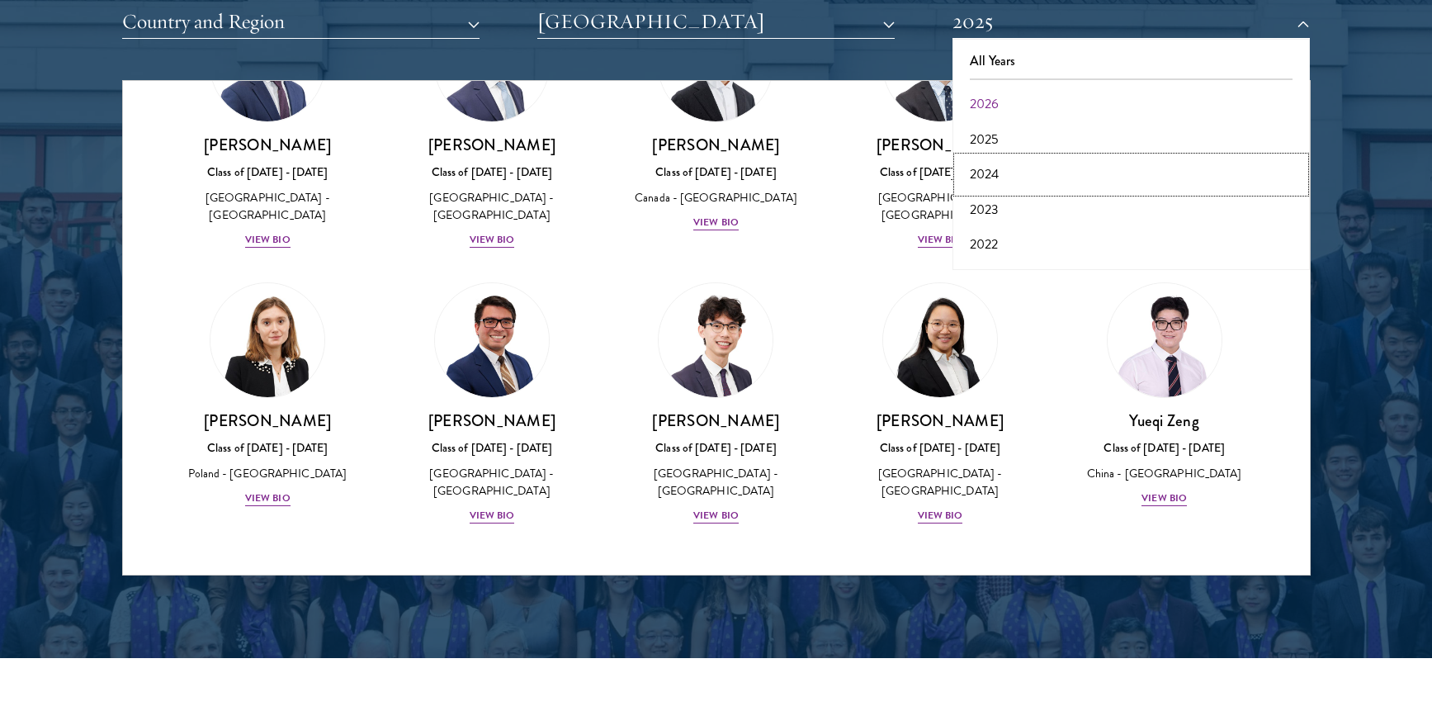
click at [1010, 173] on button "2024" at bounding box center [1132, 174] width 348 height 35
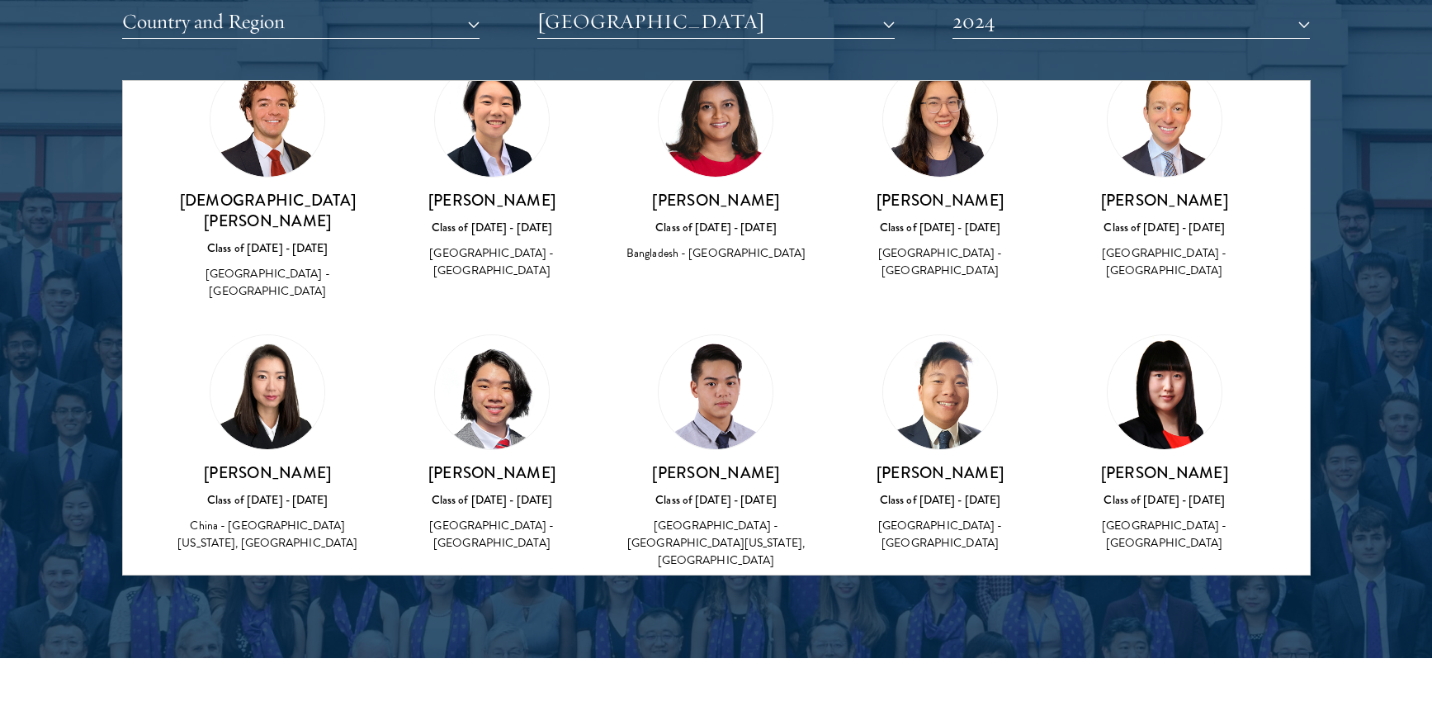
scroll to position [93, 0]
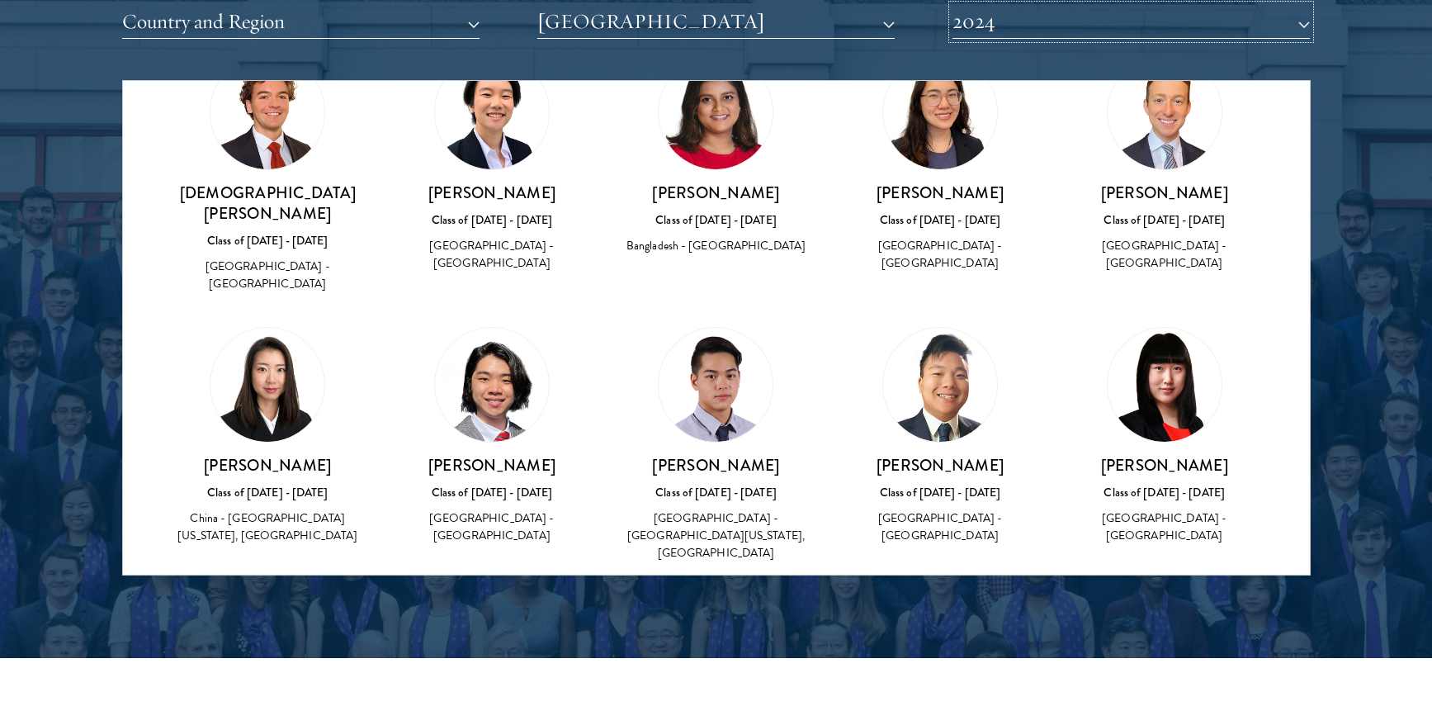
click at [1159, 26] on button "2024" at bounding box center [1131, 22] width 357 height 34
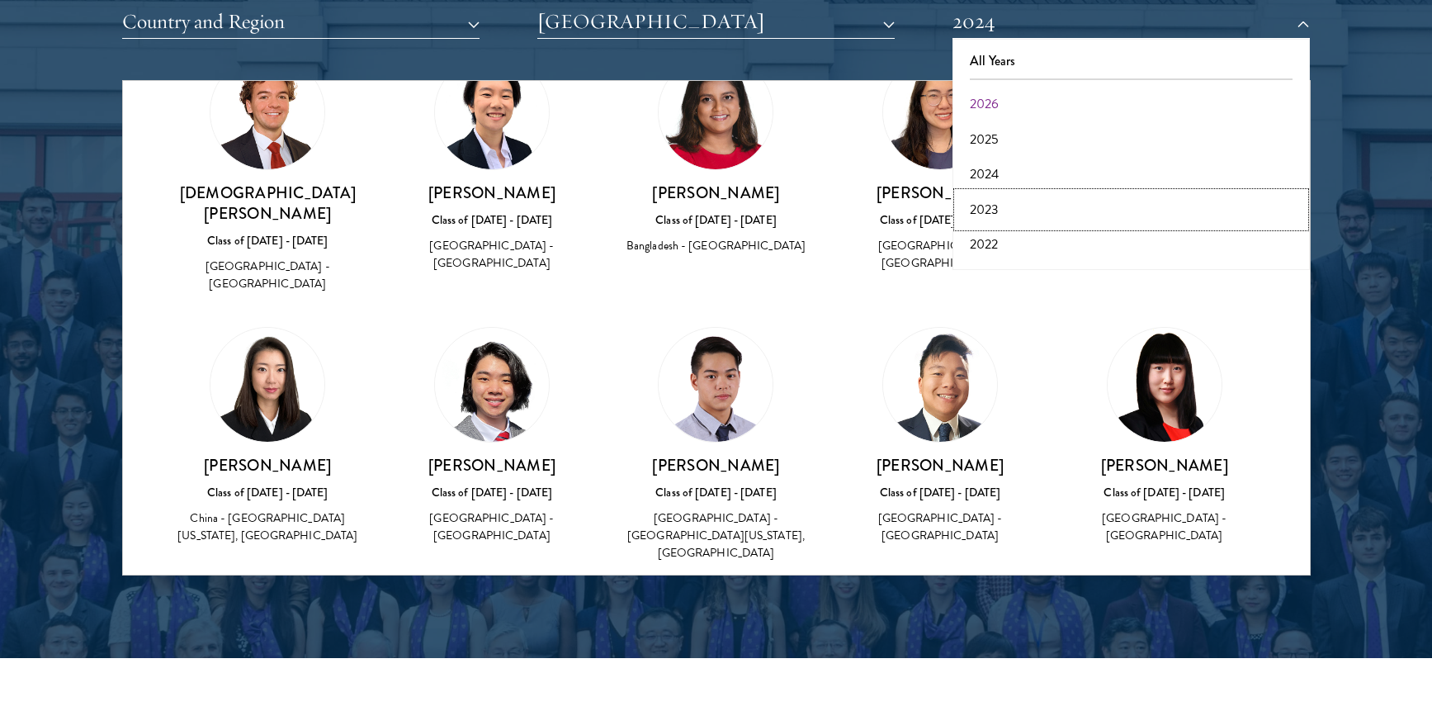
click at [1023, 206] on button "2023" at bounding box center [1132, 209] width 348 height 35
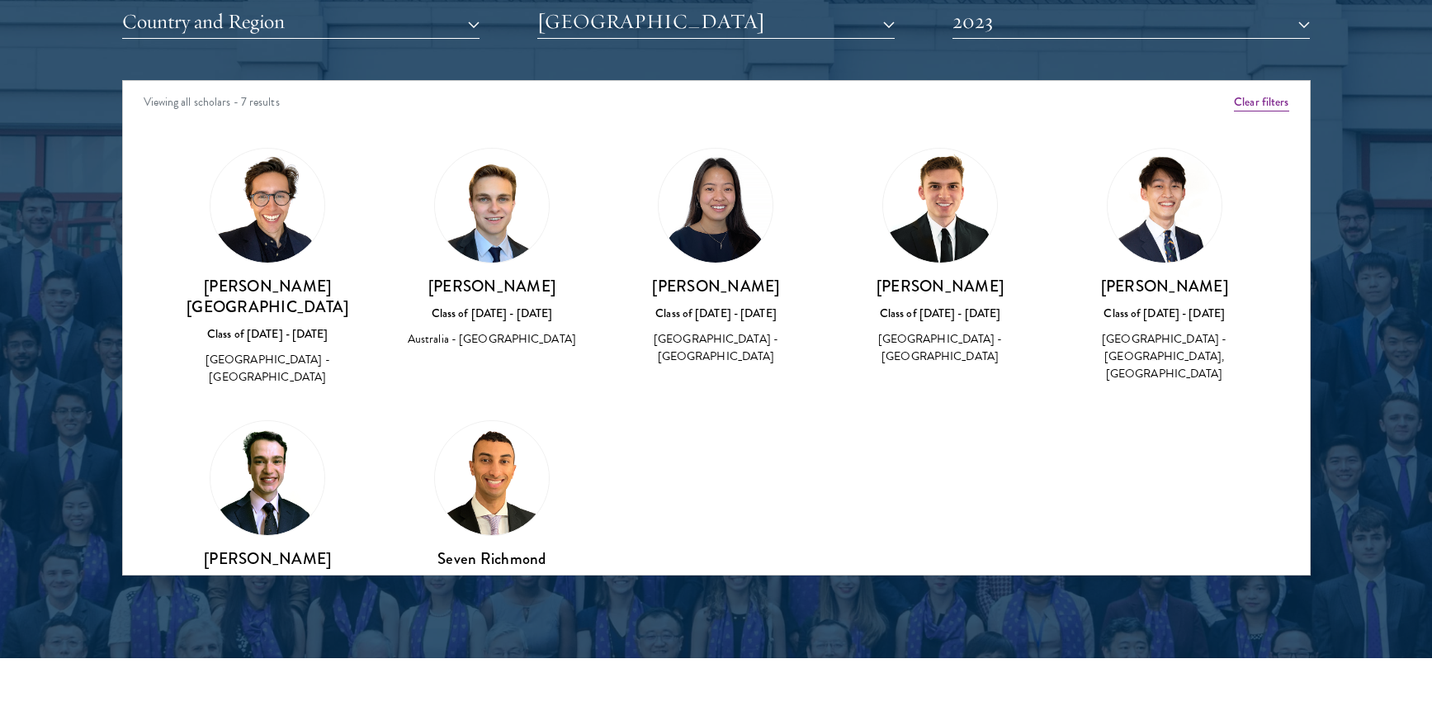
click at [683, 244] on img at bounding box center [716, 206] width 114 height 114
click at [1011, 21] on button "2023" at bounding box center [1131, 22] width 357 height 34
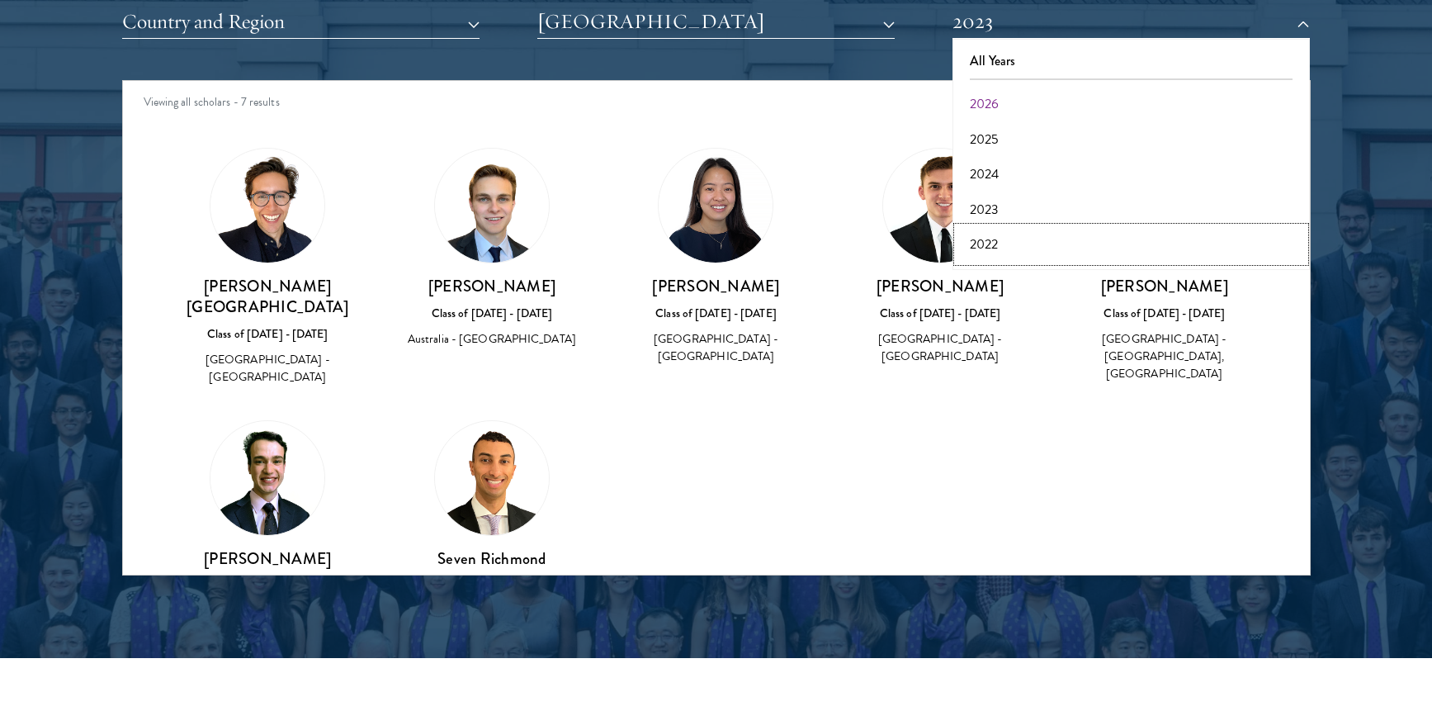
click at [996, 244] on button "2022" at bounding box center [1132, 244] width 348 height 35
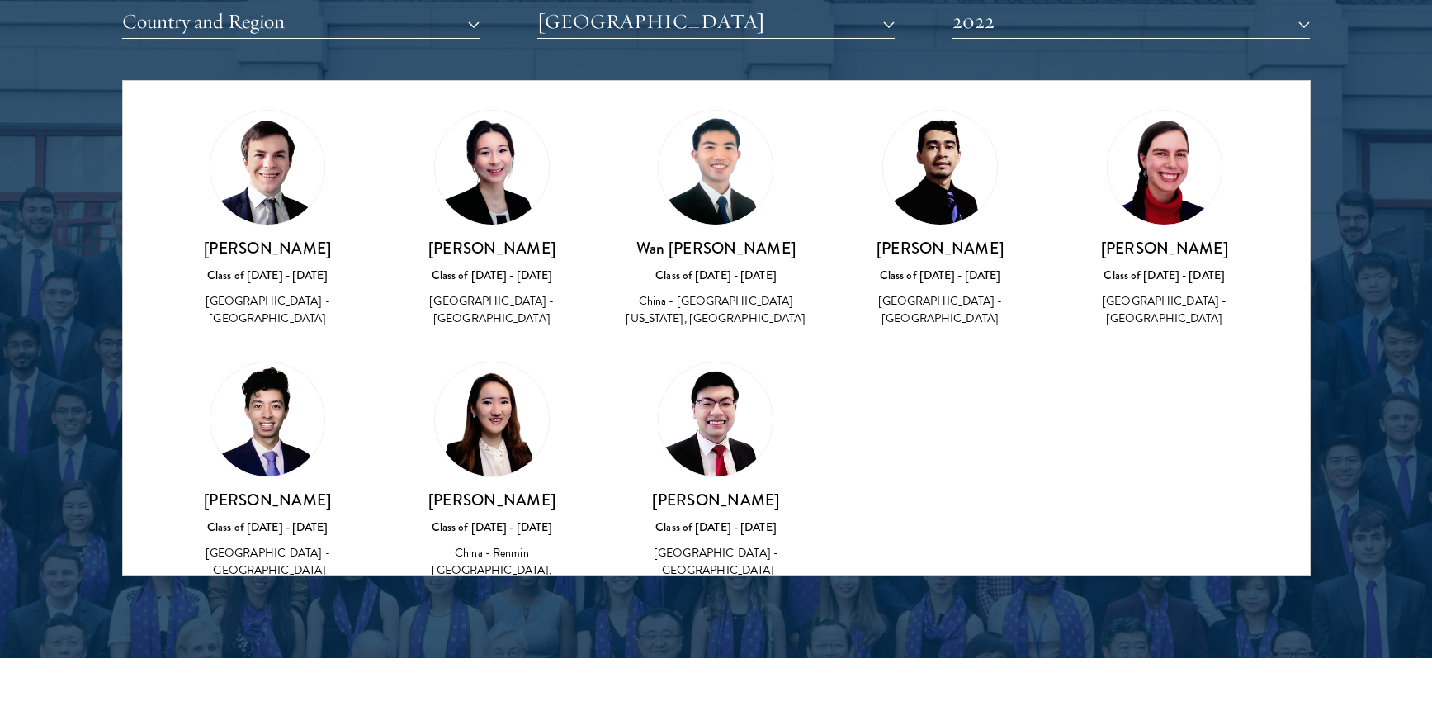
scroll to position [39, 0]
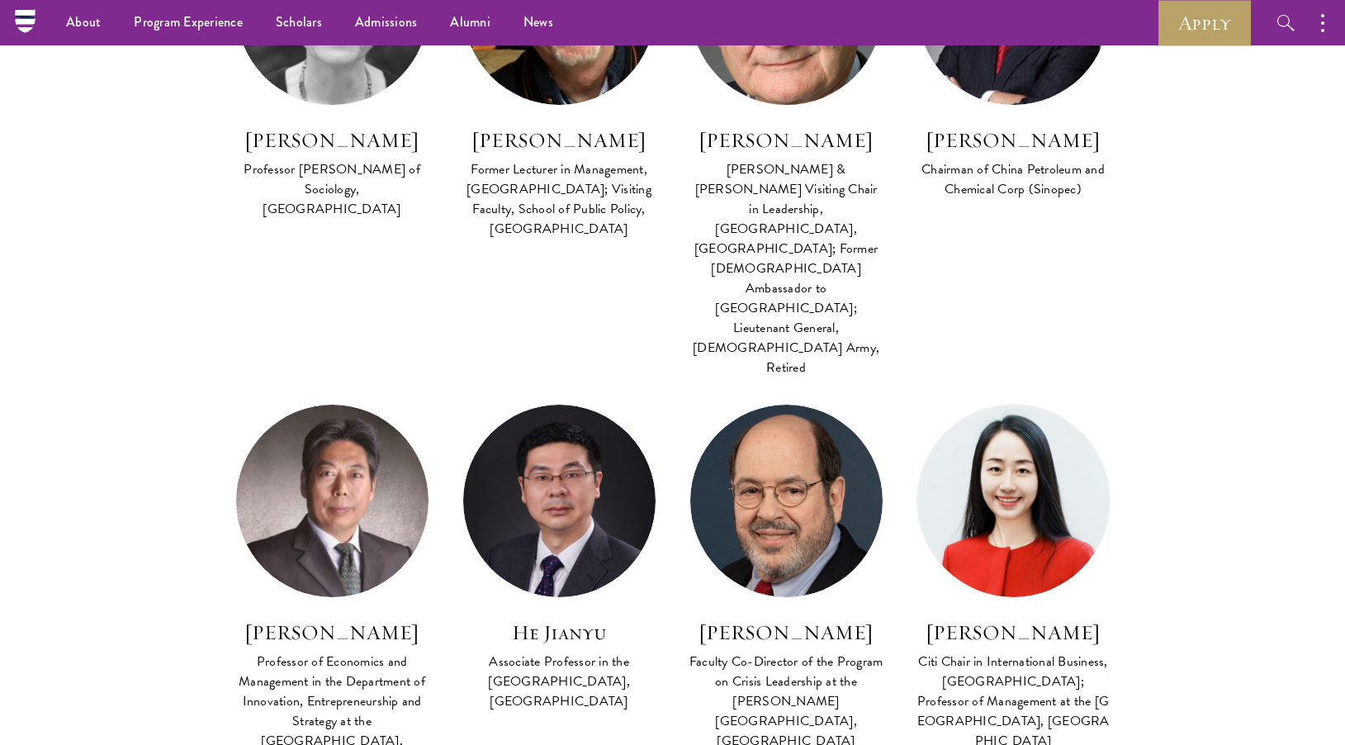
scroll to position [1644, 0]
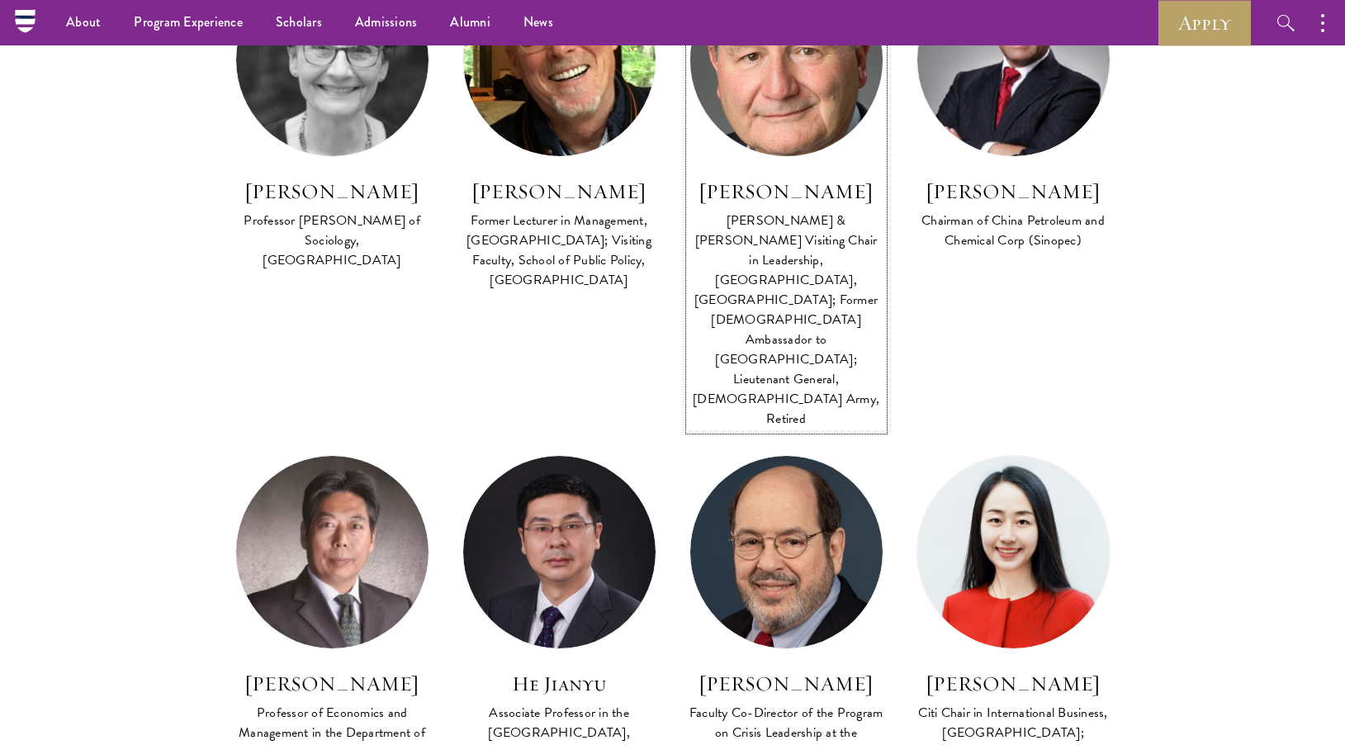
click at [813, 211] on div "Johnson & Johnson Visiting Chair in Leadership, Schwarzman College, Tsinghua Un…" at bounding box center [786, 320] width 194 height 218
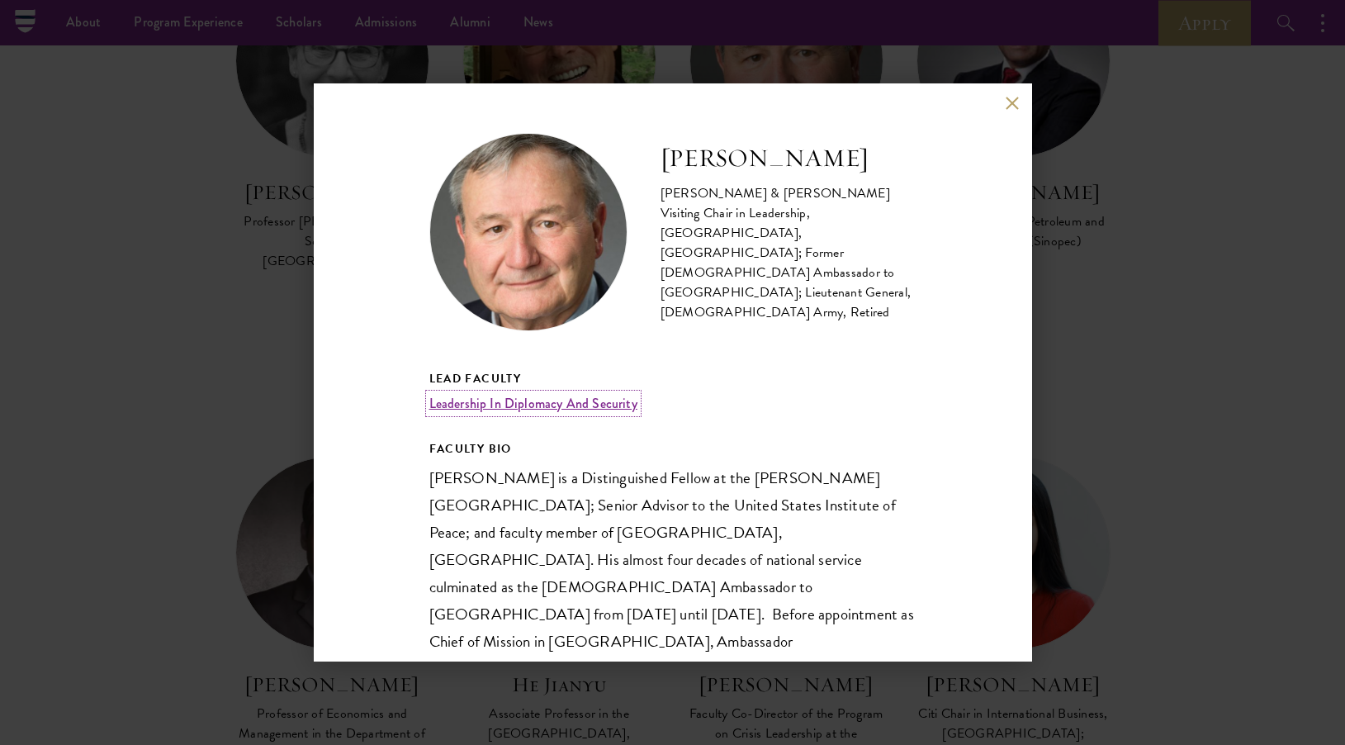
click at [586, 405] on link "Leadership In Diplomacy And Security" at bounding box center [533, 403] width 208 height 19
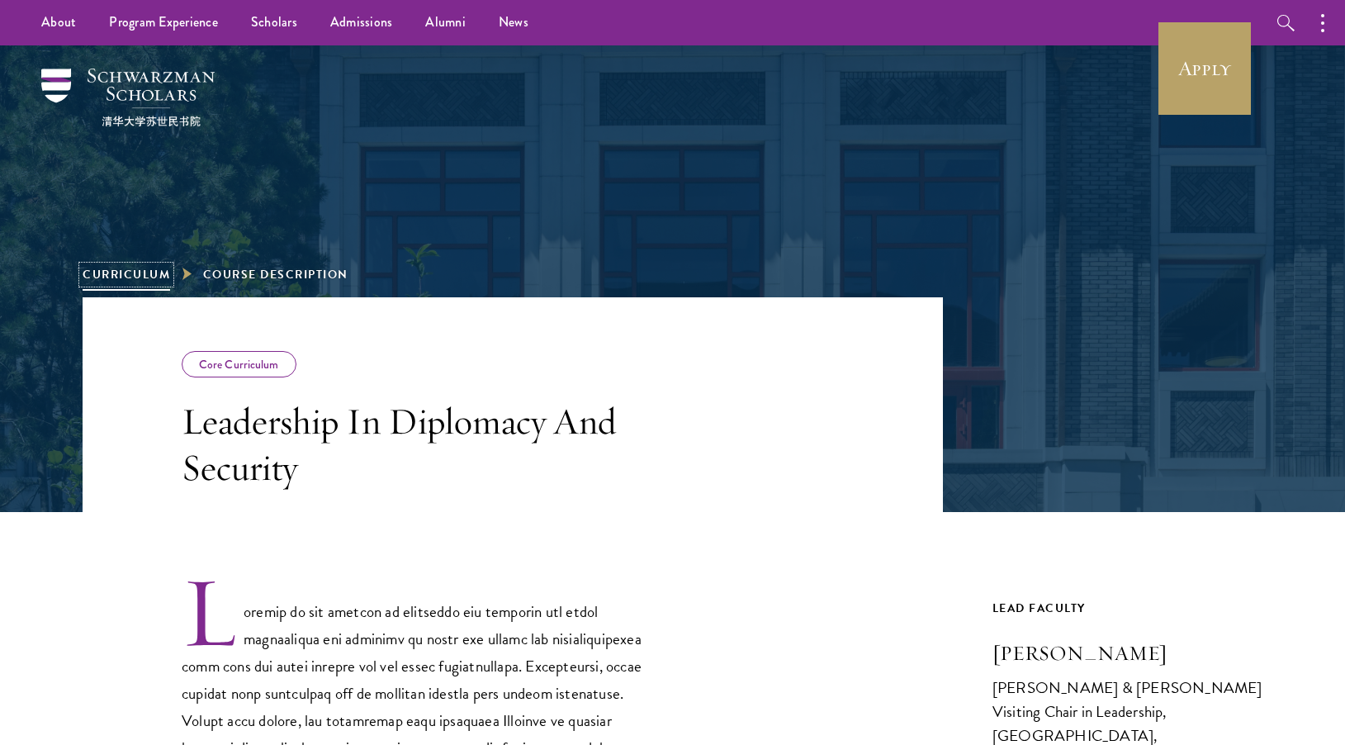
click at [135, 277] on link "Curriculum" at bounding box center [127, 274] width 88 height 17
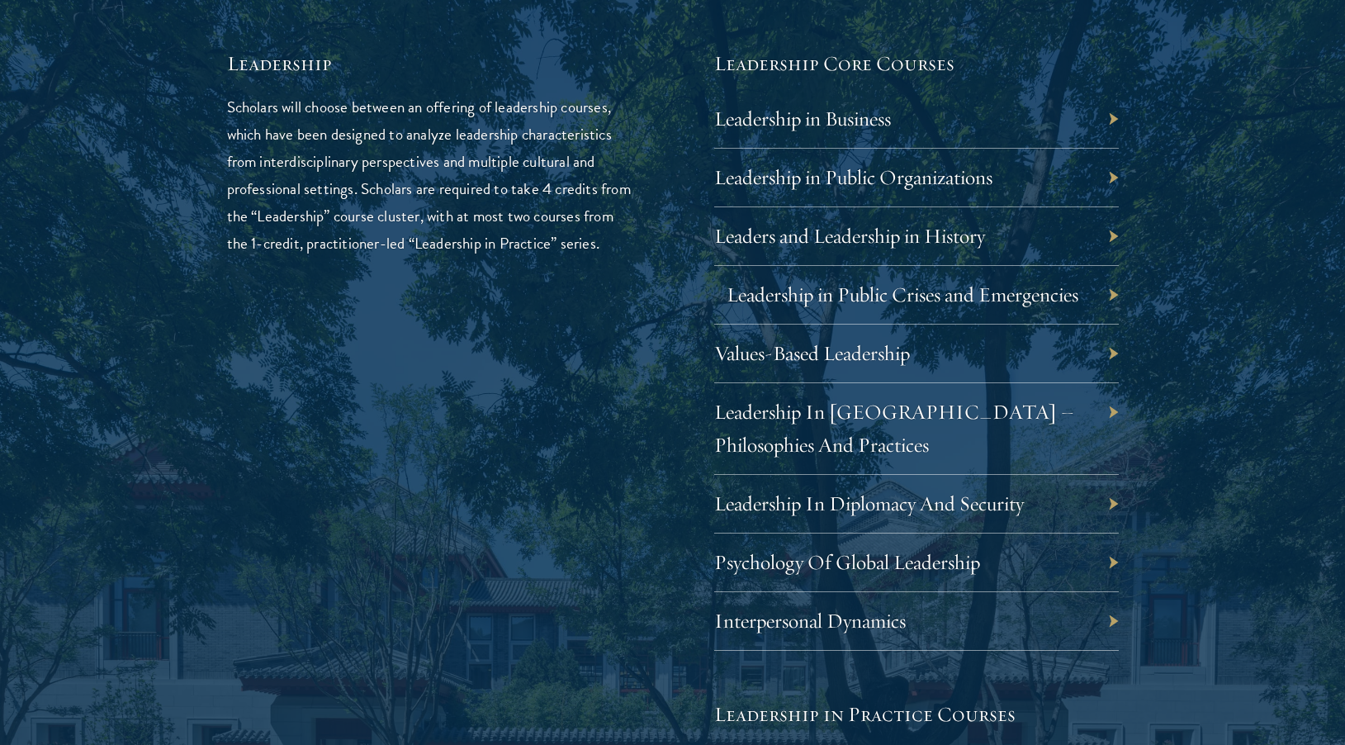
scroll to position [2823, 0]
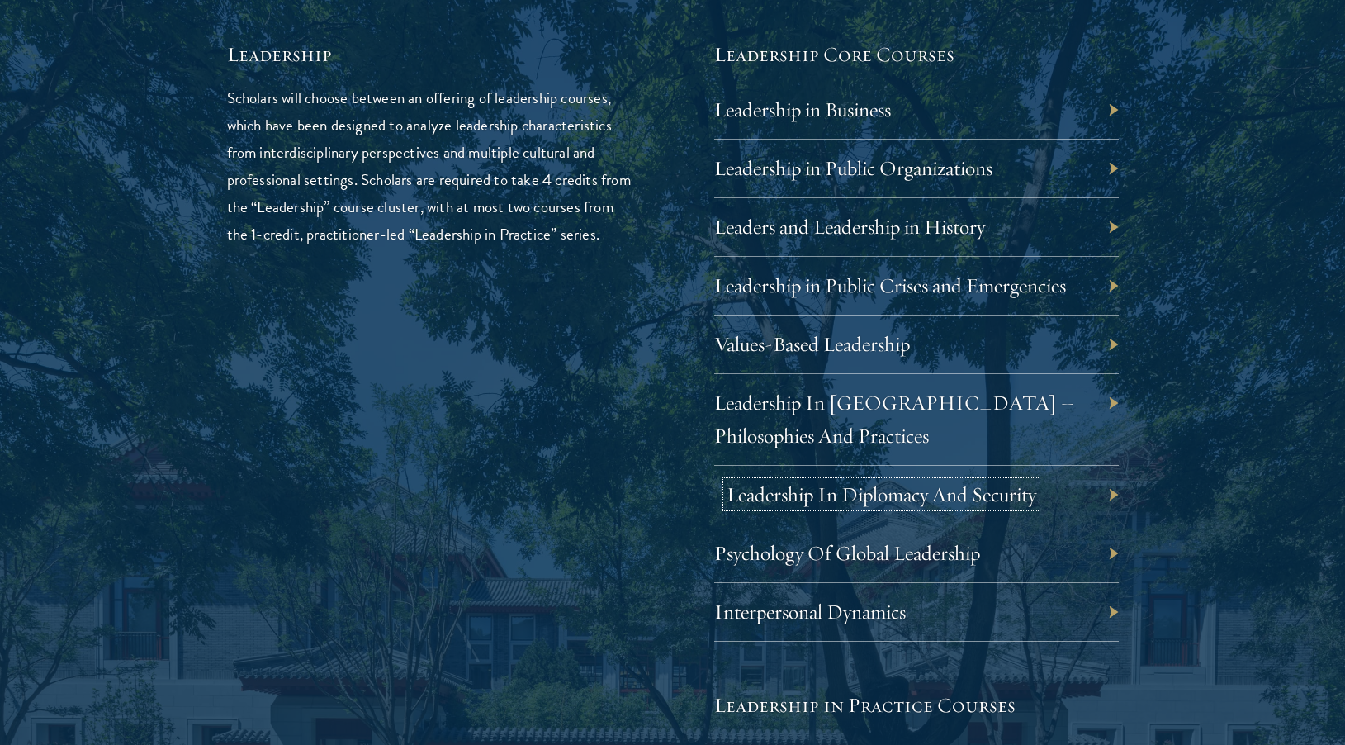
click at [905, 499] on link "Leadership In Diplomacy And Security" at bounding box center [882, 494] width 310 height 26
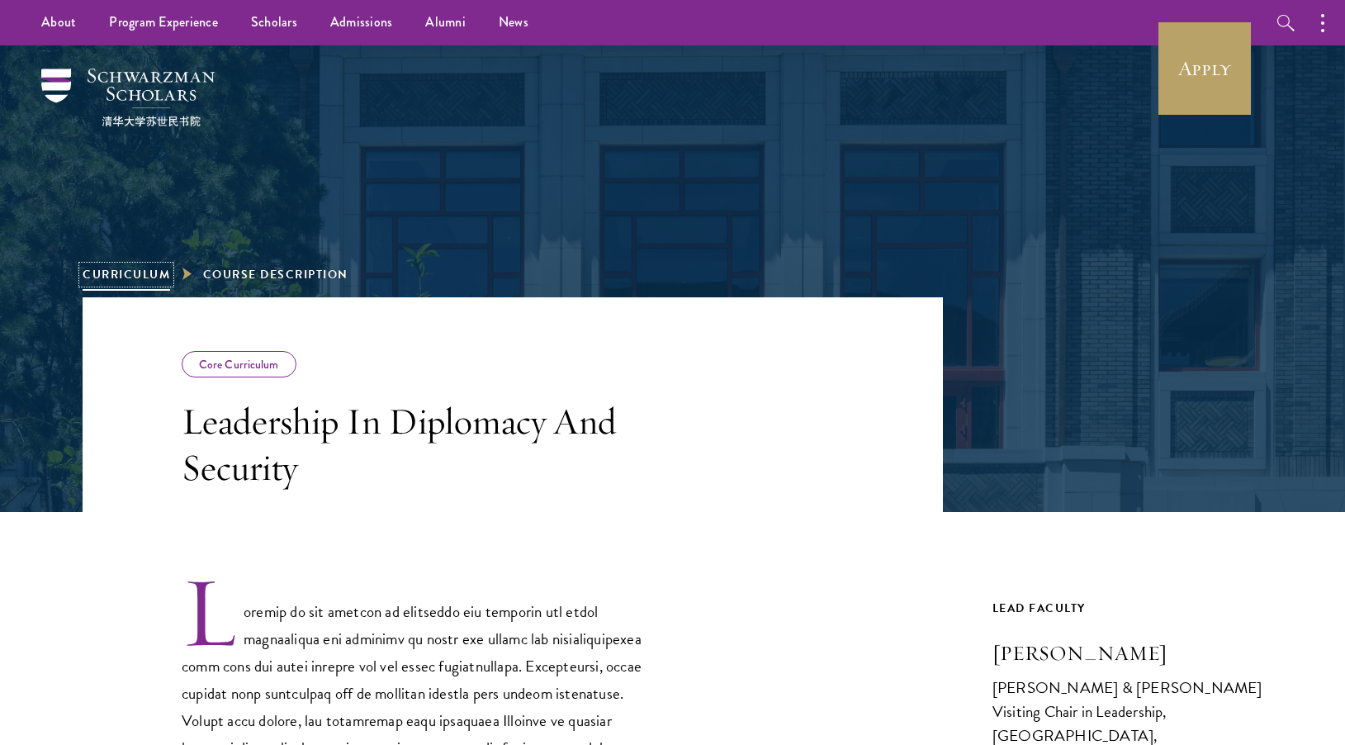
click at [140, 271] on link "Curriculum" at bounding box center [127, 274] width 88 height 17
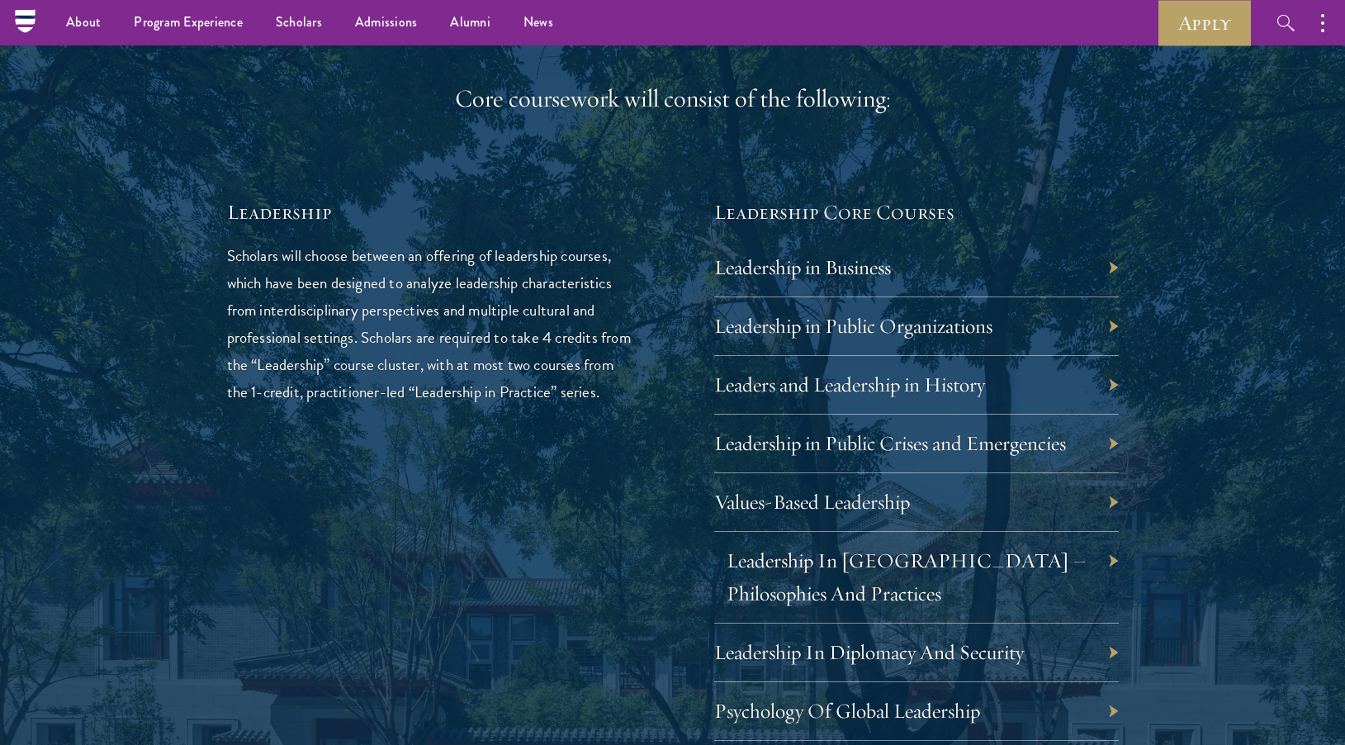
scroll to position [2663, 0]
click at [848, 271] on link "Leadership in Business" at bounding box center [815, 269] width 177 height 26
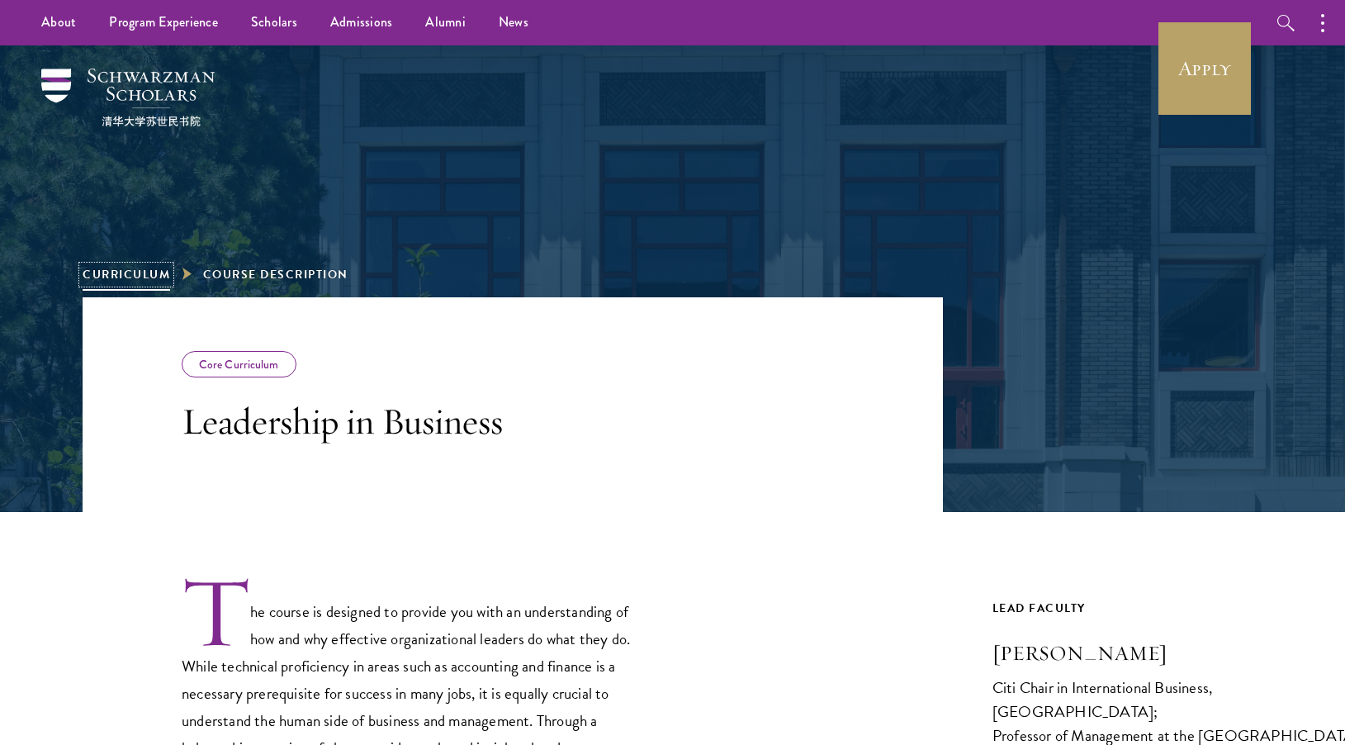
click at [138, 272] on link "Curriculum" at bounding box center [127, 274] width 88 height 17
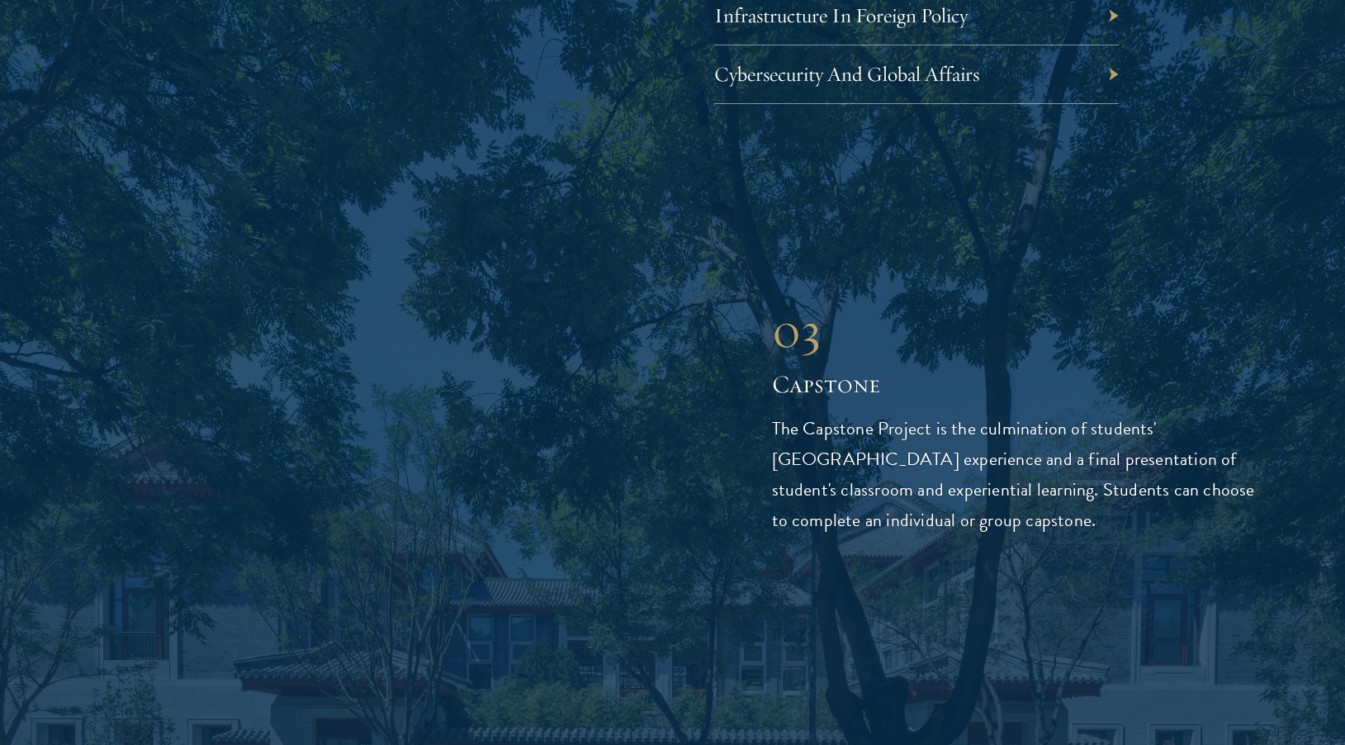
scroll to position [5768, 0]
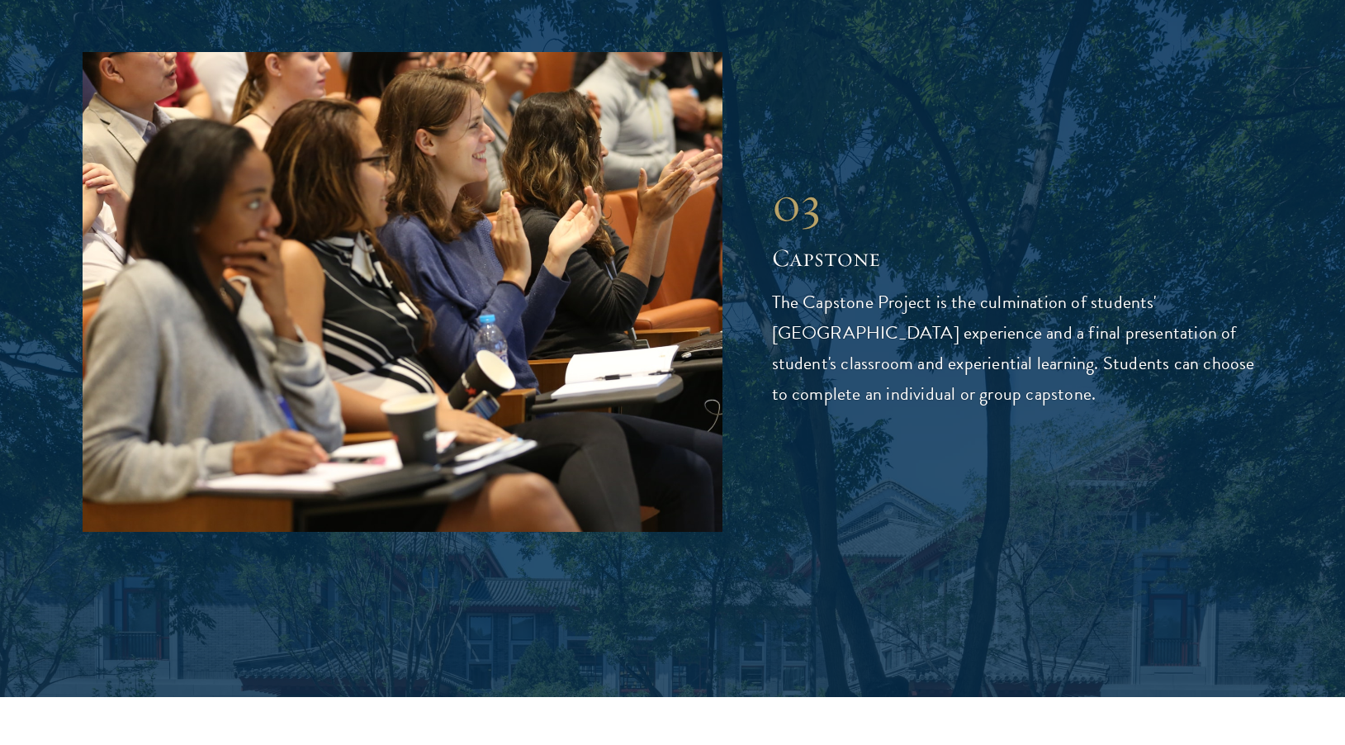
click at [854, 303] on p "The Capstone Project is the culmination of students' Schwarzman College experie…" at bounding box center [1017, 348] width 491 height 122
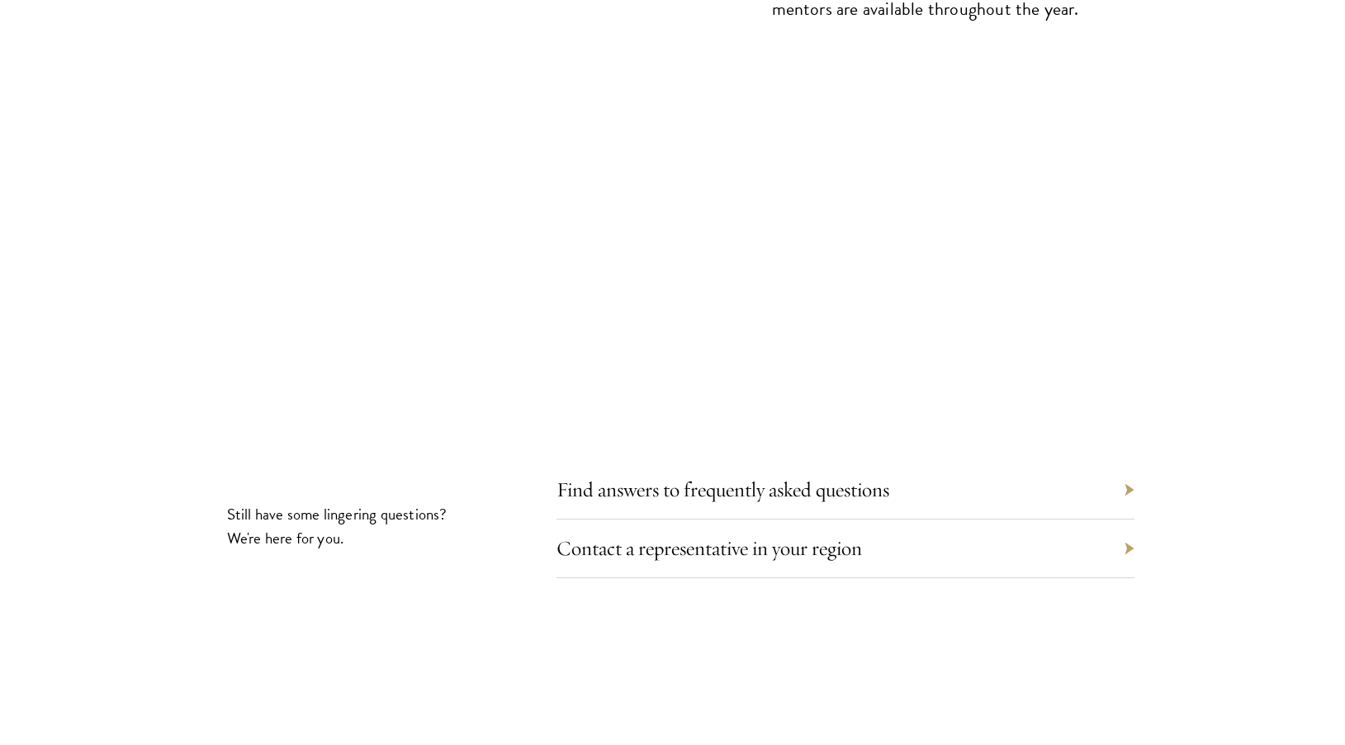
scroll to position [9240, 0]
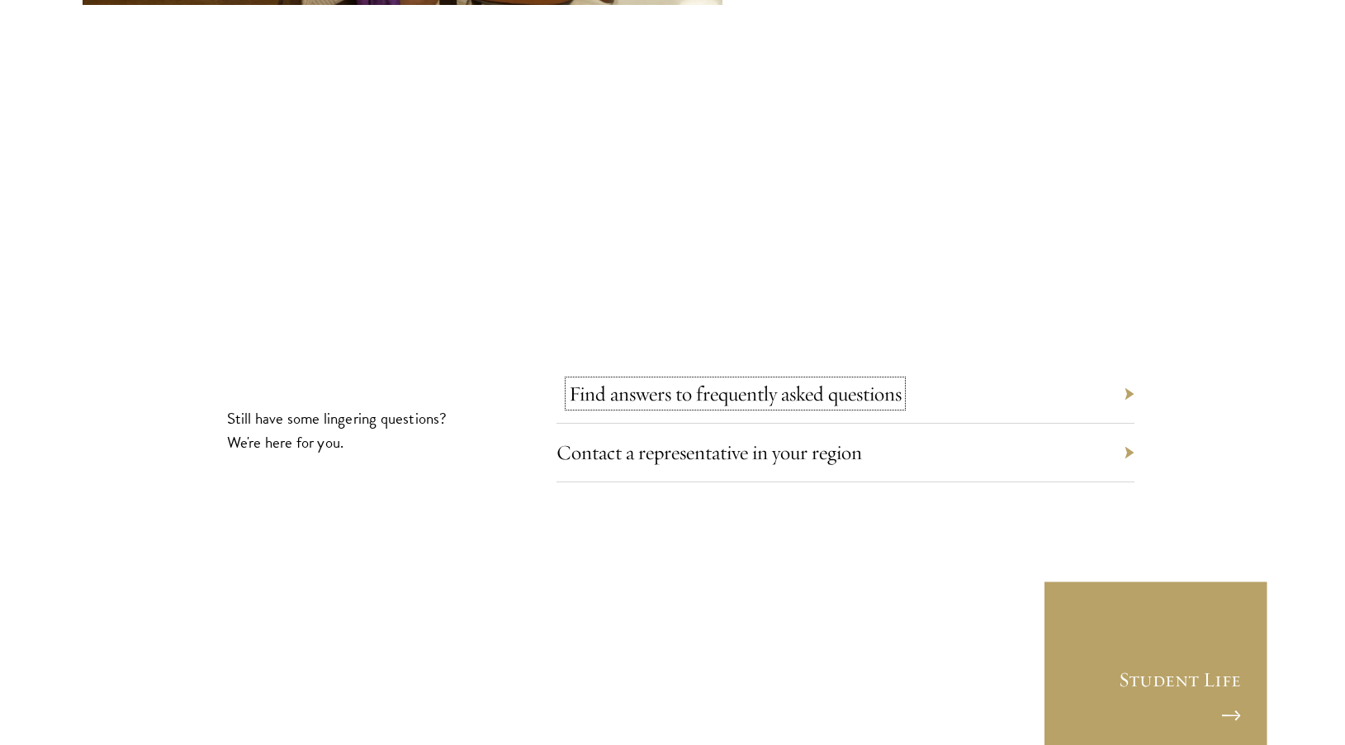
click at [782, 381] on link "Find answers to frequently asked questions" at bounding box center [735, 394] width 333 height 26
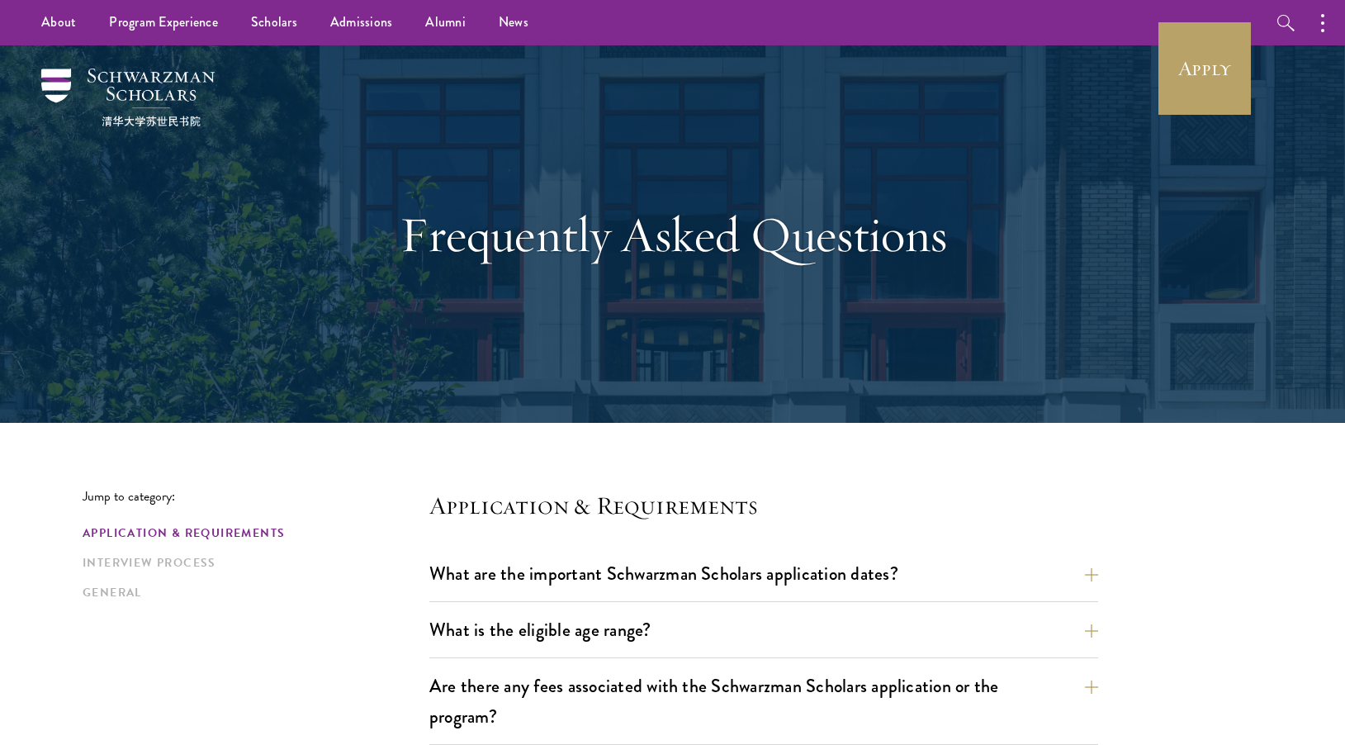
scroll to position [333, 0]
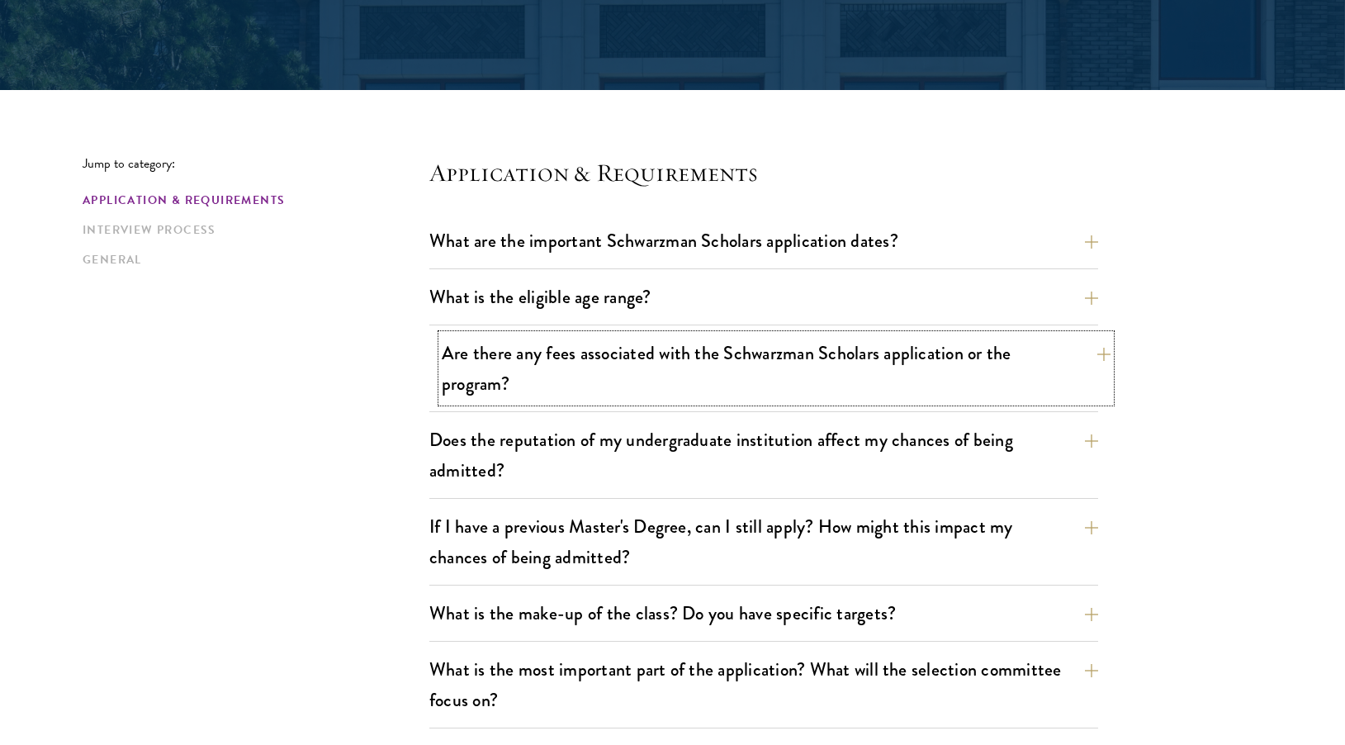
click at [772, 367] on button "Are there any fees associated with the Schwarzman Scholars application or the p…" at bounding box center [776, 368] width 669 height 68
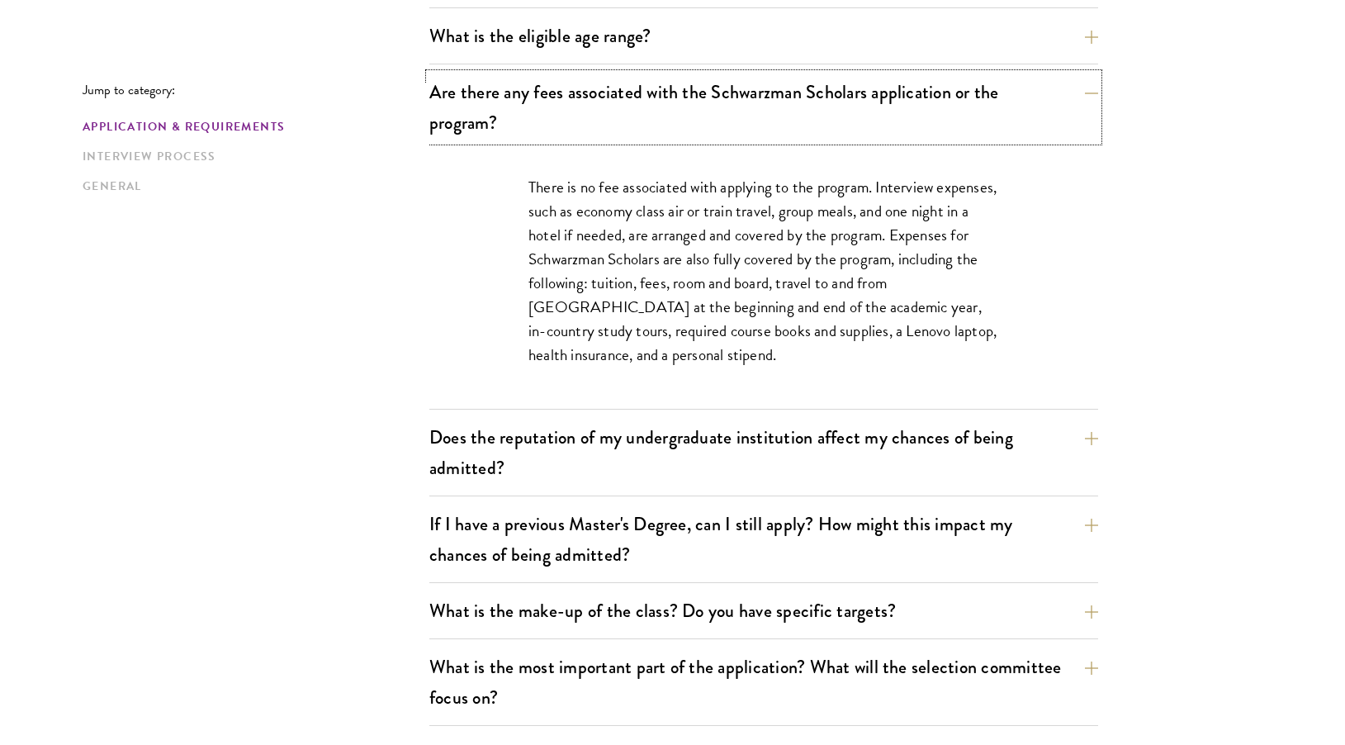
scroll to position [604, 0]
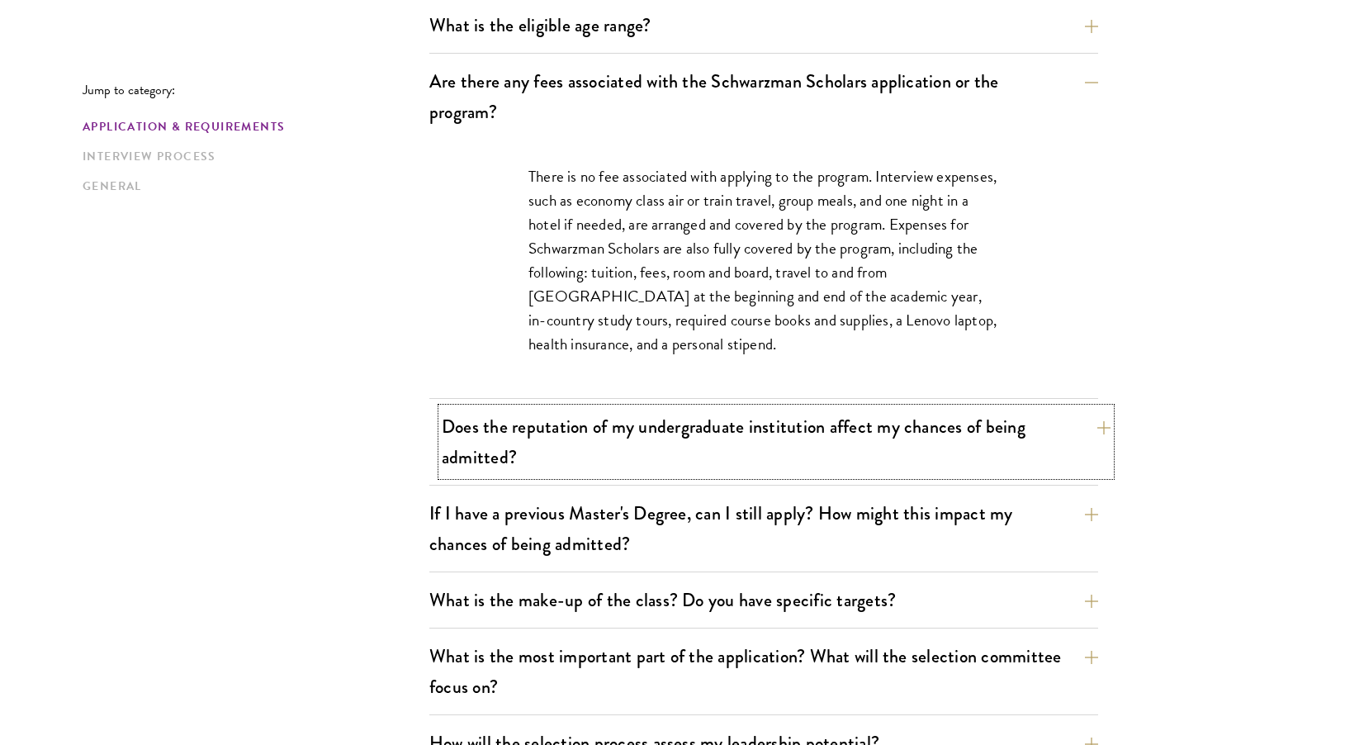
click at [798, 427] on button "Does the reputation of my undergraduate institution affect my chances of being …" at bounding box center [776, 442] width 669 height 68
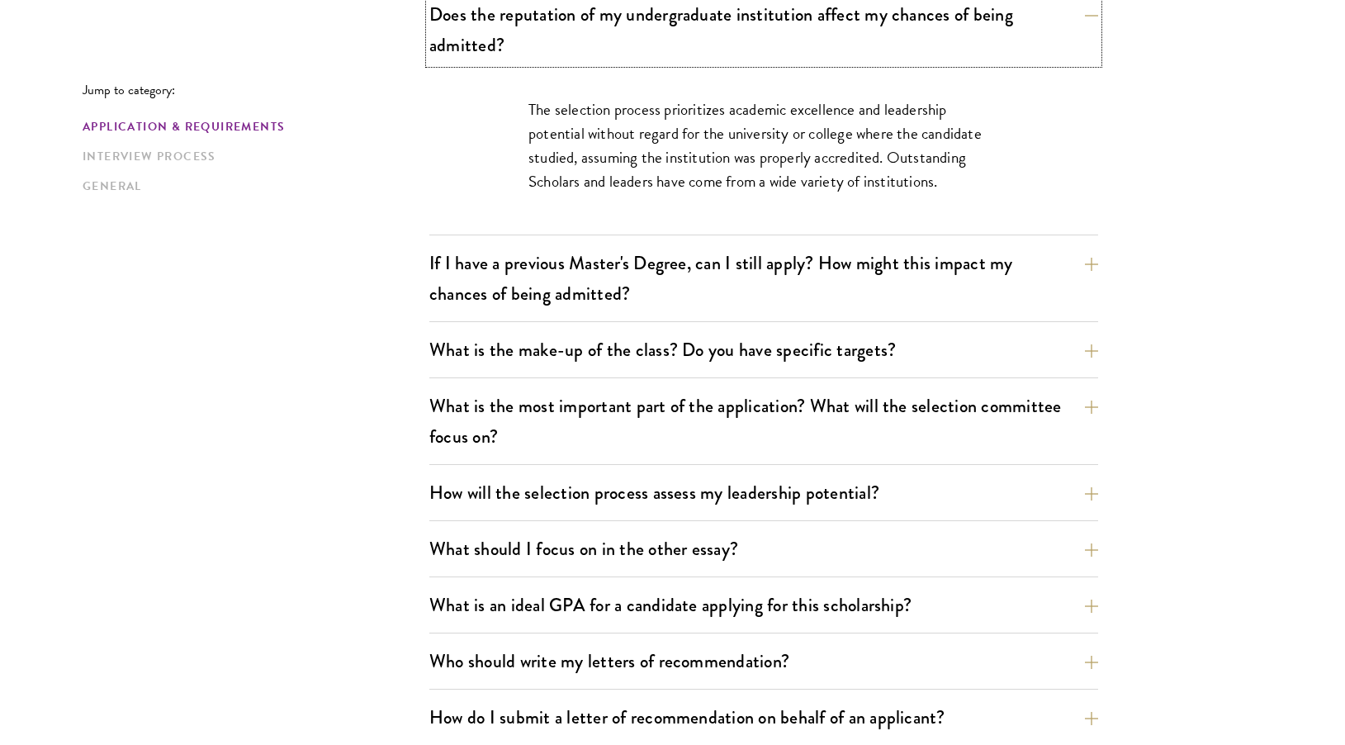
scroll to position [806, 0]
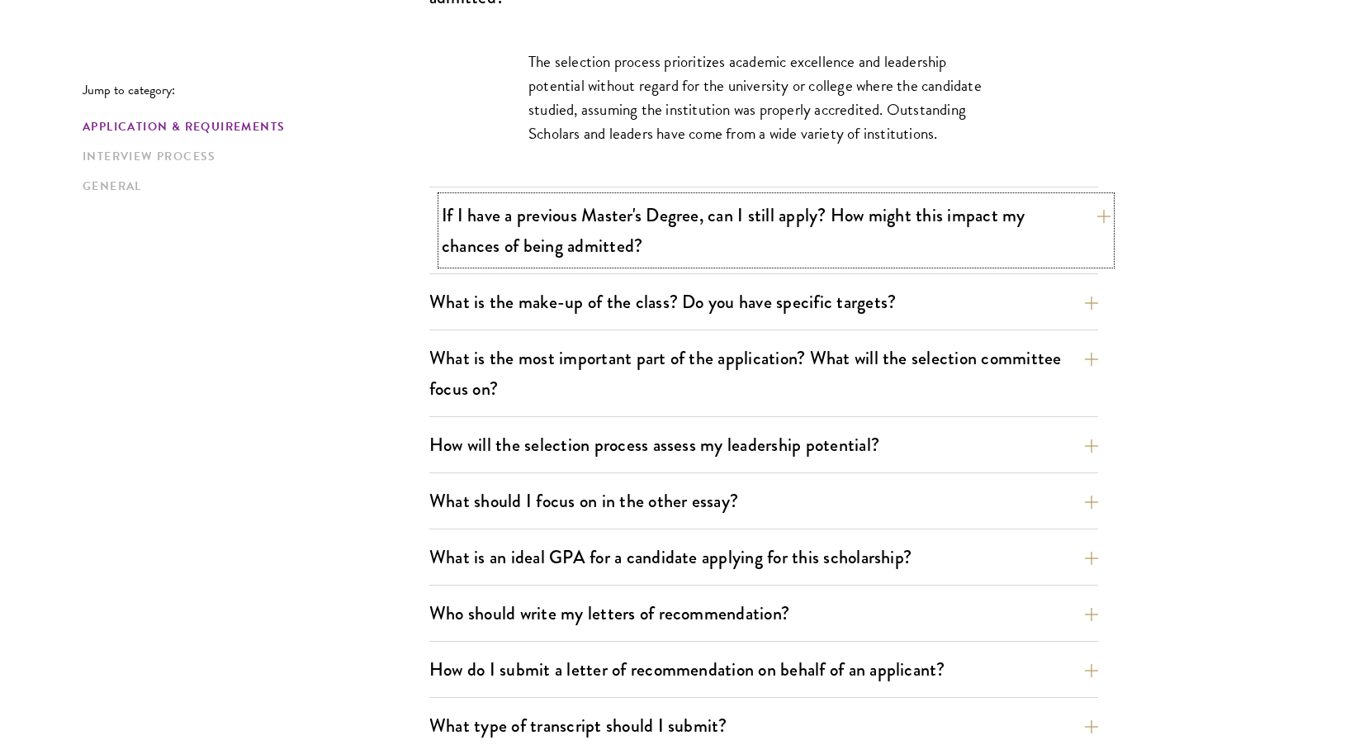
click at [488, 241] on button "If I have a previous Master's Degree, can I still apply? How might this impact …" at bounding box center [776, 230] width 669 height 68
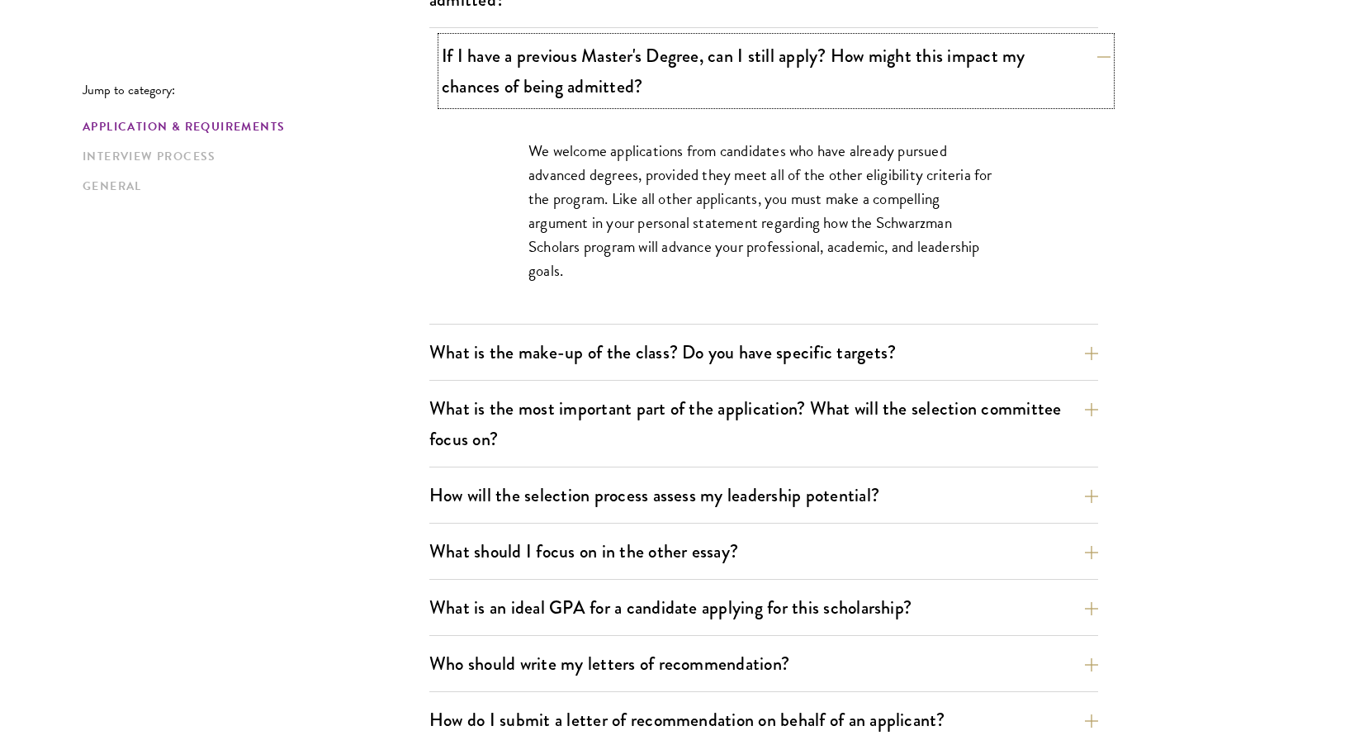
scroll to position [821, 0]
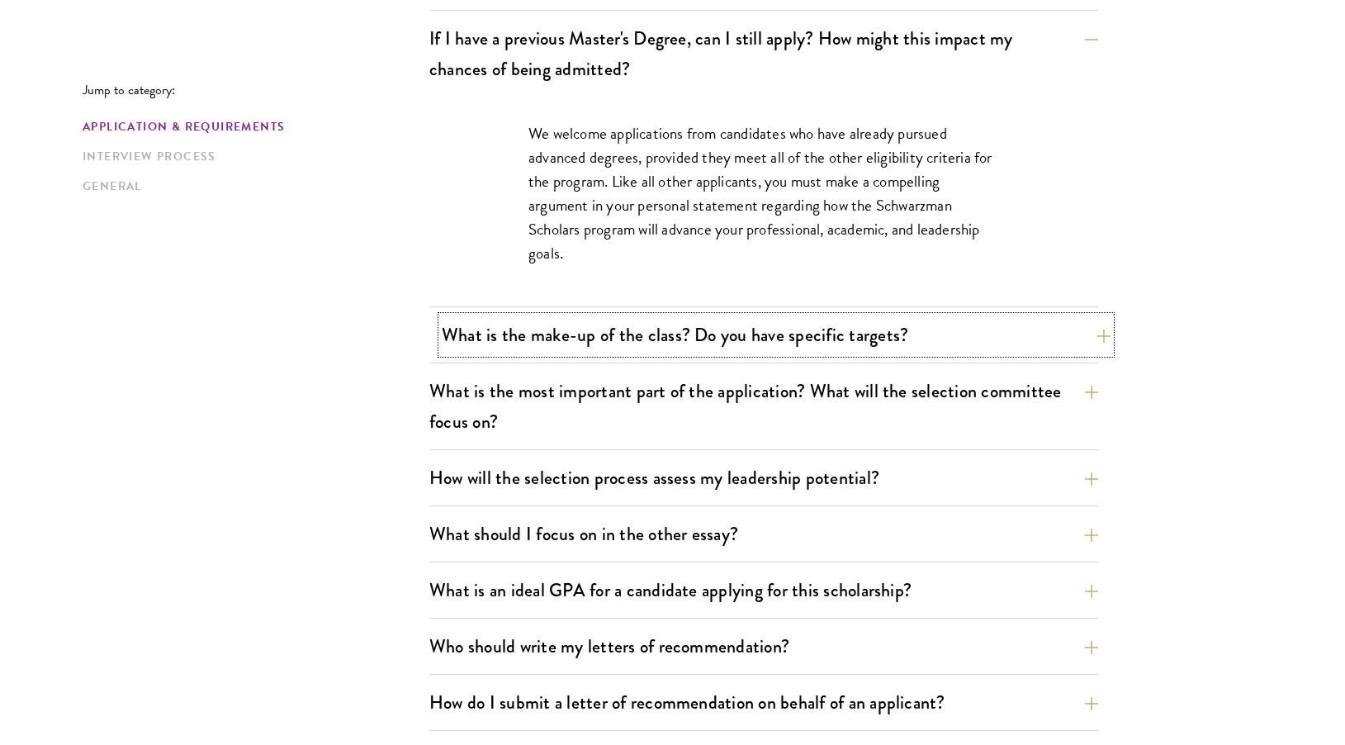
click at [497, 330] on button "What is the make-up of the class? Do you have specific targets?" at bounding box center [776, 334] width 669 height 37
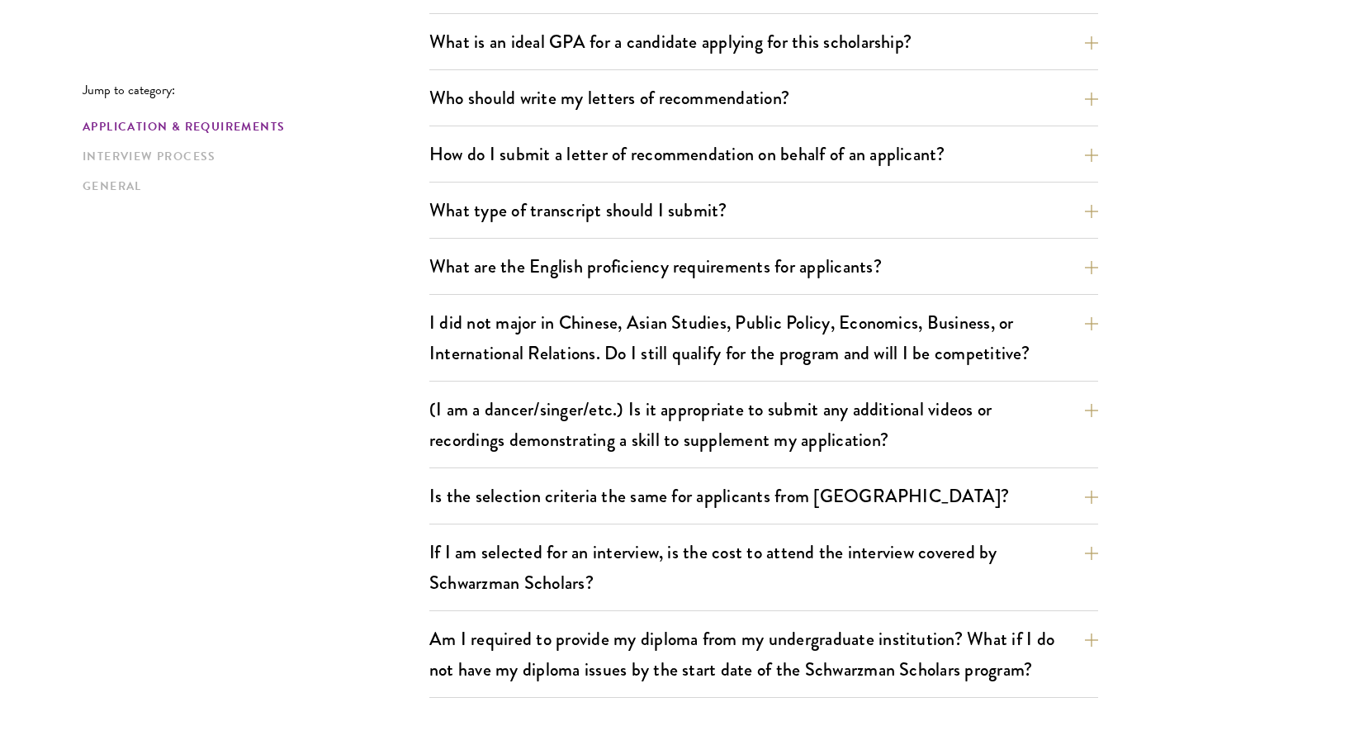
scroll to position [1576, 0]
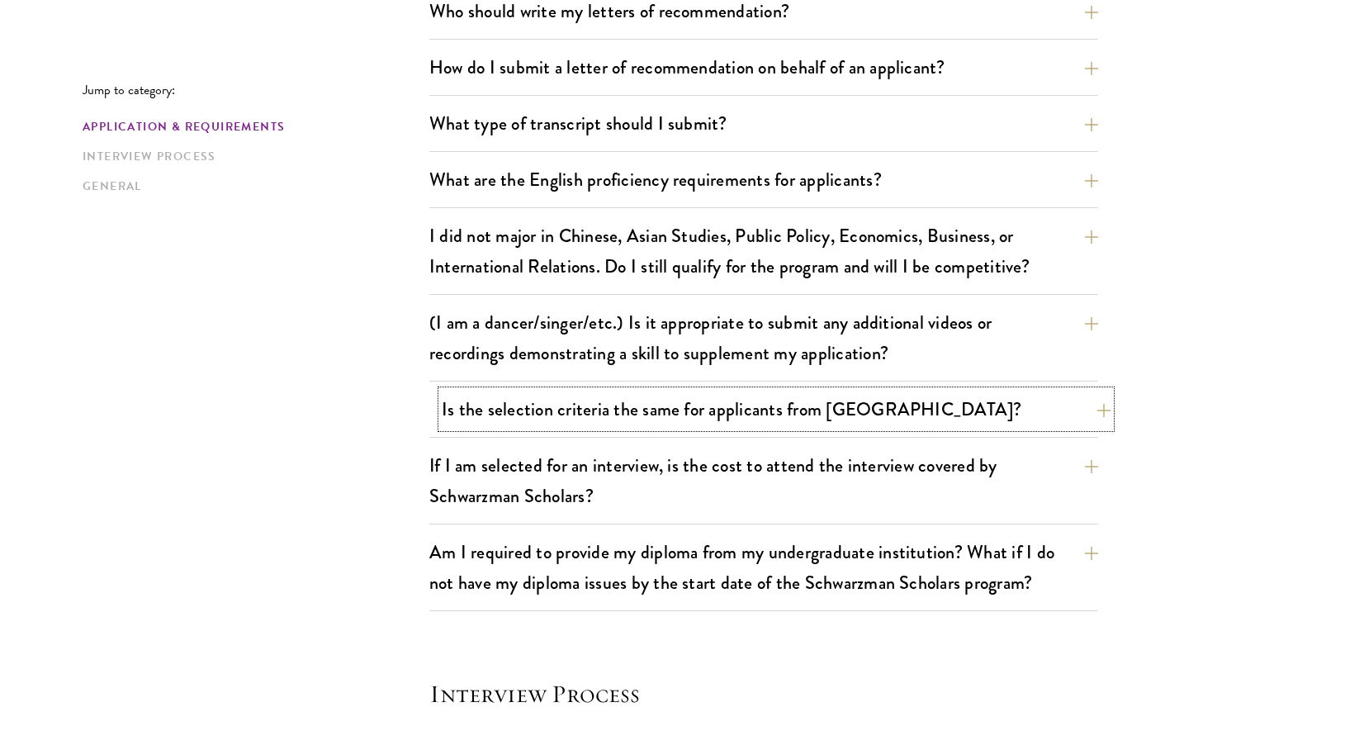
click at [525, 398] on button "Is the selection criteria the same for applicants from [GEOGRAPHIC_DATA]?" at bounding box center [776, 409] width 669 height 37
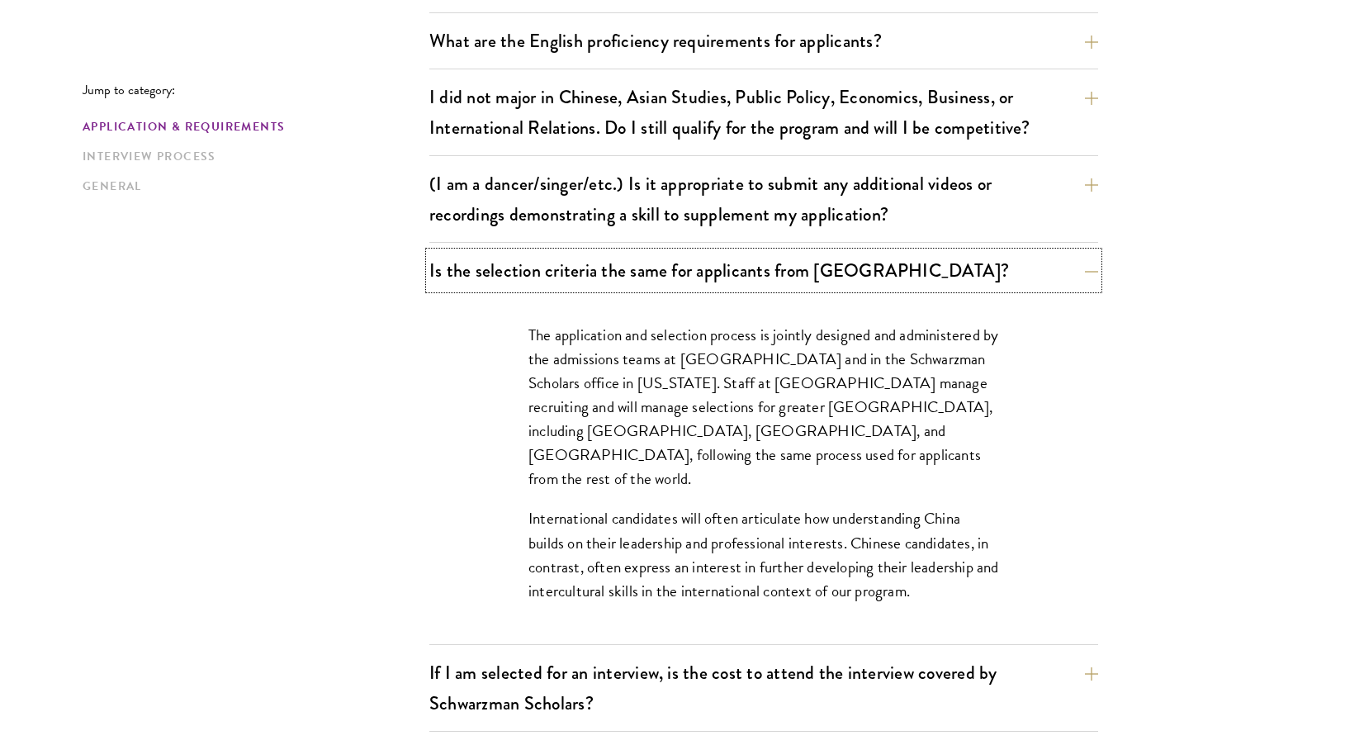
scroll to position [1702, 0]
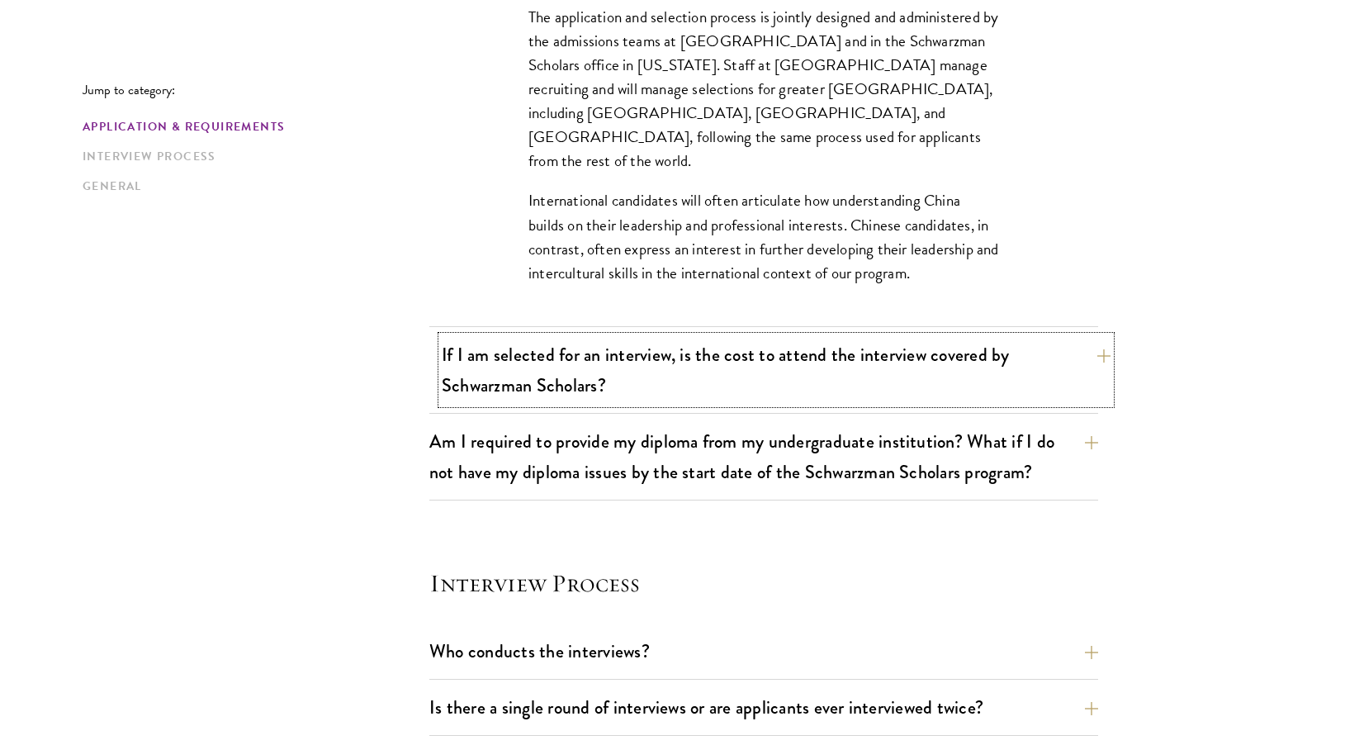
click at [614, 351] on button "If I am selected for an interview, is the cost to attend the interview covered …" at bounding box center [776, 370] width 669 height 68
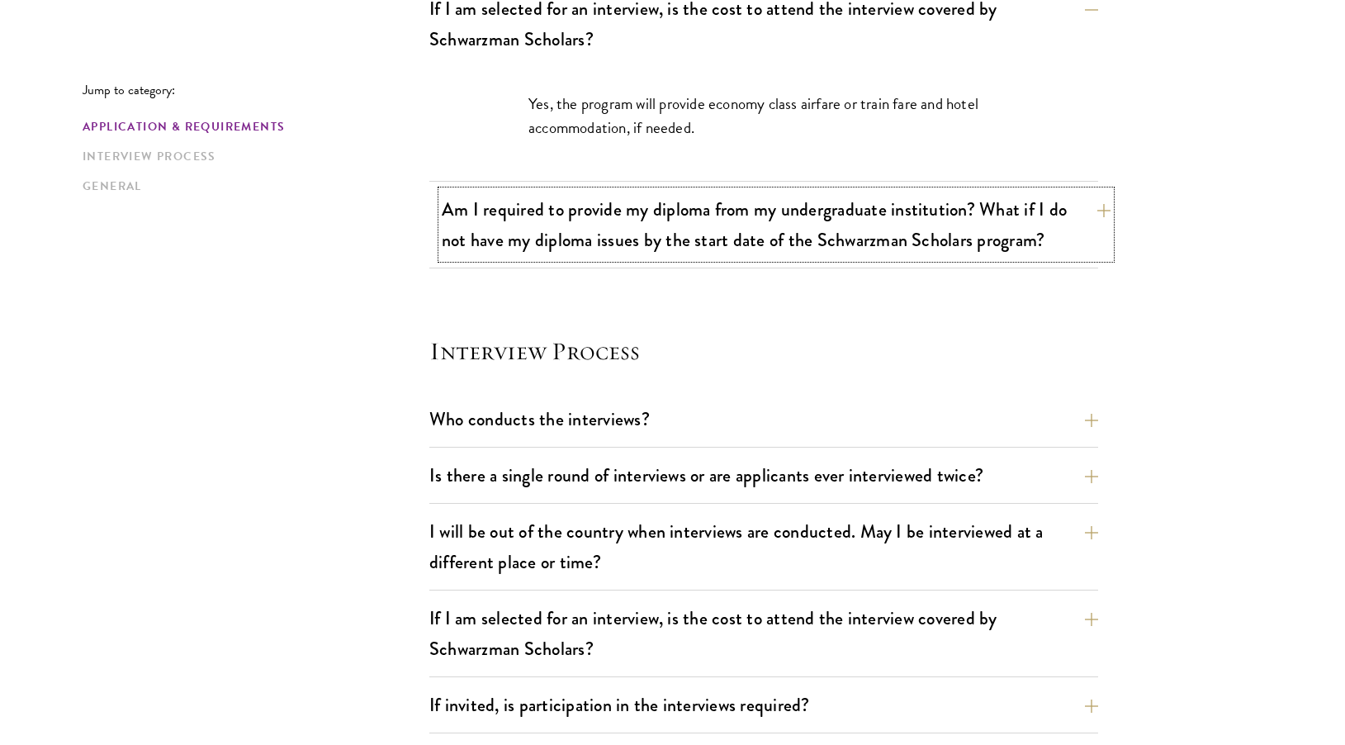
click at [795, 238] on button "Am I required to provide my diploma from my undergraduate institution? What if …" at bounding box center [776, 225] width 669 height 68
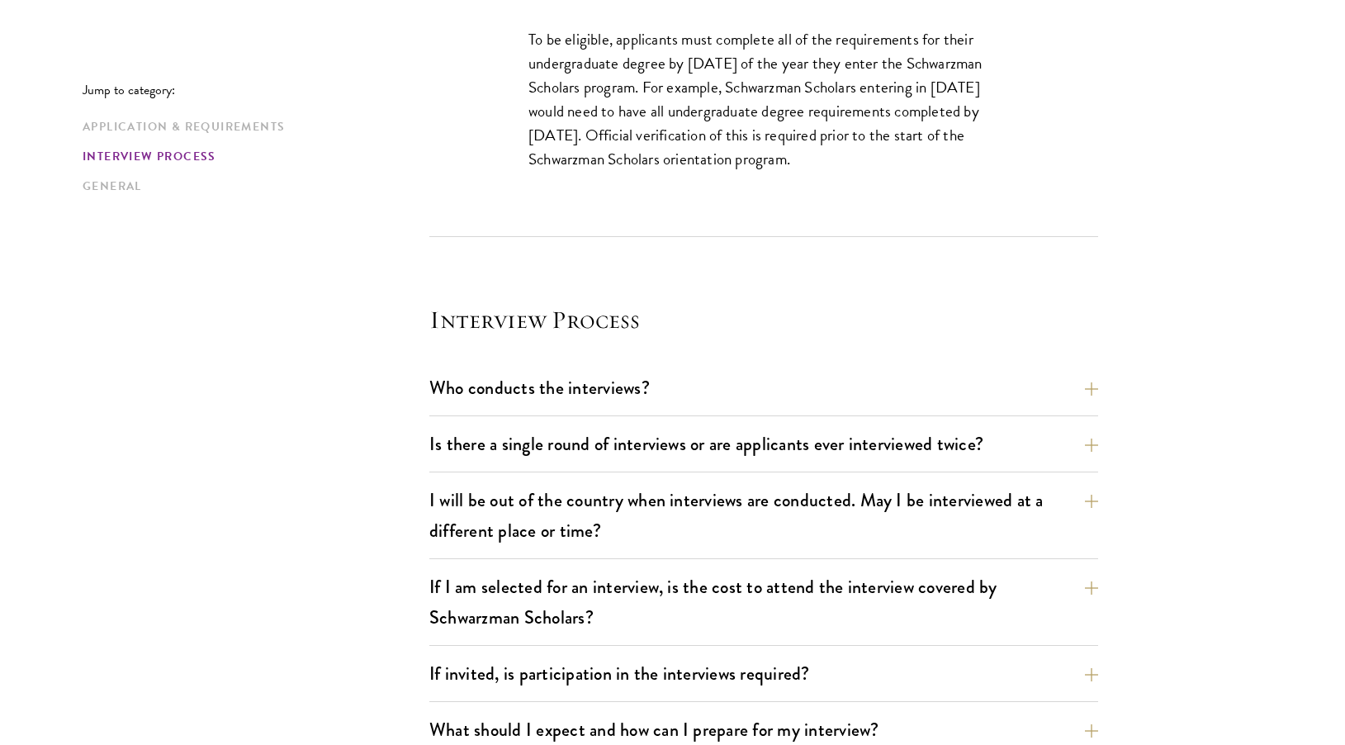
scroll to position [1905, 0]
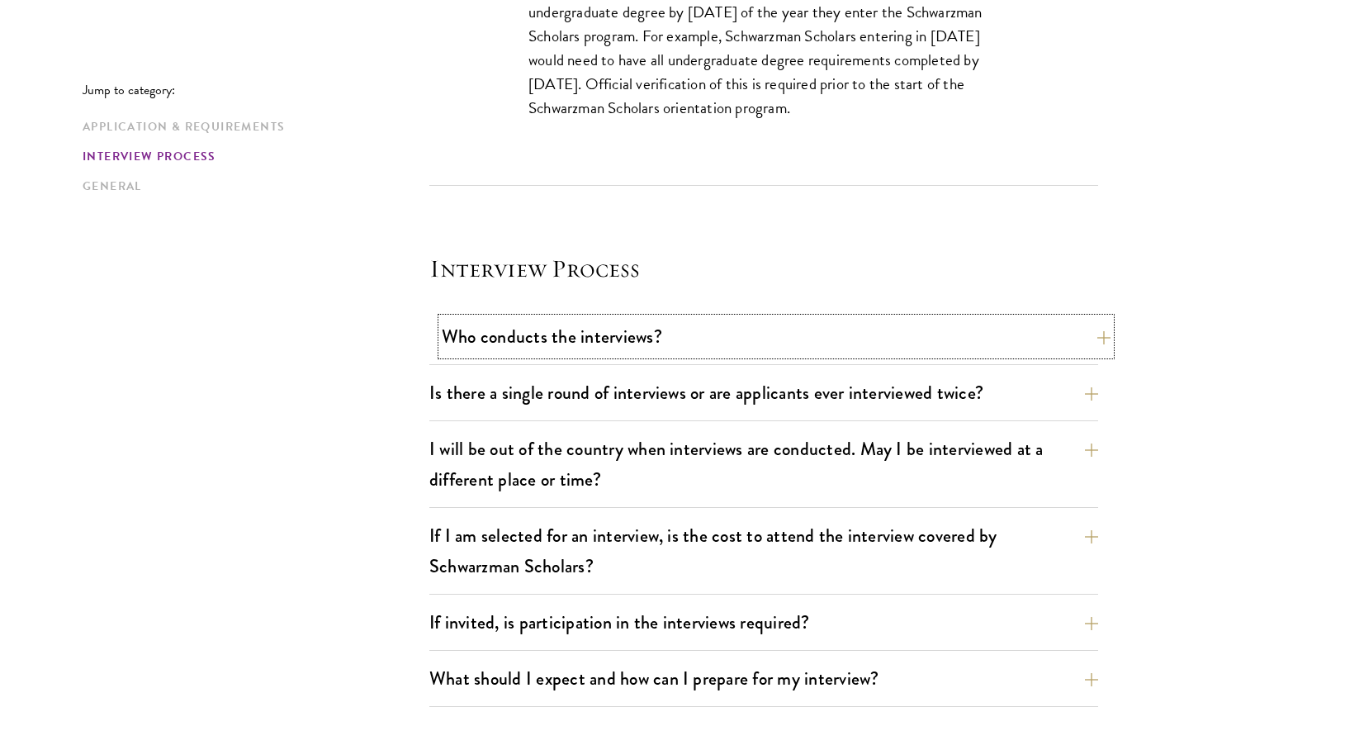
click at [717, 326] on button "Who conducts the interviews?" at bounding box center [776, 336] width 669 height 37
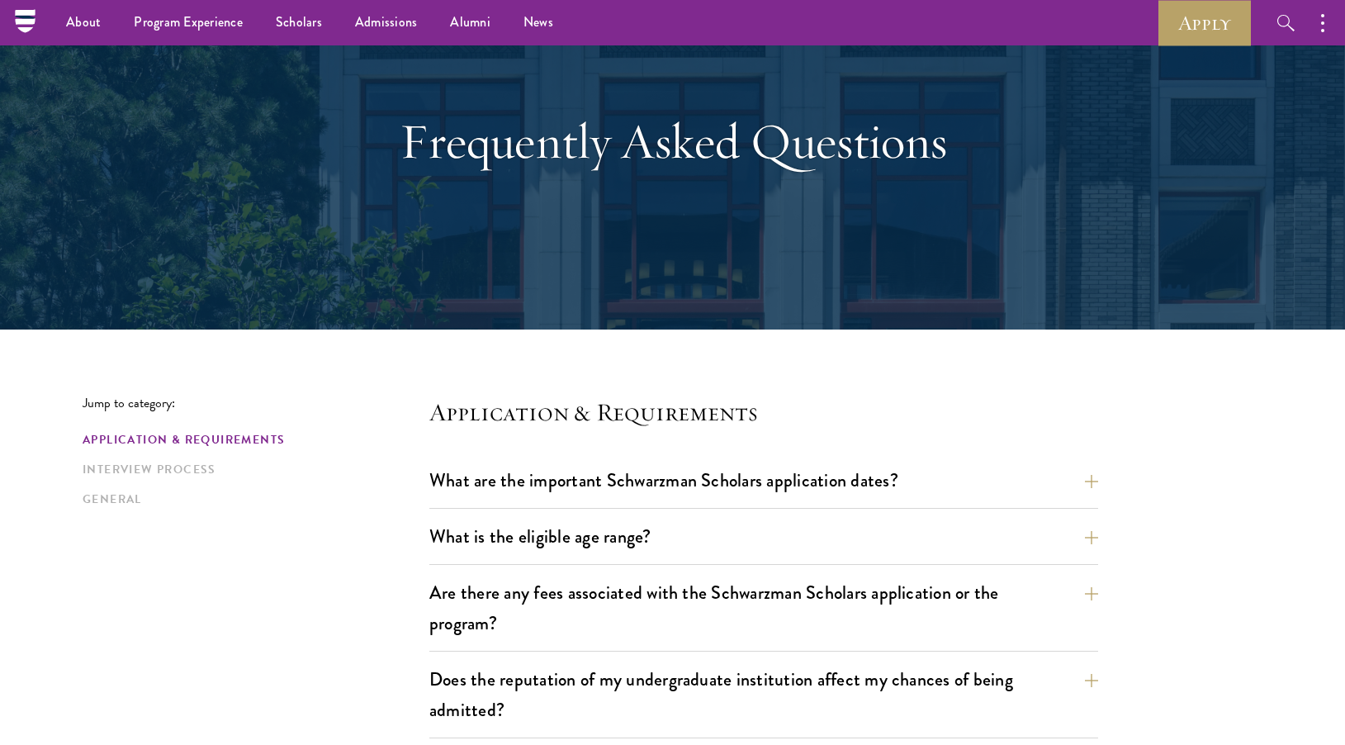
scroll to position [0, 0]
